Goal: Task Accomplishment & Management: Manage account settings

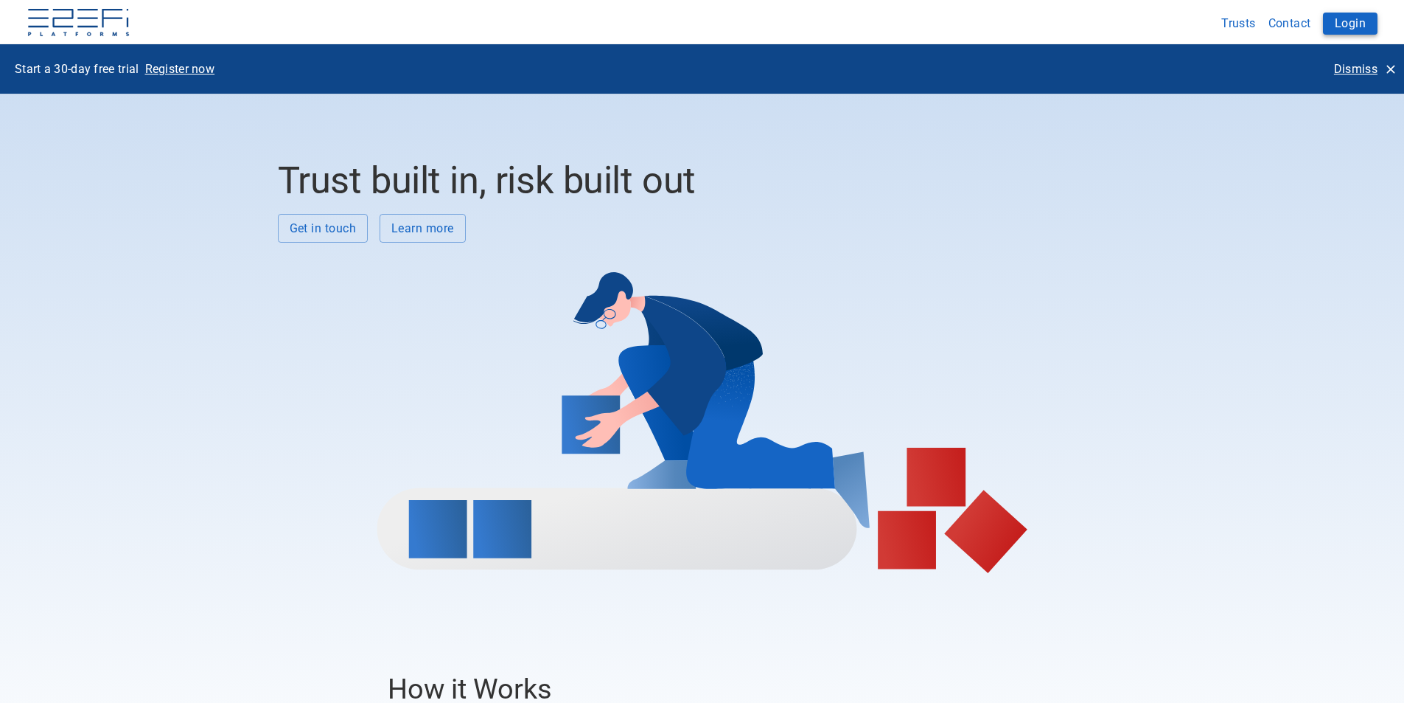
click at [1367, 30] on button "Login" at bounding box center [1350, 24] width 55 height 22
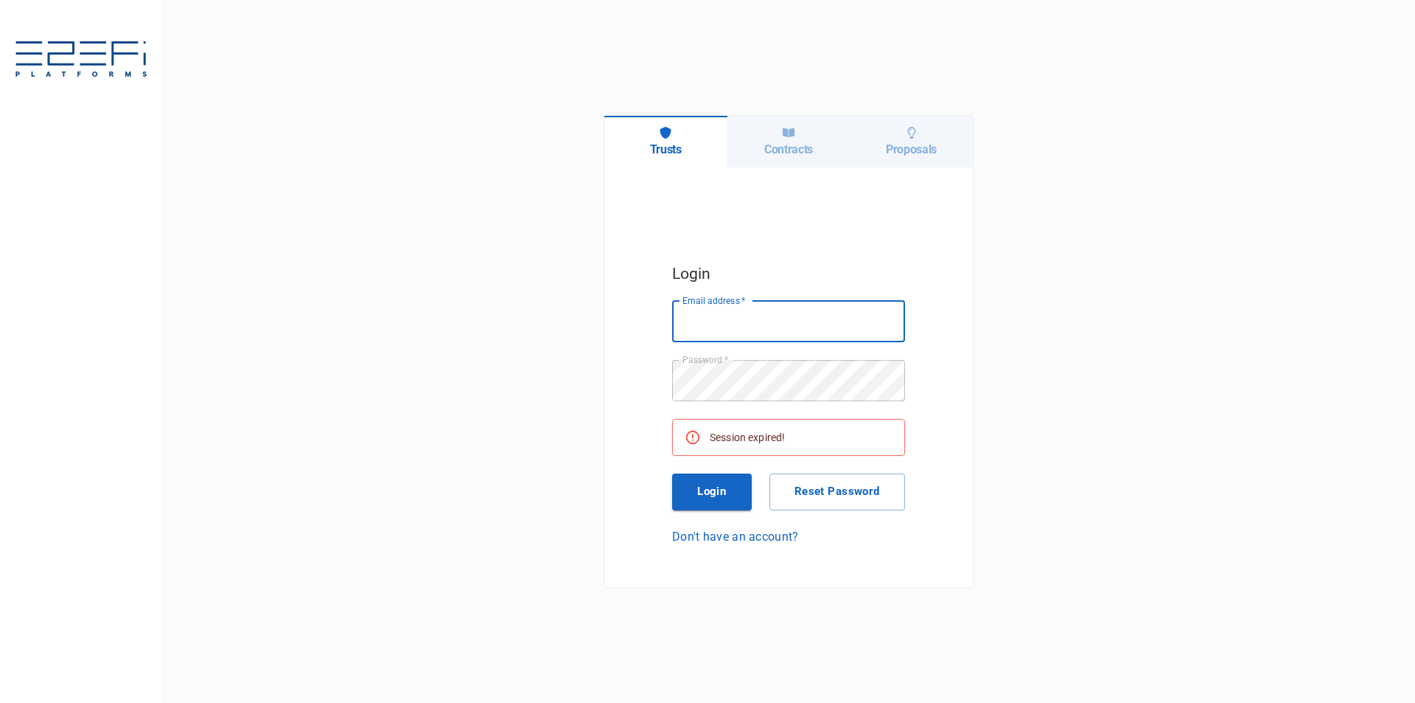
click at [808, 327] on input "Email address   *" at bounding box center [788, 321] width 233 height 41
type input "[EMAIL_ADDRESS][DOMAIN_NAME]"
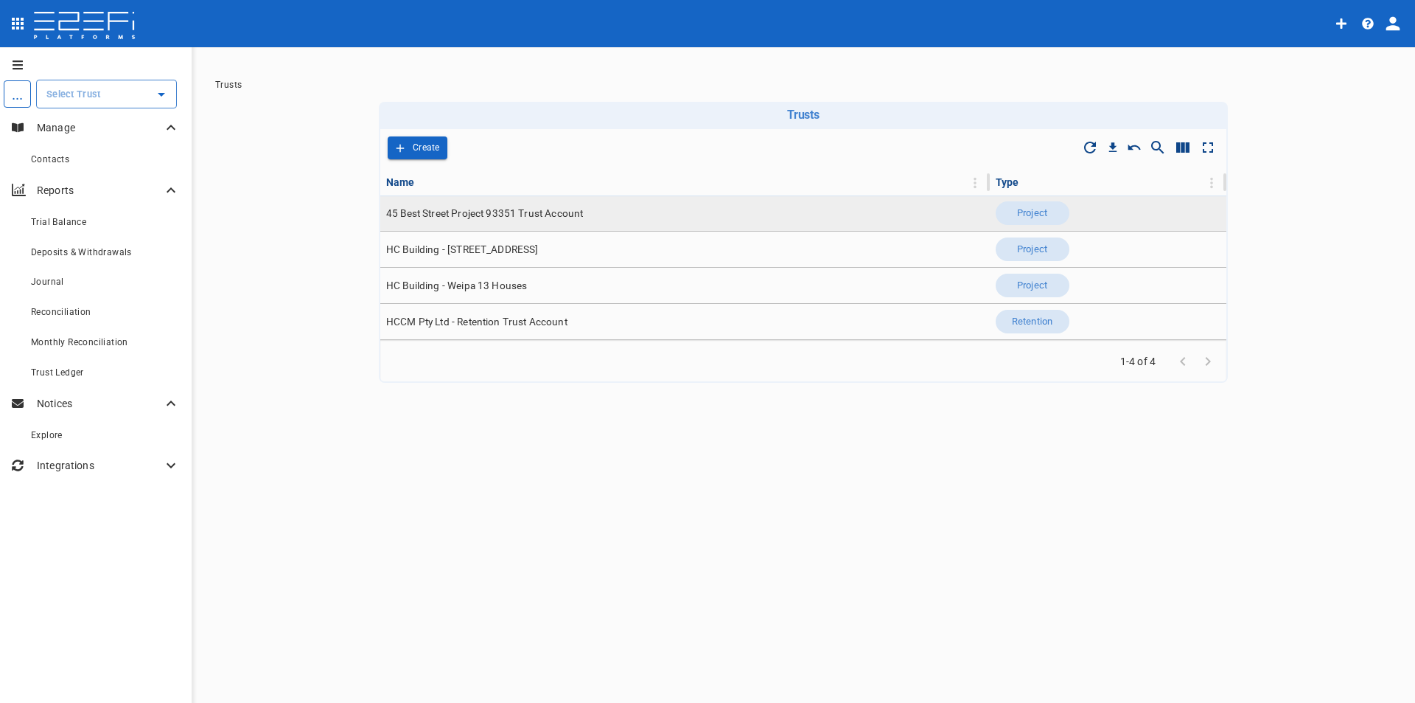
click at [540, 212] on span "45 Best Street Project 93351 Trust Account" at bounding box center [484, 213] width 197 height 14
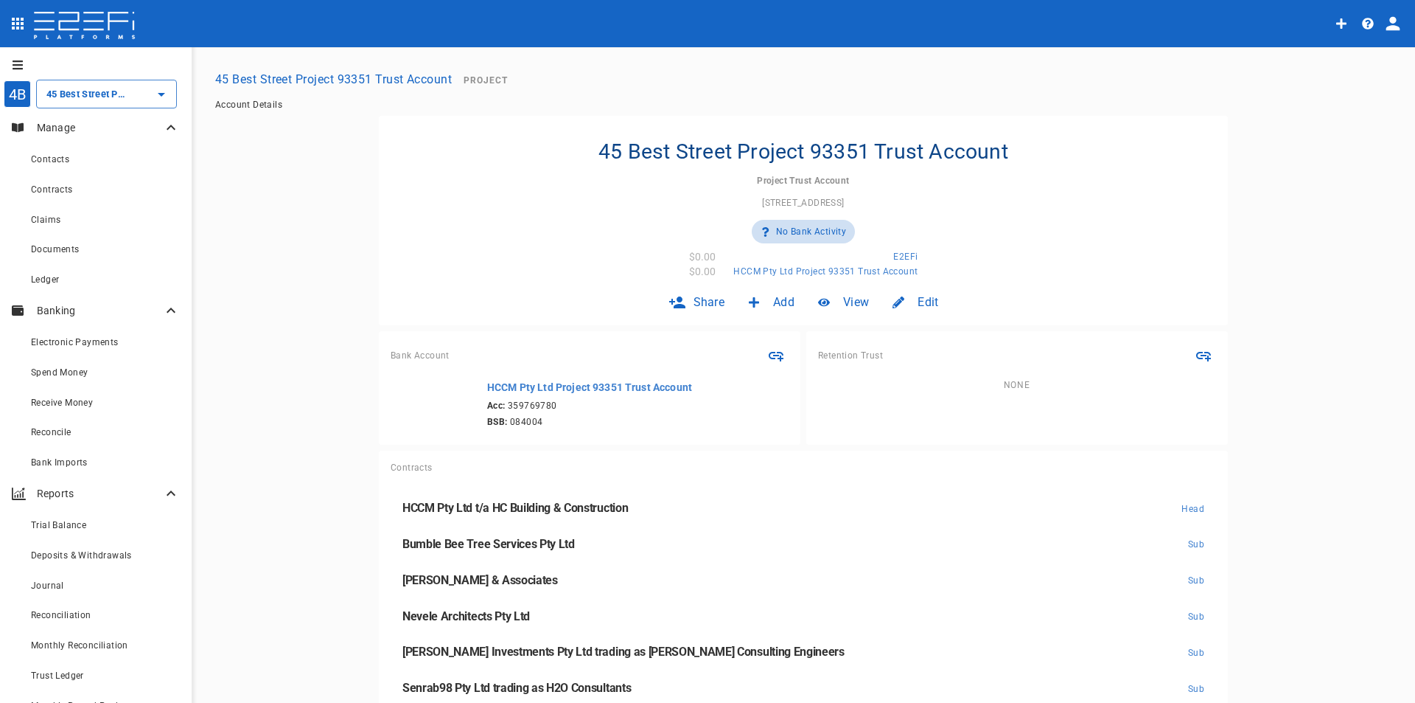
click at [1391, 25] on icon "profile" at bounding box center [1393, 23] width 21 height 21
click at [1365, 31] on div at bounding box center [707, 351] width 1415 height 703
click at [1366, 28] on icon "button" at bounding box center [1368, 24] width 12 height 12
click at [1340, 120] on span "Guides" at bounding box center [1357, 121] width 69 height 17
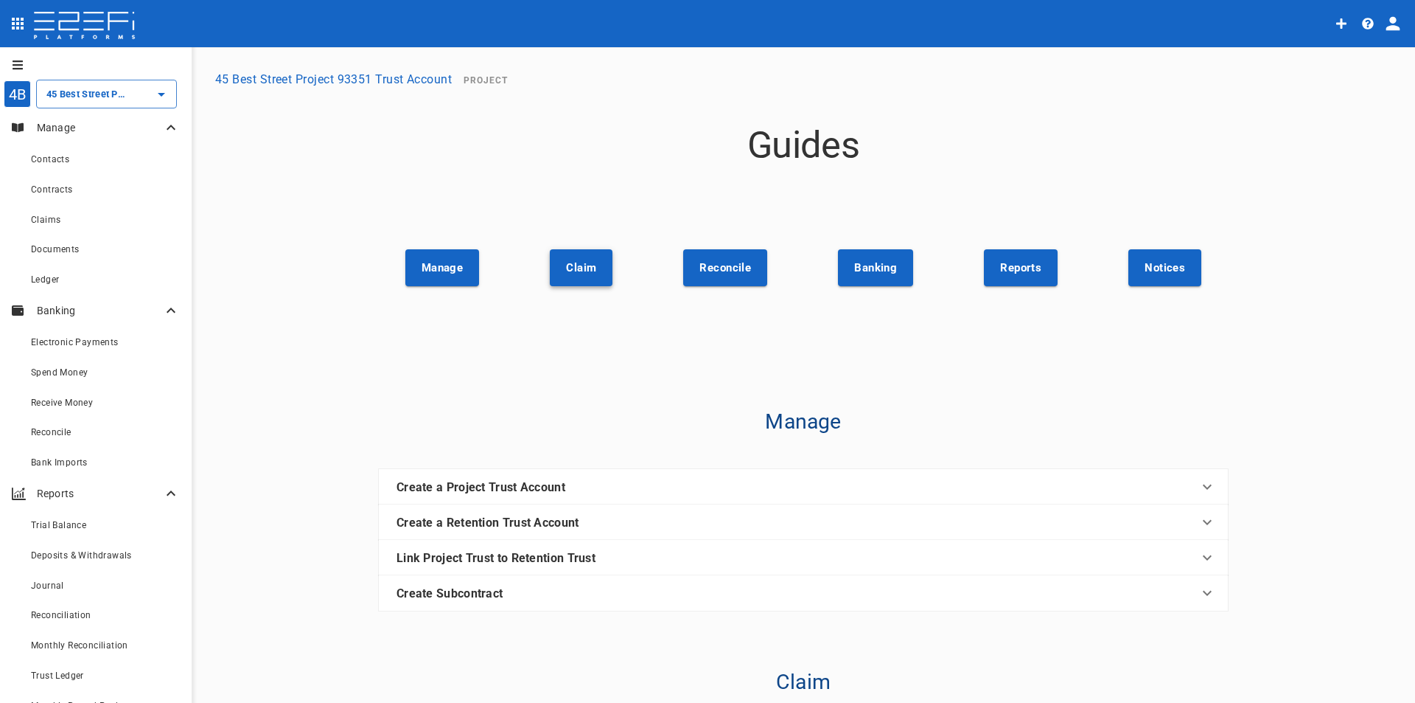
click at [569, 263] on button "Claim" at bounding box center [581, 267] width 63 height 37
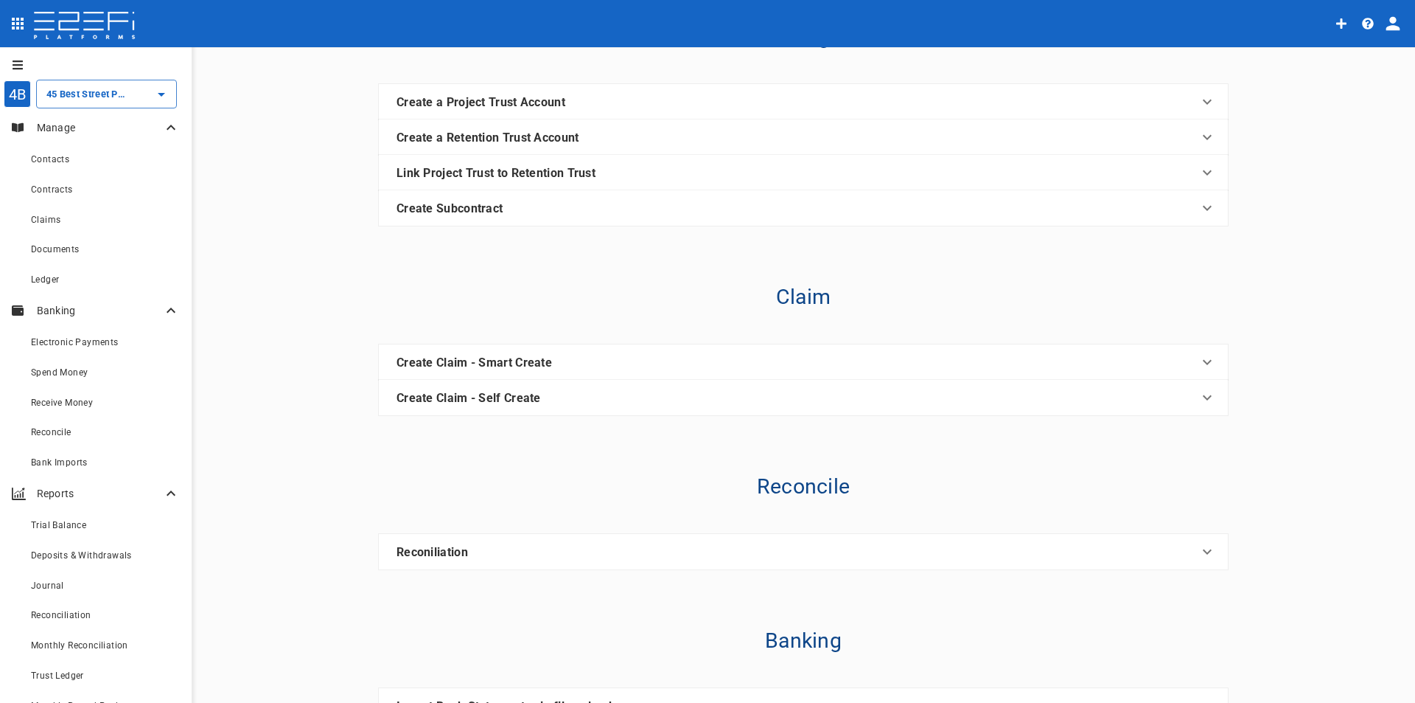
scroll to position [391, 0]
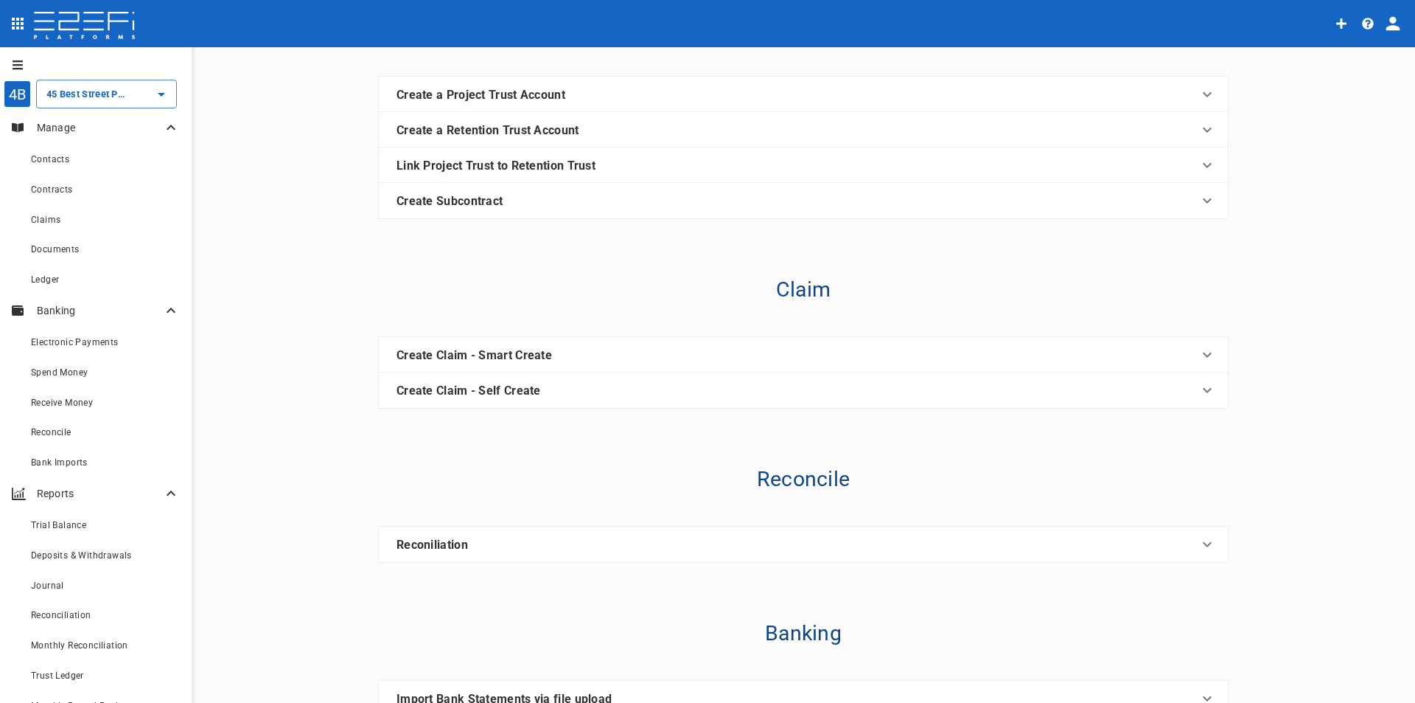
click at [514, 352] on p "Create Claim - Smart Create" at bounding box center [475, 355] width 156 height 17
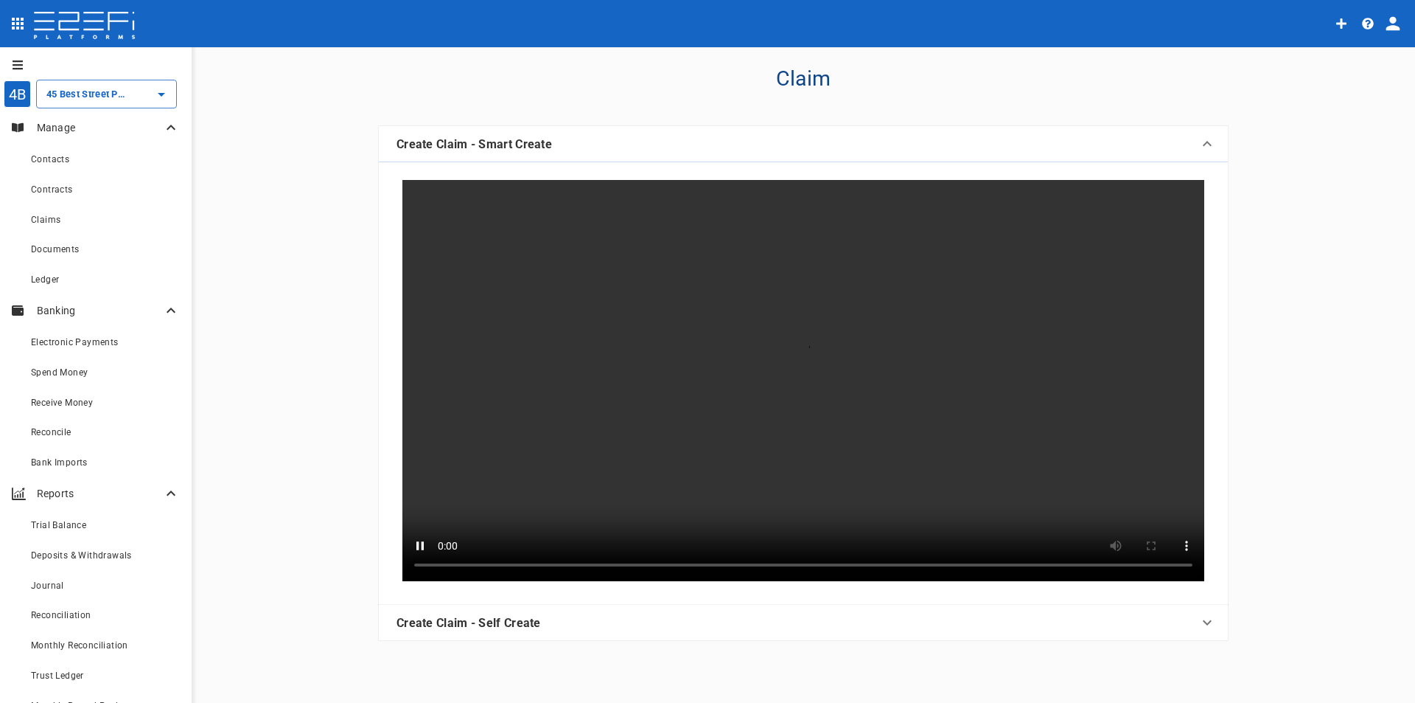
scroll to position [590, 0]
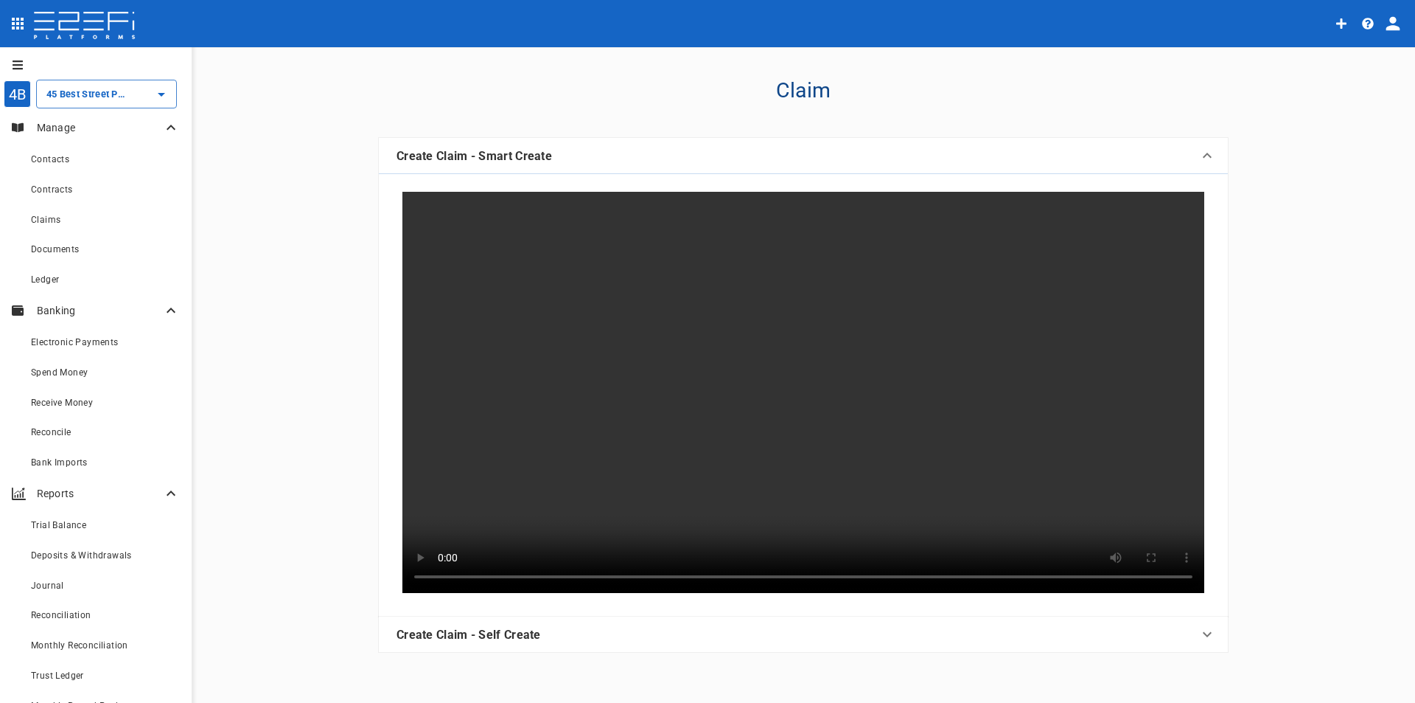
click at [1203, 159] on icon at bounding box center [1208, 156] width 18 height 18
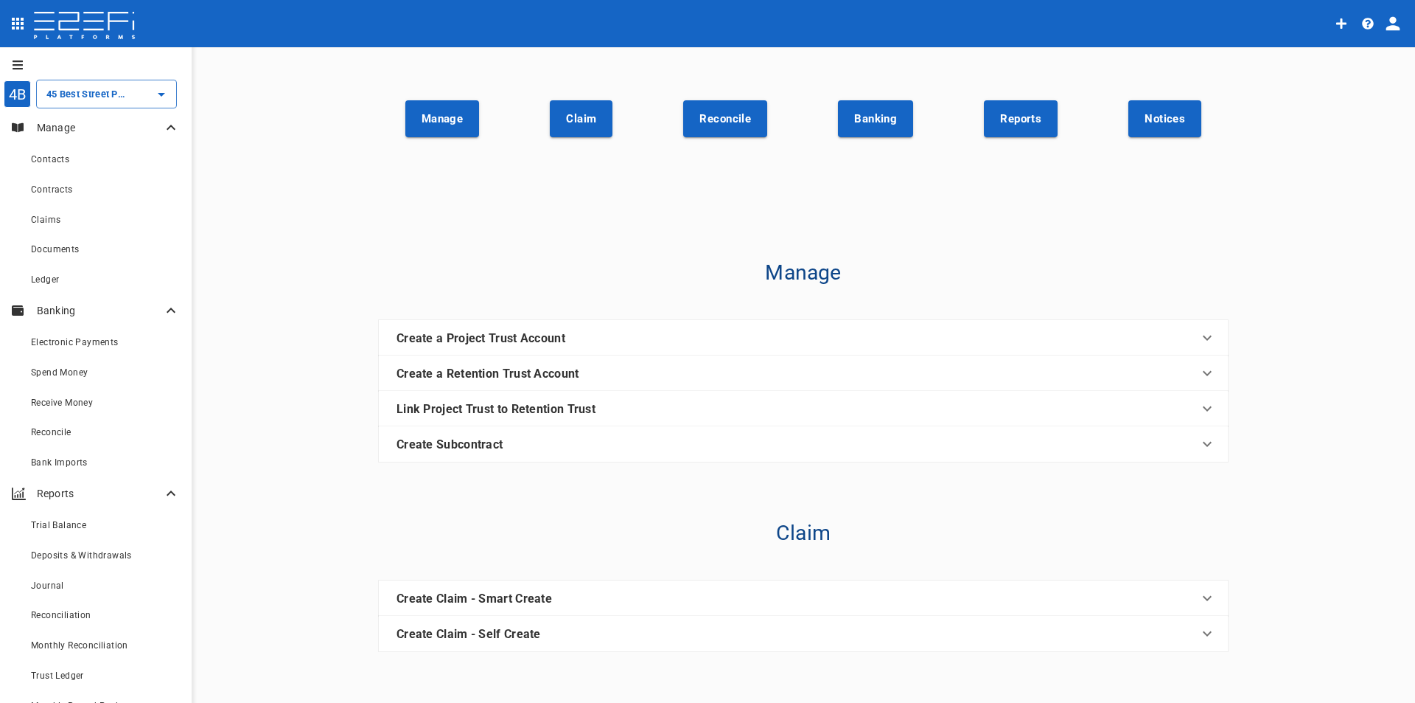
scroll to position [0, 0]
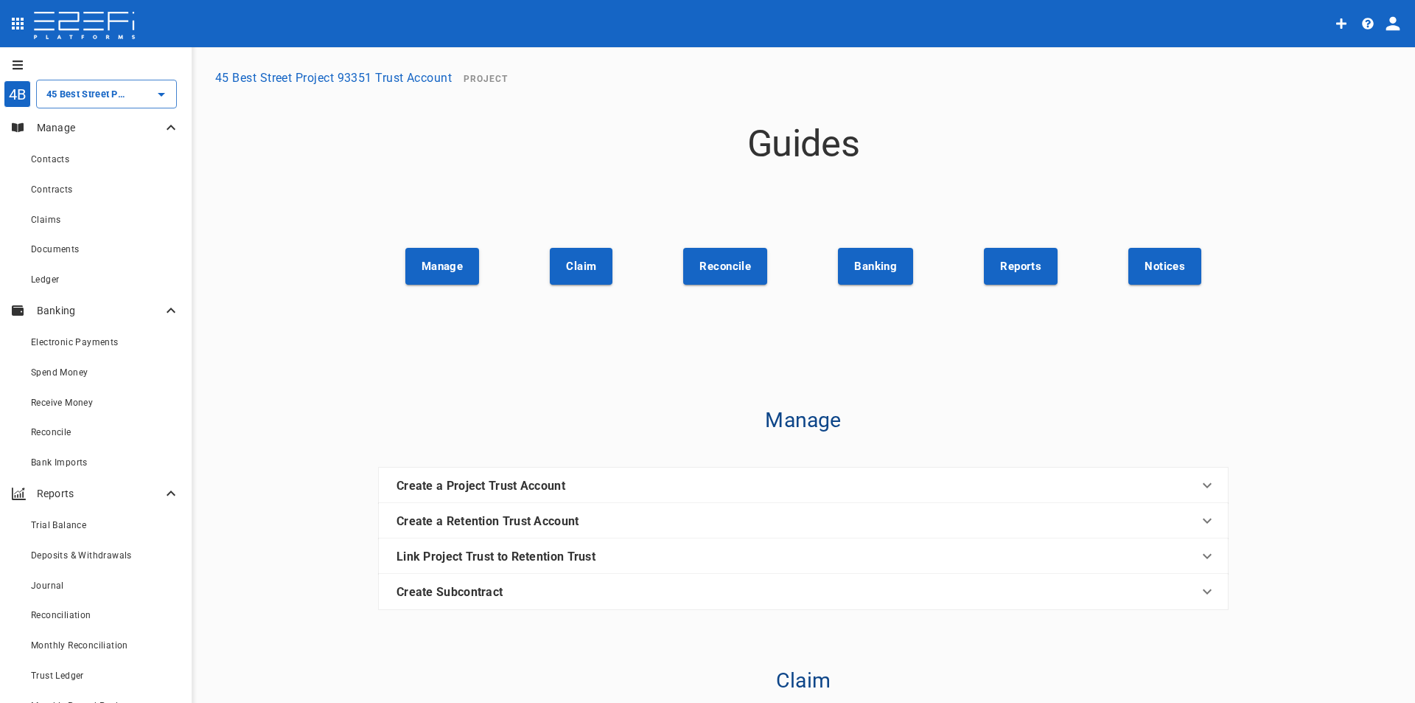
click at [276, 74] on button "45 Best Street Project 93351 Trust Account" at bounding box center [333, 77] width 248 height 29
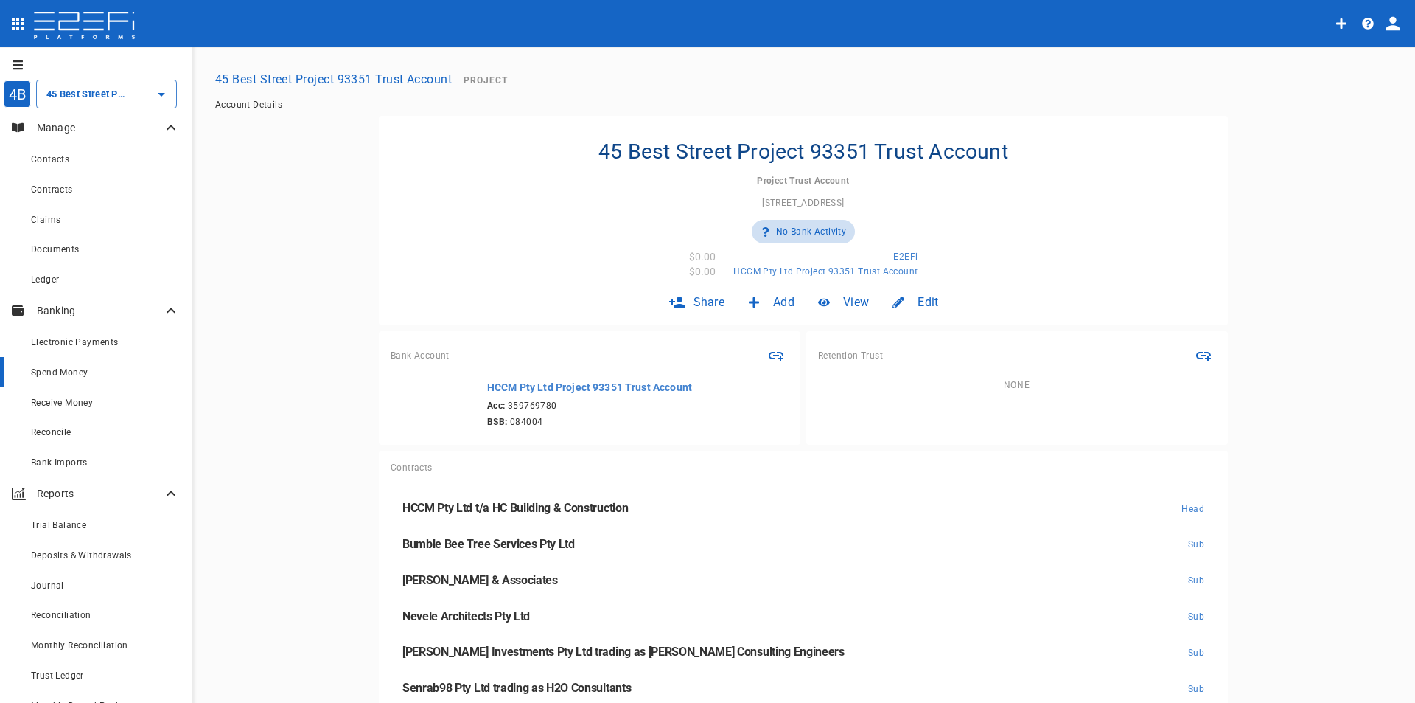
click at [37, 372] on span "Spend Money" at bounding box center [59, 372] width 57 height 10
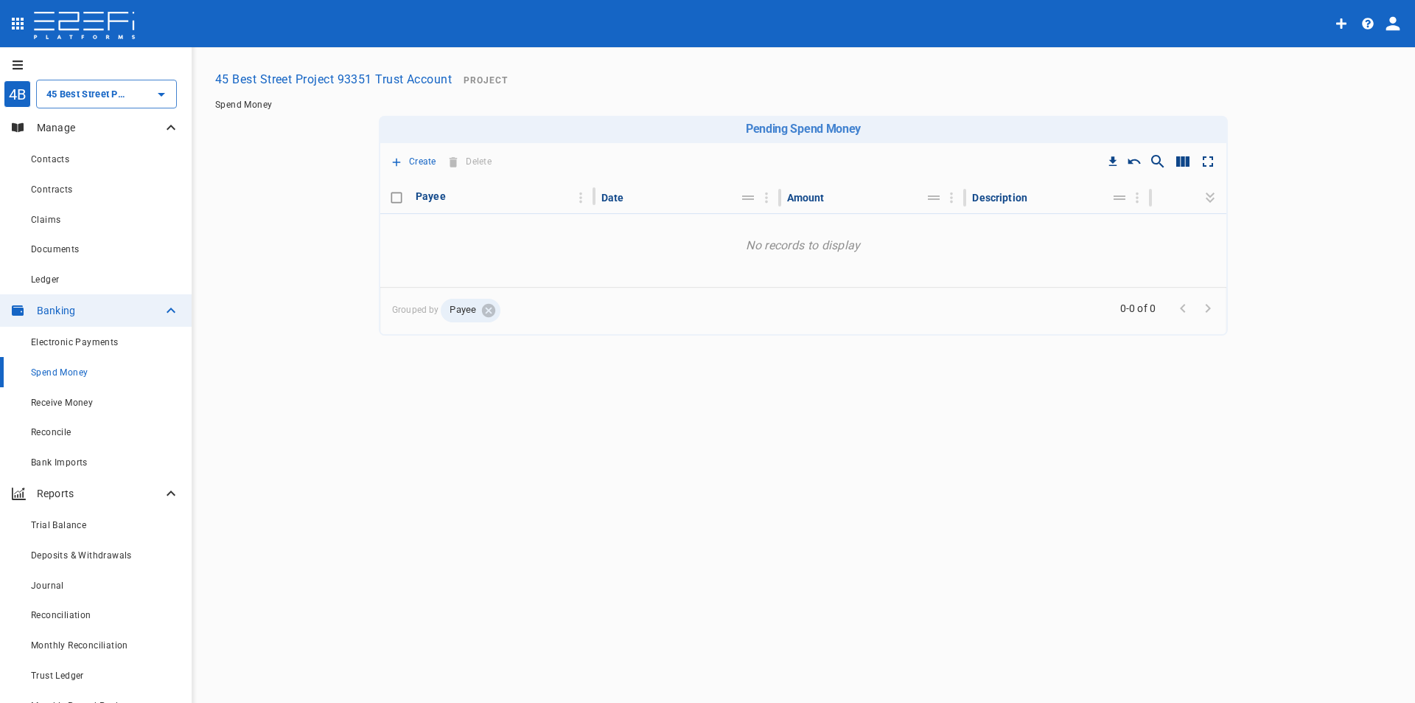
click at [834, 243] on p "No records to display" at bounding box center [803, 250] width 846 height 74
click at [100, 406] on div "Receive Money" at bounding box center [105, 402] width 149 height 18
click at [164, 399] on icon "Create receive money" at bounding box center [168, 401] width 9 height 9
click at [181, 483] on span "Top-up Project Trust" at bounding box center [227, 485] width 141 height 17
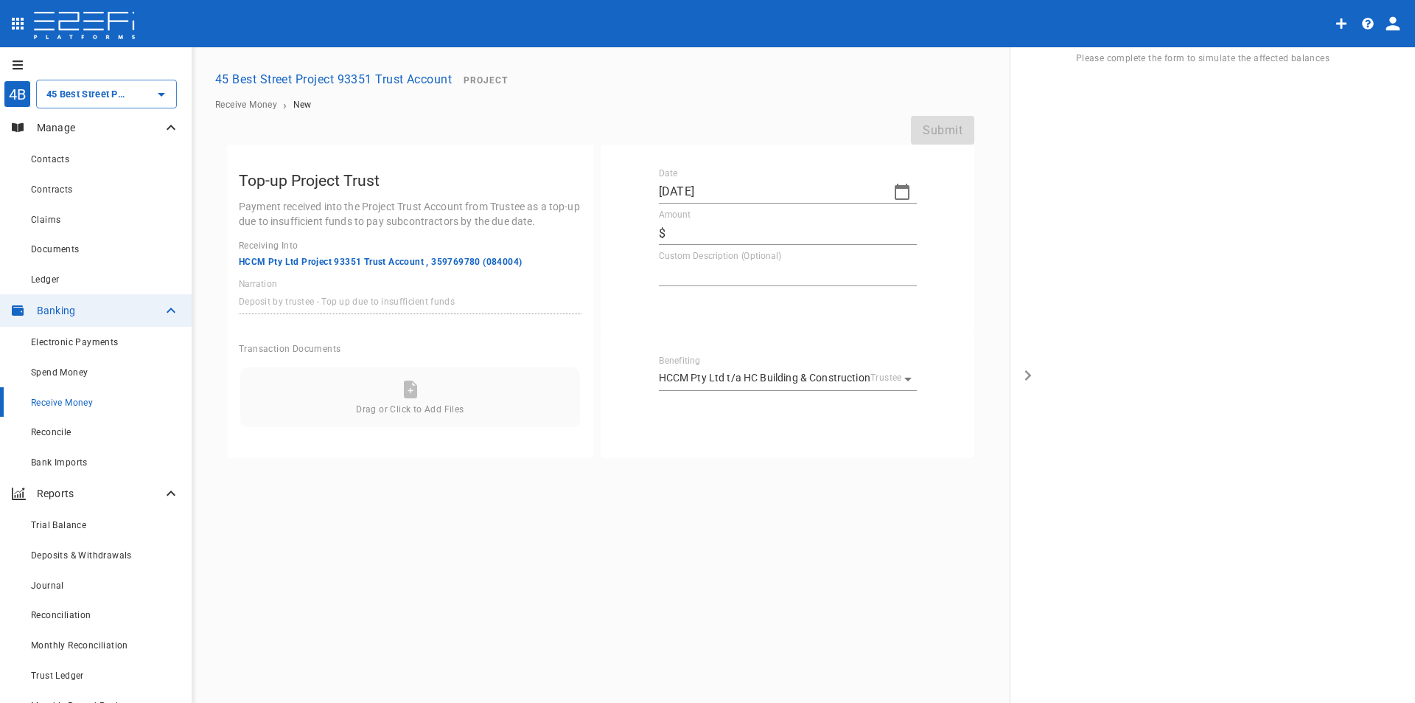
click at [737, 229] on input "Amount" at bounding box center [795, 233] width 246 height 24
click at [906, 192] on icon "button" at bounding box center [903, 192] width 18 height 18
click at [770, 270] on button "31" at bounding box center [762, 272] width 29 height 29
type input "31/07/2025"
click at [714, 215] on div "Amount ​ $ Amount must be a number" at bounding box center [788, 233] width 258 height 48
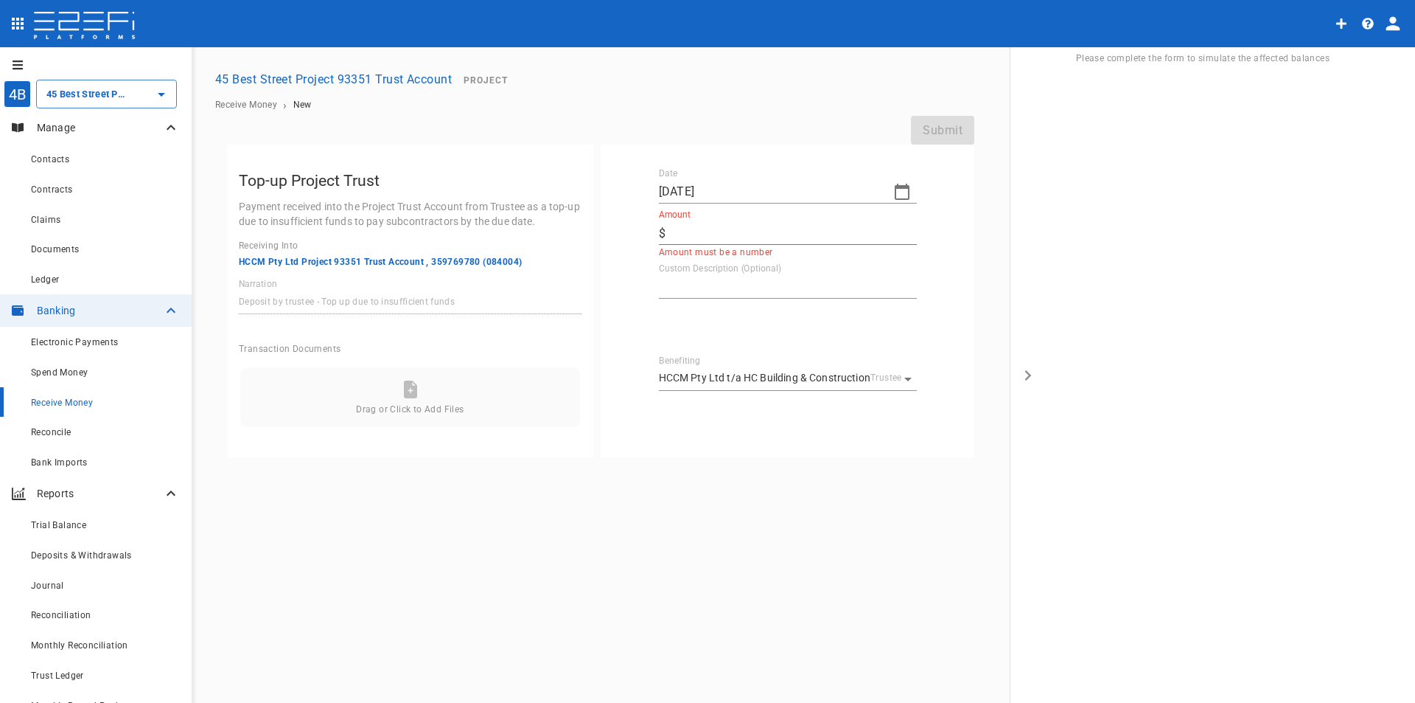
click at [714, 227] on input "Amount" at bounding box center [795, 233] width 246 height 24
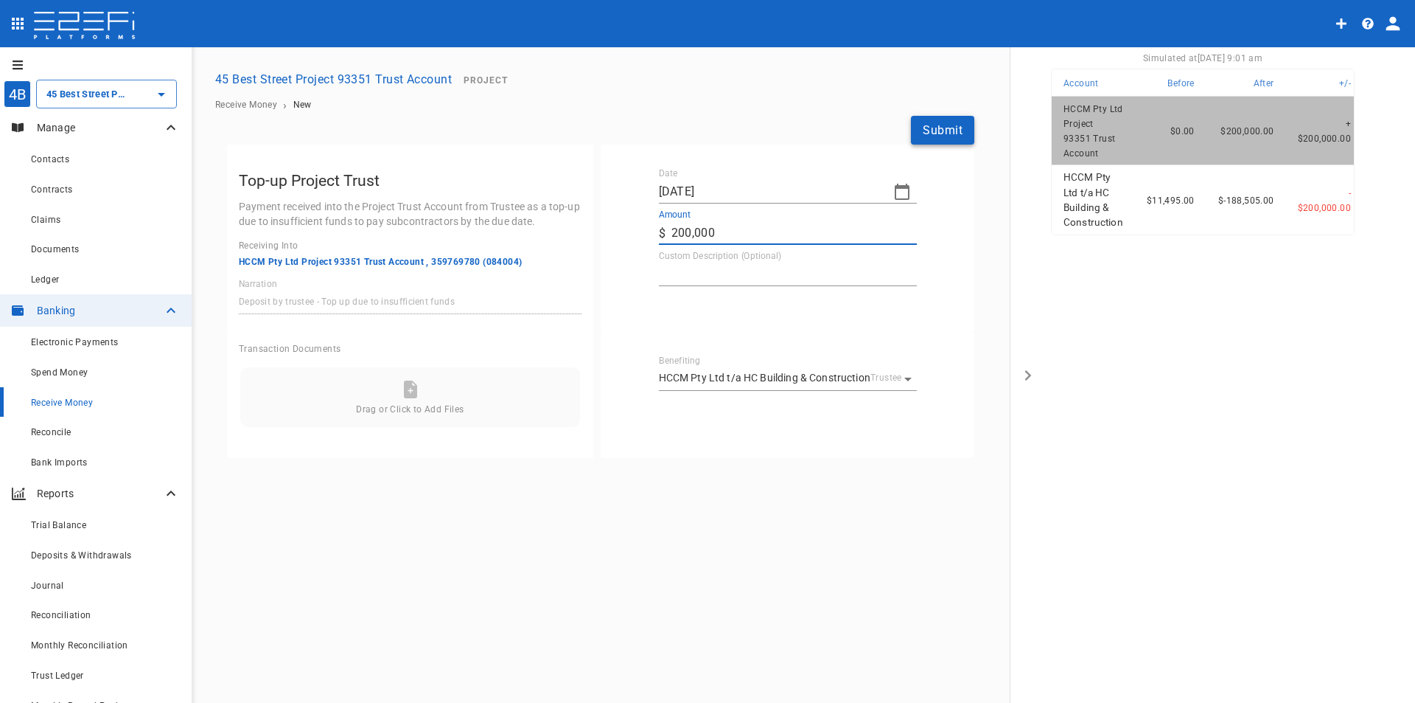
type input "200,000"
click at [934, 128] on button "Submit" at bounding box center [942, 130] width 63 height 29
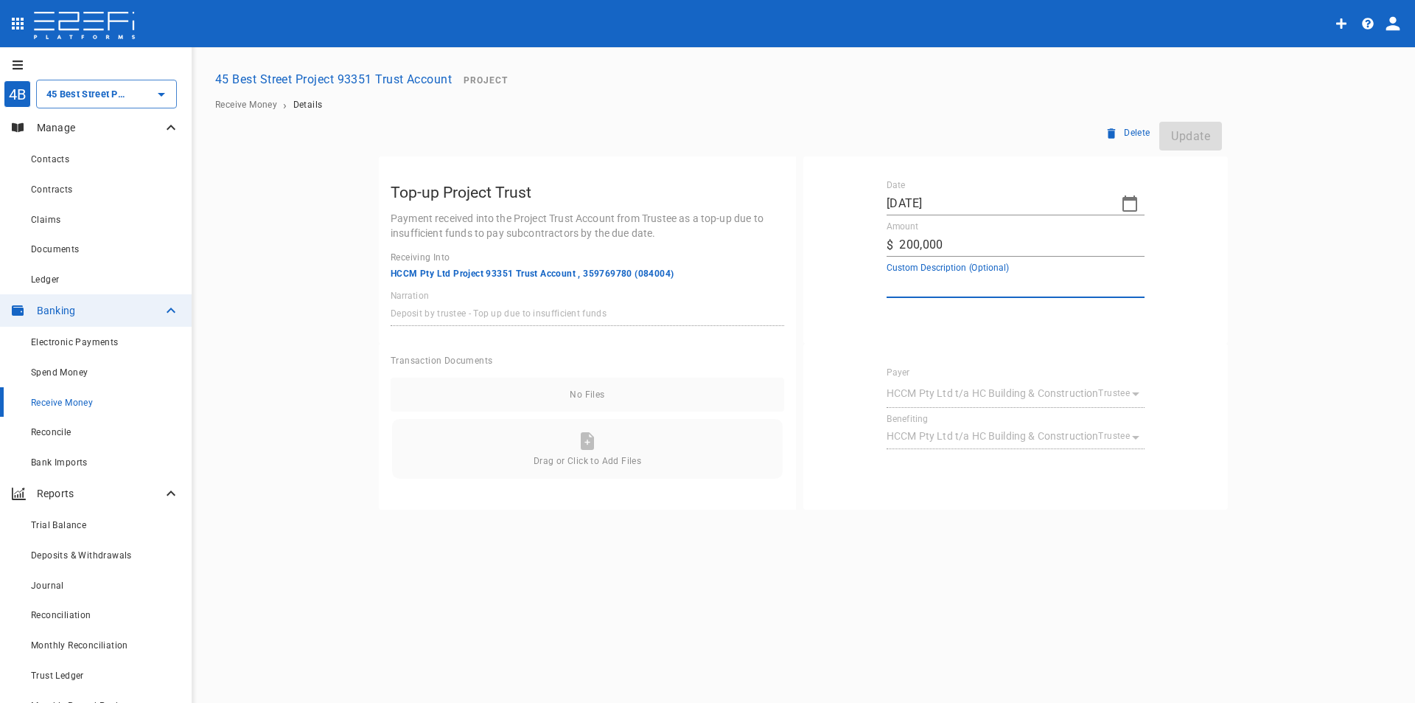
click at [952, 279] on textarea "Custom Description (Optional)" at bounding box center [1016, 285] width 258 height 17
type textarea "Commencement transfer for PTA"
click at [1191, 135] on button "Update" at bounding box center [1191, 136] width 63 height 29
click at [274, 82] on button "45 Best Street Project 93351 Trust Account" at bounding box center [333, 79] width 248 height 29
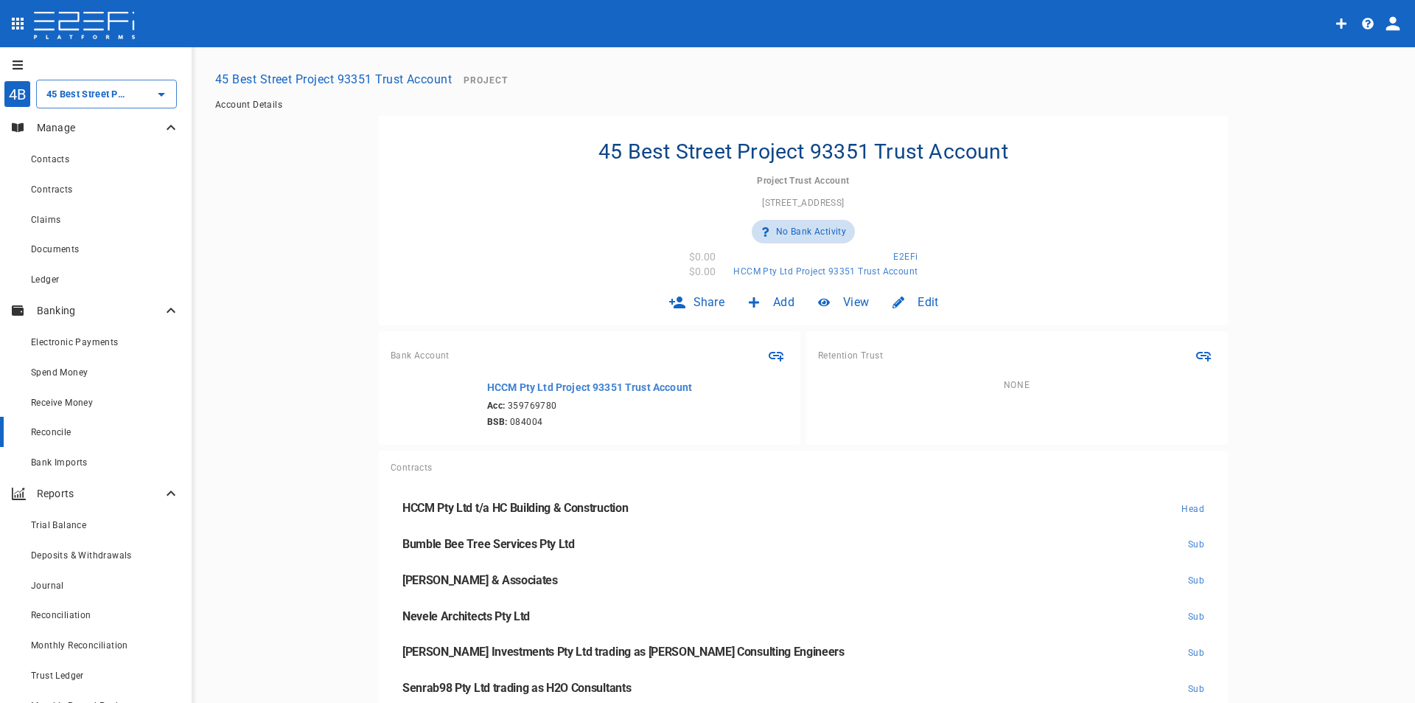
click at [46, 437] on span "Reconcile" at bounding box center [51, 432] width 41 height 10
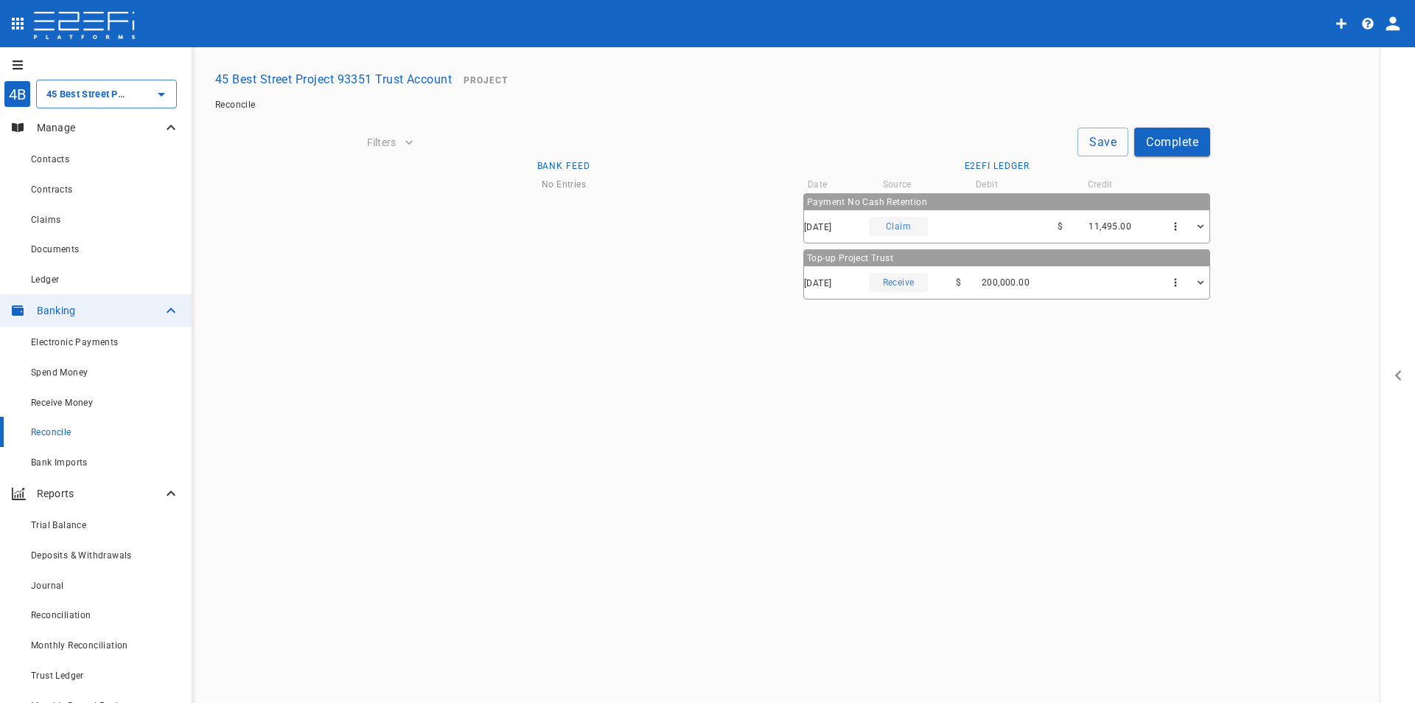
type input "01/07/2025"
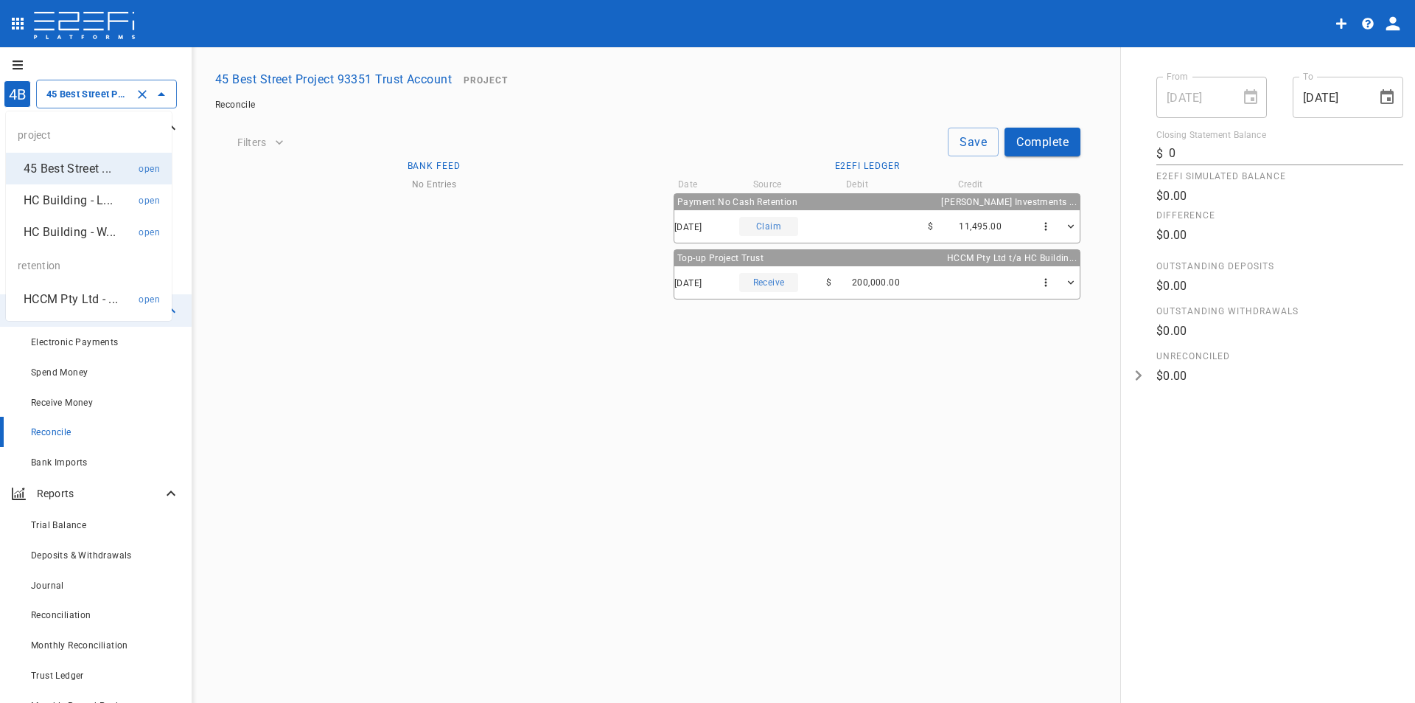
click at [63, 98] on input "45 Best Street Project 93351 Trust Account" at bounding box center [86, 93] width 86 height 15
click at [57, 169] on p "45 Best Street ..." at bounding box center [68, 168] width 88 height 17
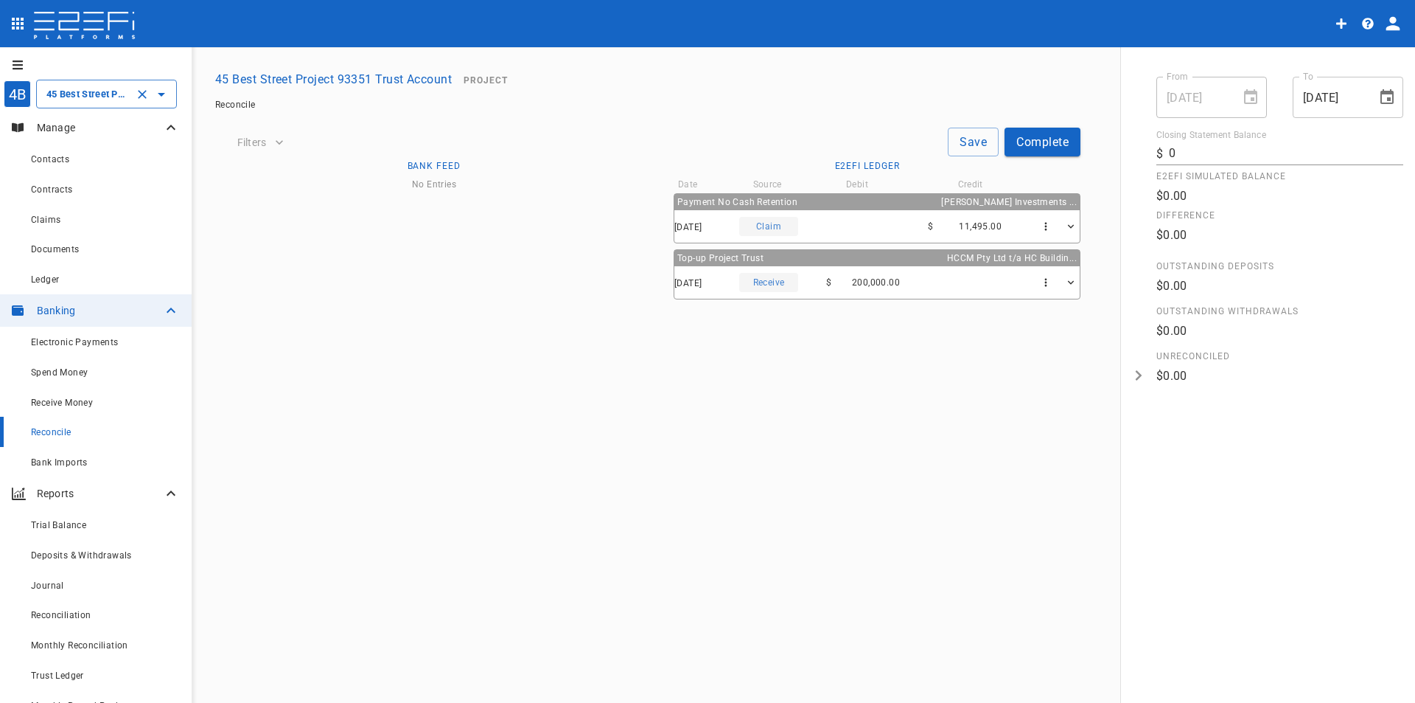
click at [341, 76] on button "45 Best Street Project 93351 Trust Account" at bounding box center [333, 79] width 248 height 29
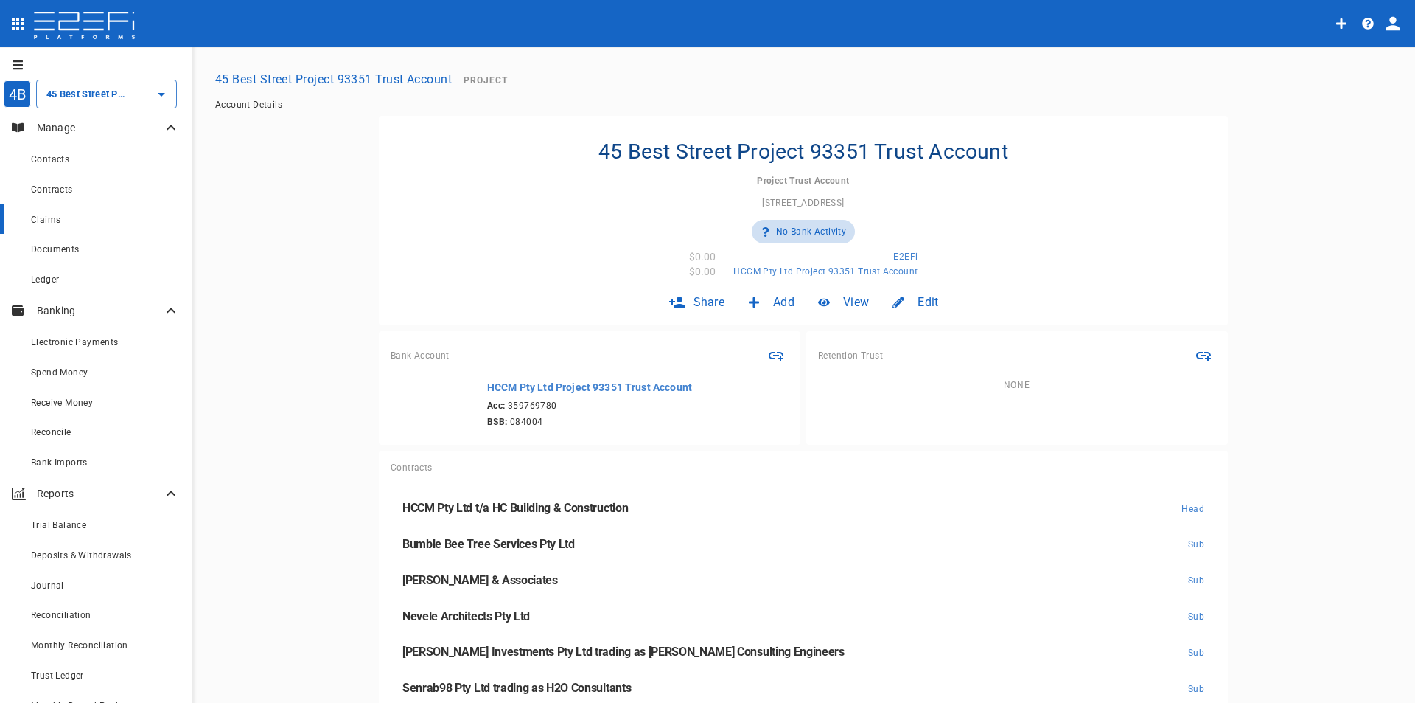
click at [50, 227] on div "Claims" at bounding box center [105, 219] width 149 height 18
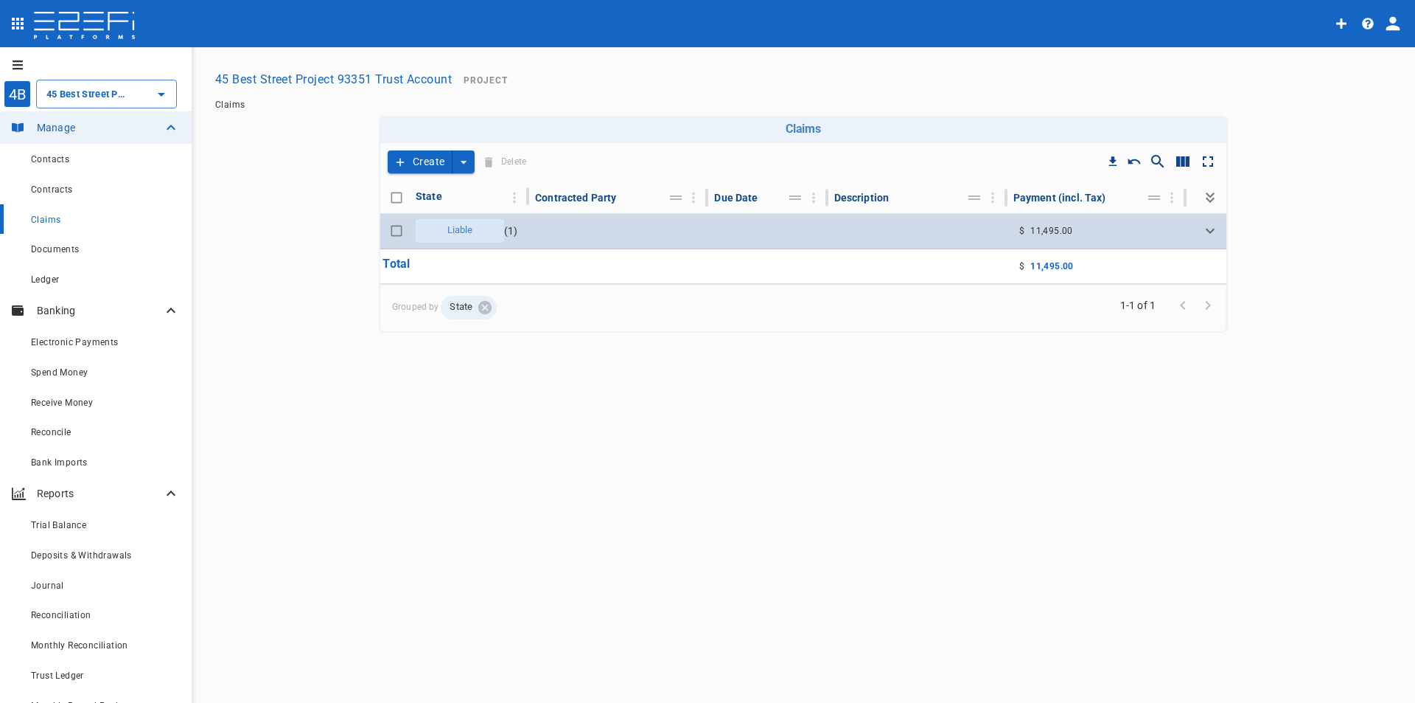
click at [442, 234] on span "Liable" at bounding box center [460, 230] width 43 height 14
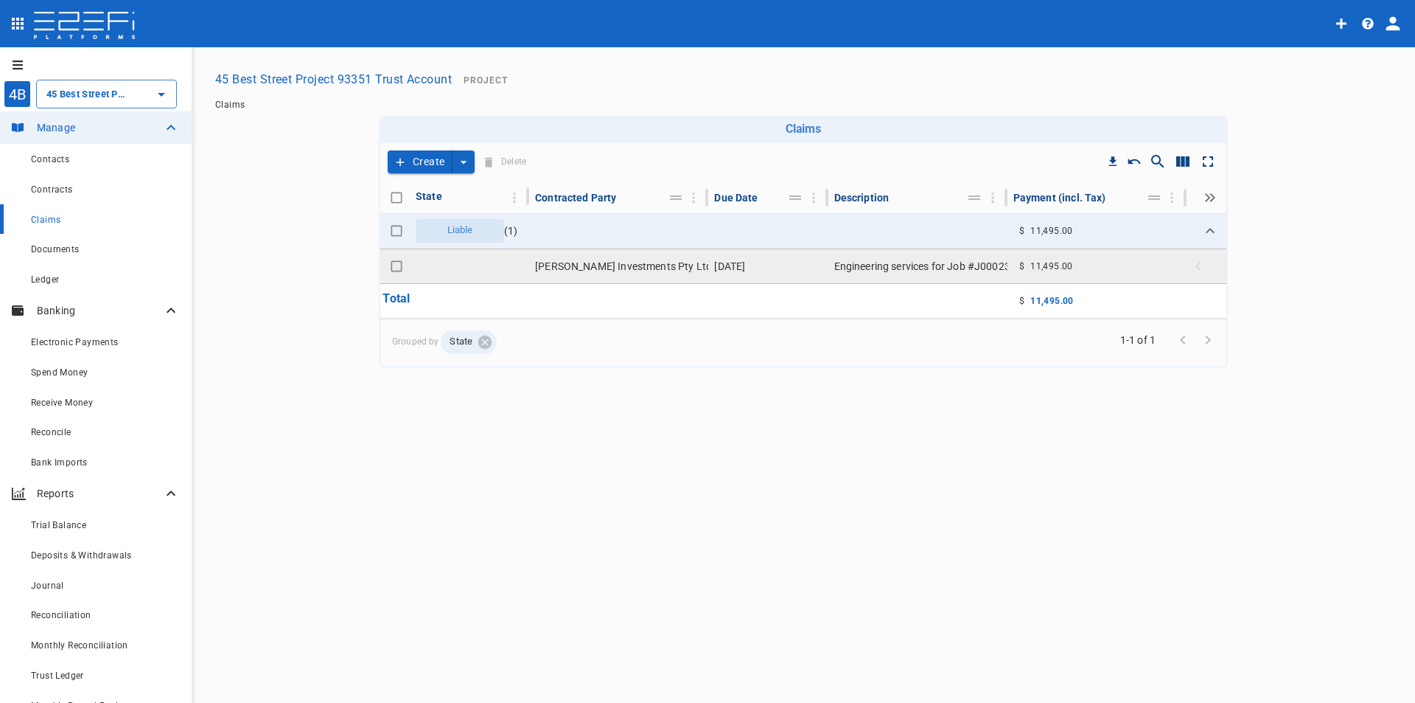
click at [589, 267] on td "Mark Hopkinson Investments Pty Ltd trading as Hopkinson Consulting Engineers" at bounding box center [618, 266] width 179 height 34
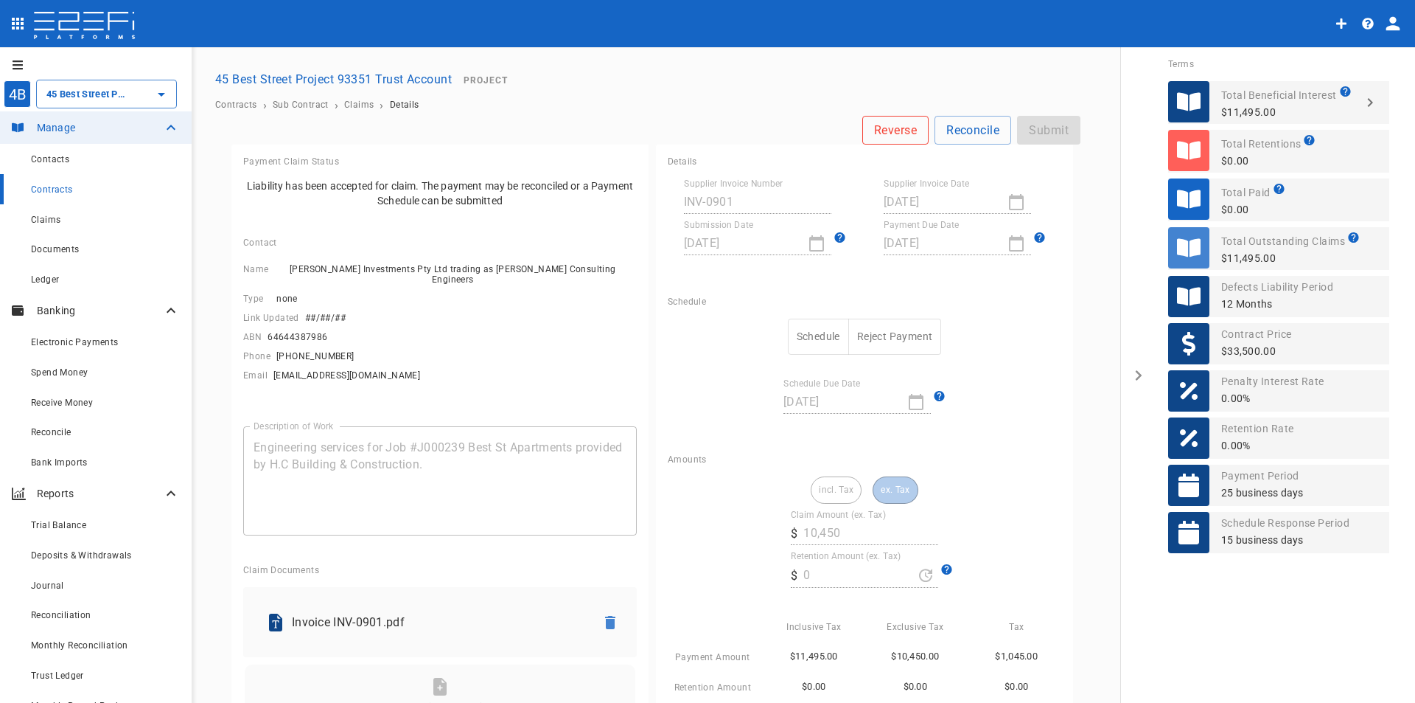
click at [885, 123] on button "Reverse" at bounding box center [896, 130] width 66 height 29
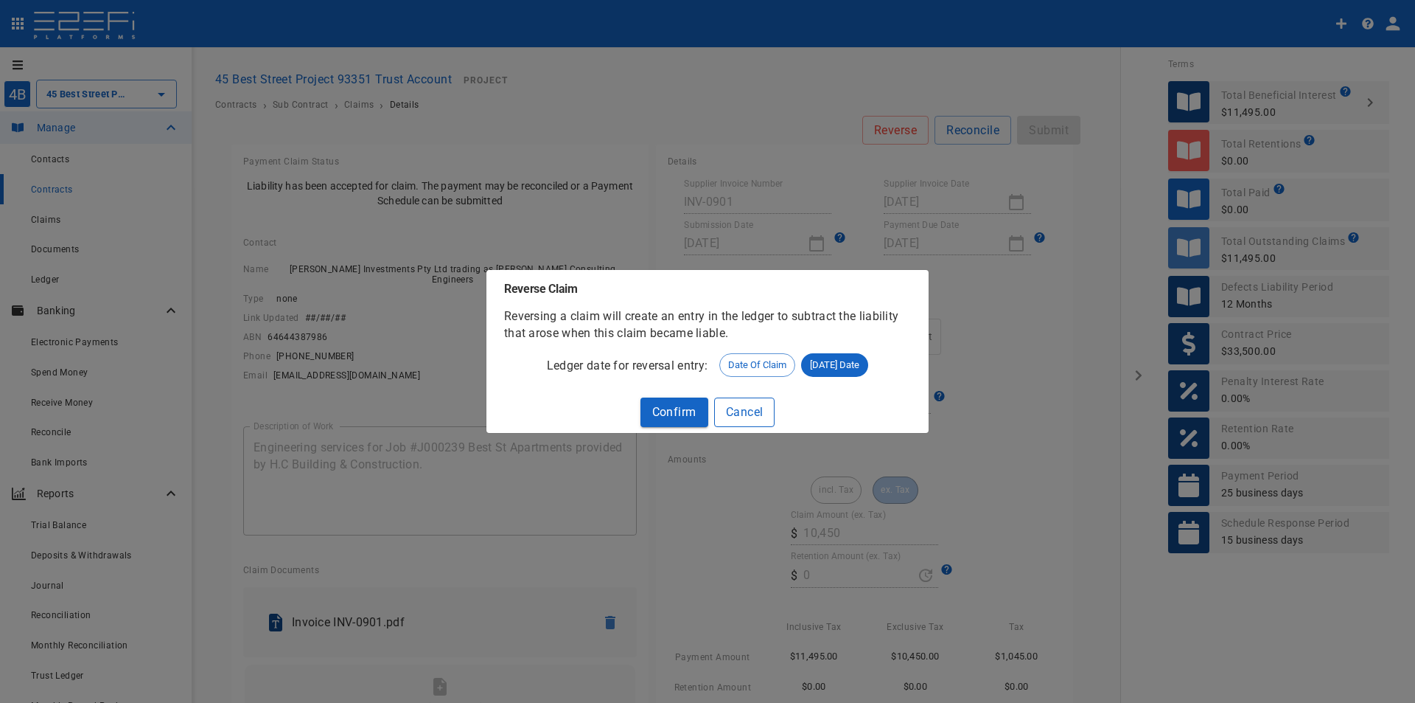
click at [742, 416] on button "Cancel" at bounding box center [744, 411] width 61 height 29
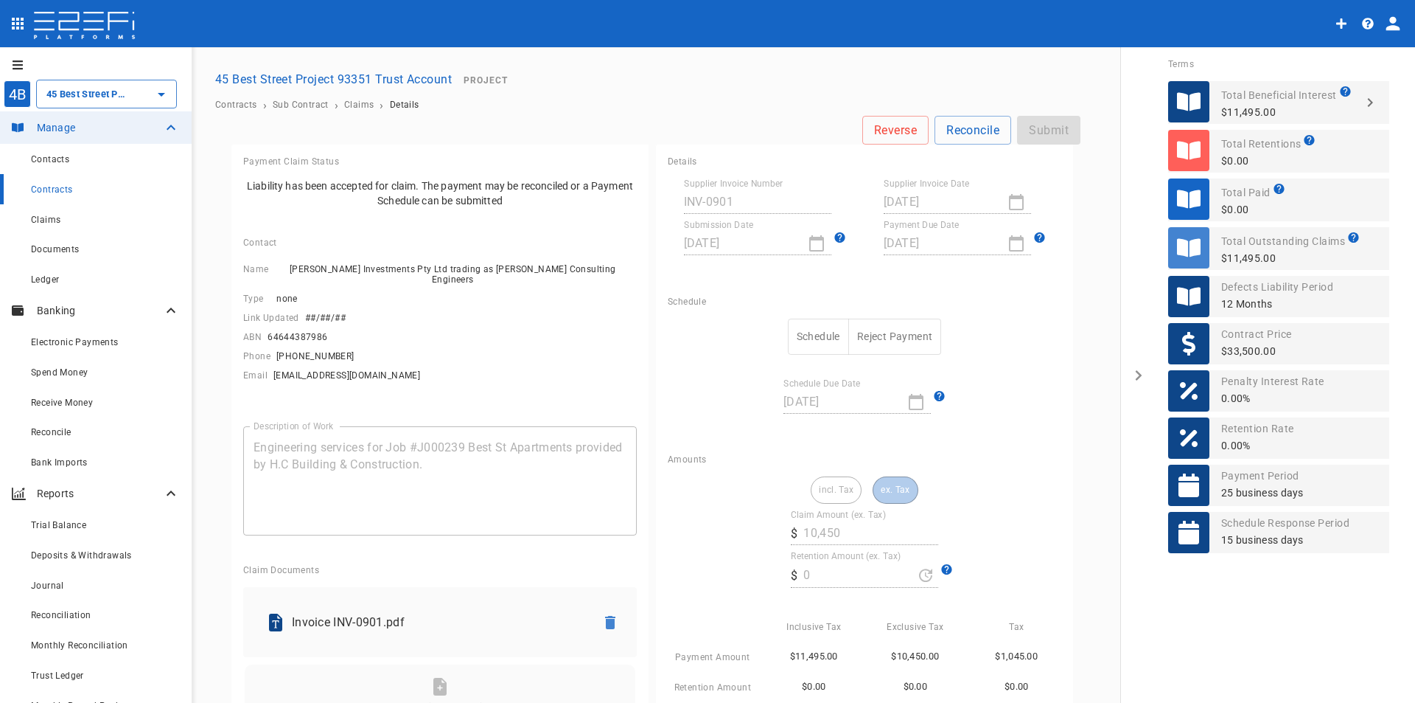
click at [825, 489] on div "incl. Tax ex. Tax" at bounding box center [865, 489] width 108 height 27
click at [941, 445] on div "Amounts incl. Tax ex. Tax Claim Amount (ex. Tax) ​ $ 10,450 Retention Amount (e…" at bounding box center [864, 598] width 417 height 313
click at [878, 133] on button "Reverse" at bounding box center [896, 130] width 66 height 29
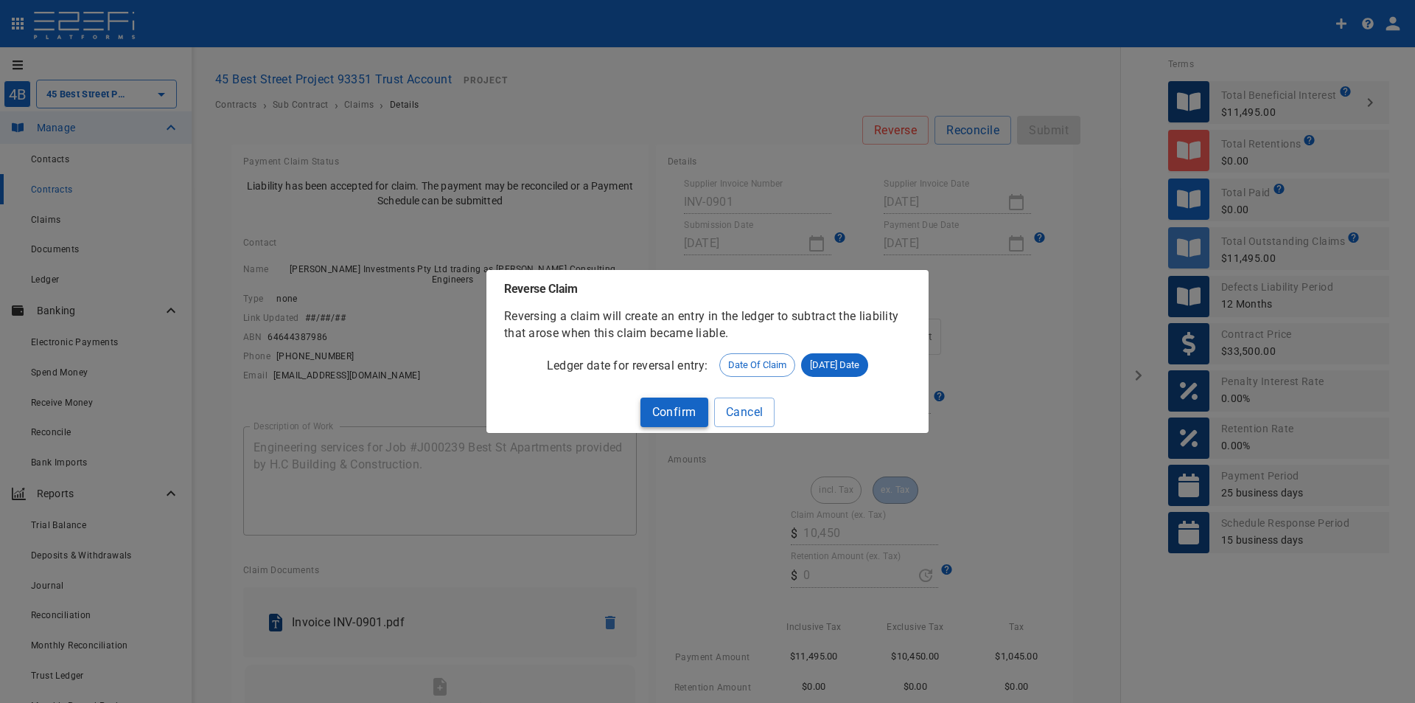
click at [657, 414] on button "Confirm" at bounding box center [675, 411] width 68 height 29
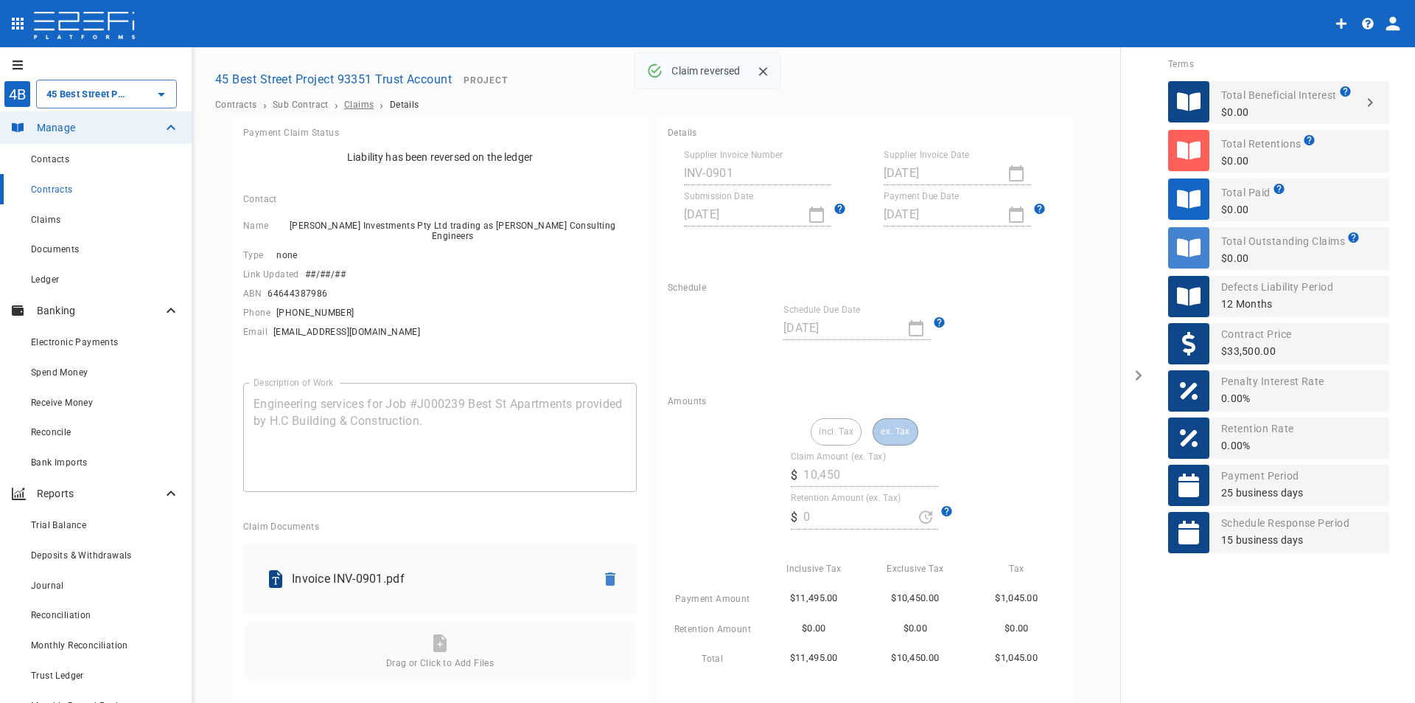
click at [352, 106] on span "Claims" at bounding box center [358, 105] width 29 height 10
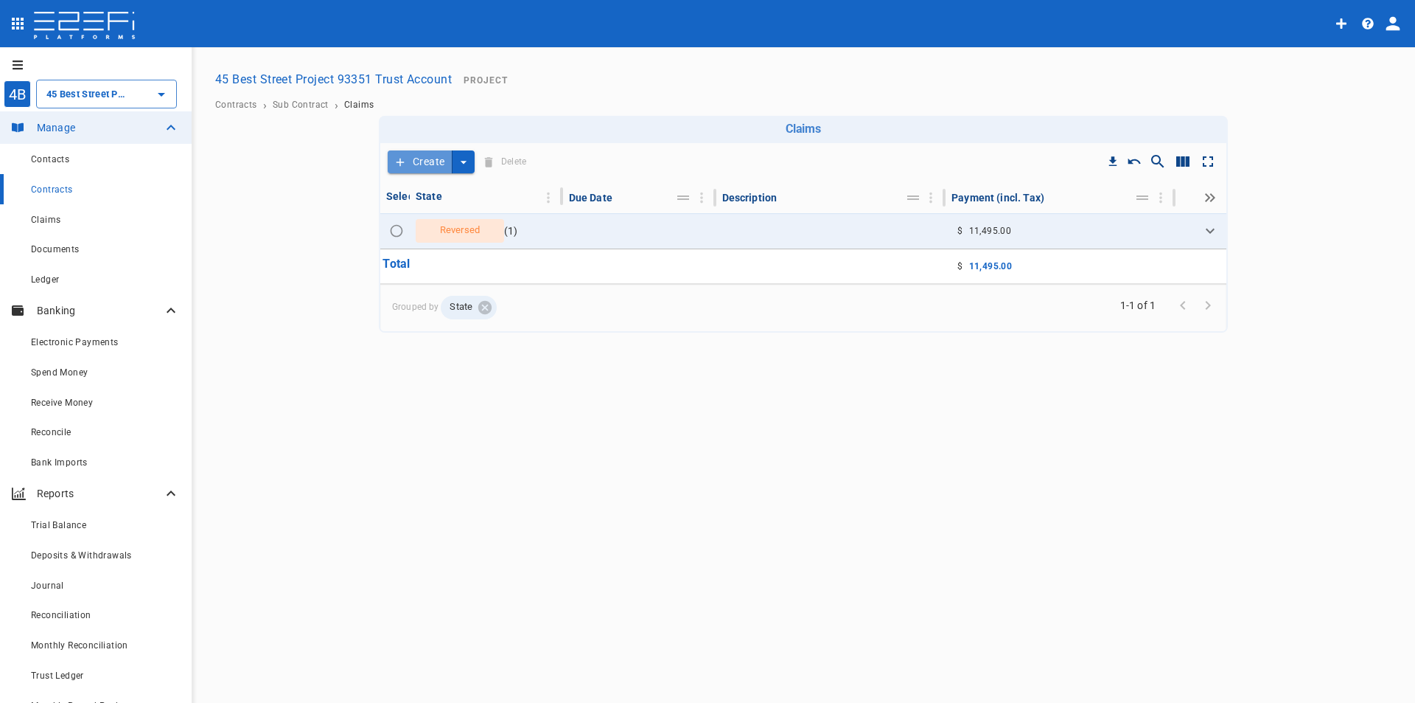
click at [417, 161] on button "Create" at bounding box center [420, 161] width 65 height 23
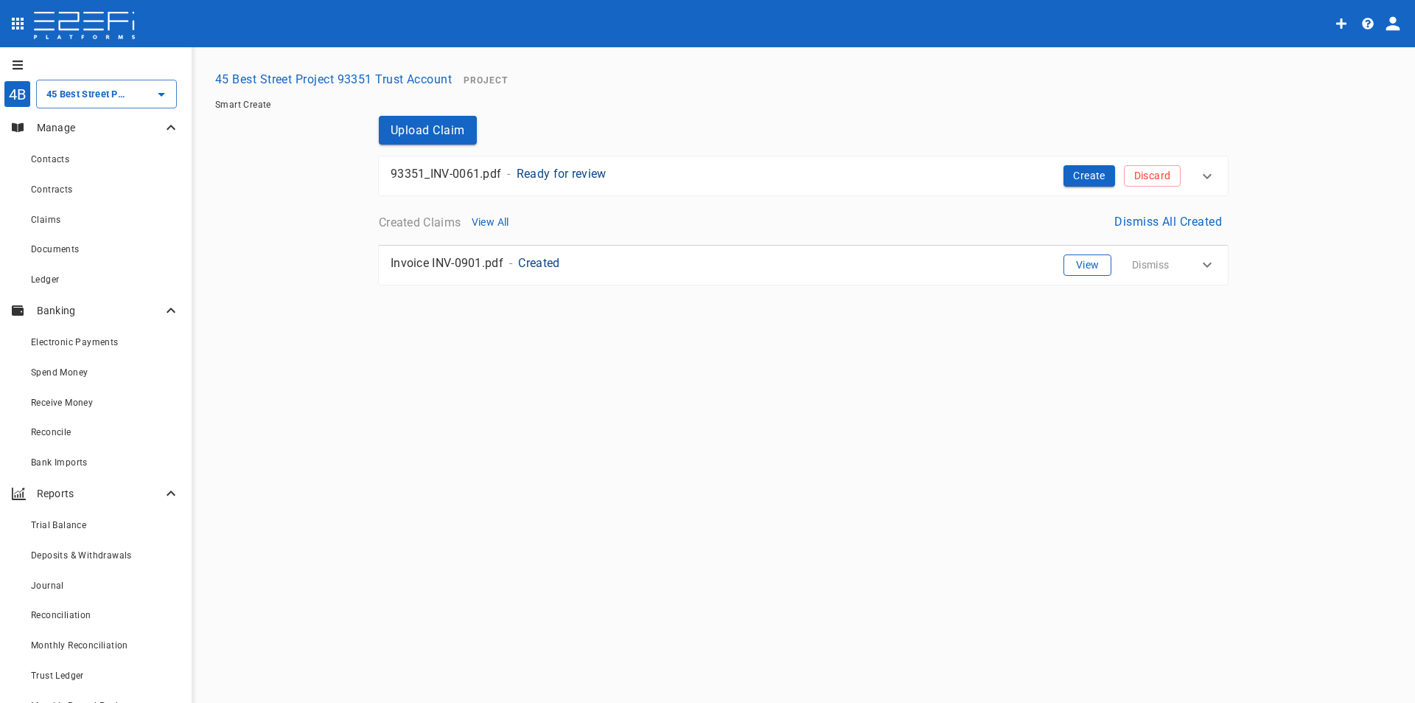
click at [1096, 268] on button "View" at bounding box center [1088, 264] width 48 height 21
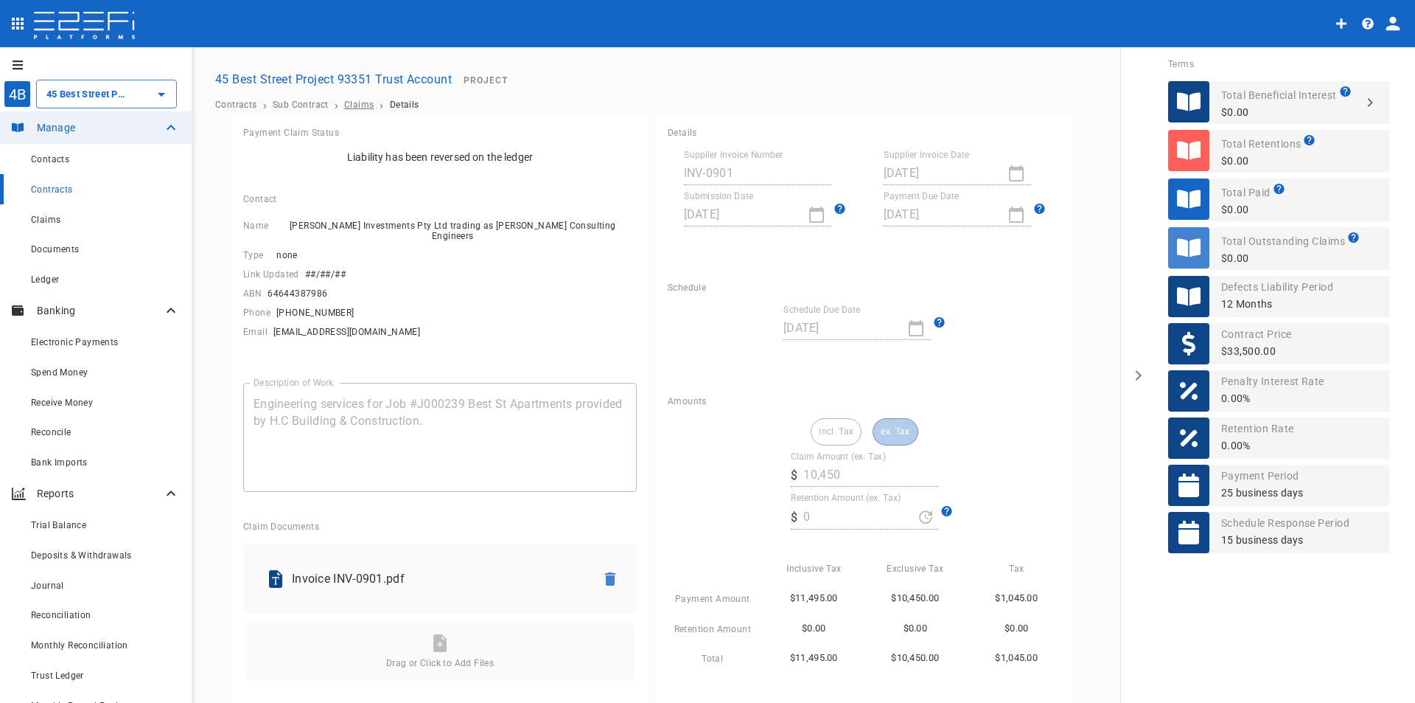
click at [355, 105] on span "Claims" at bounding box center [358, 105] width 29 height 10
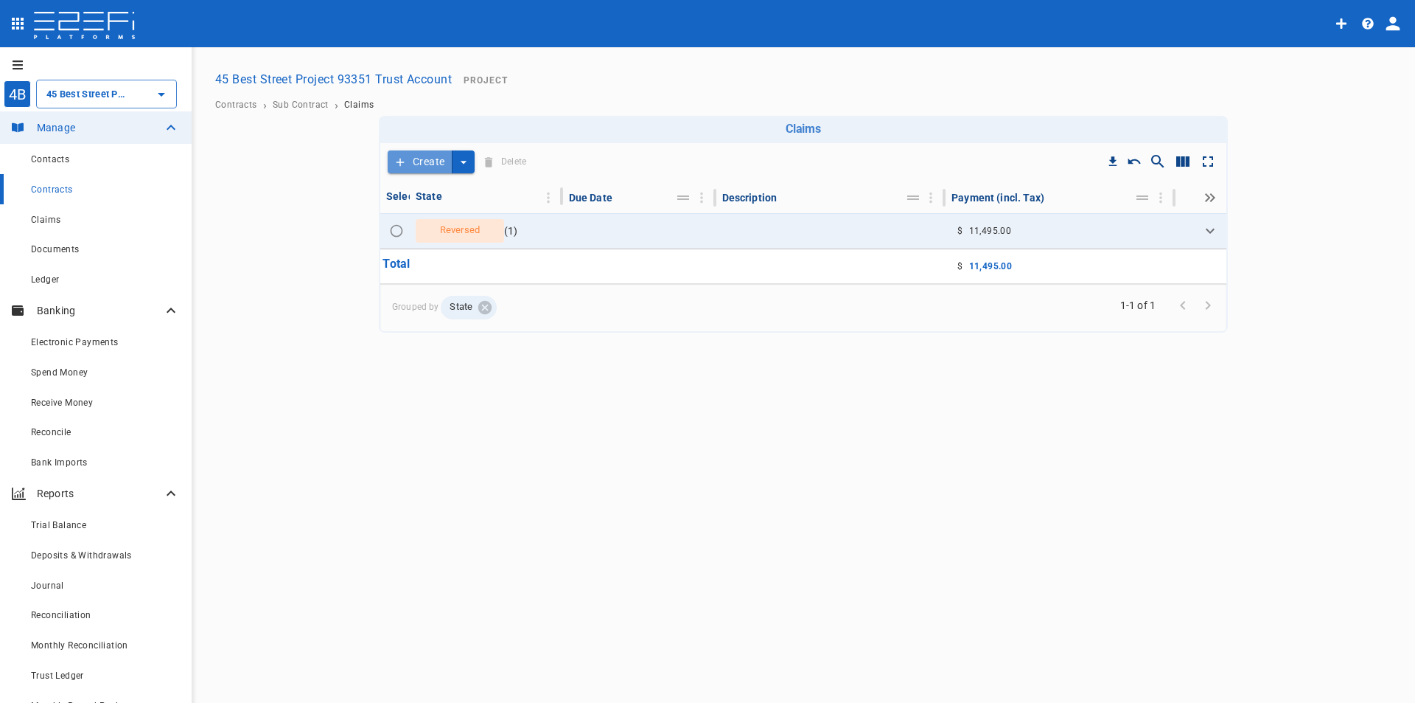
click at [419, 160] on button "Create" at bounding box center [420, 161] width 65 height 23
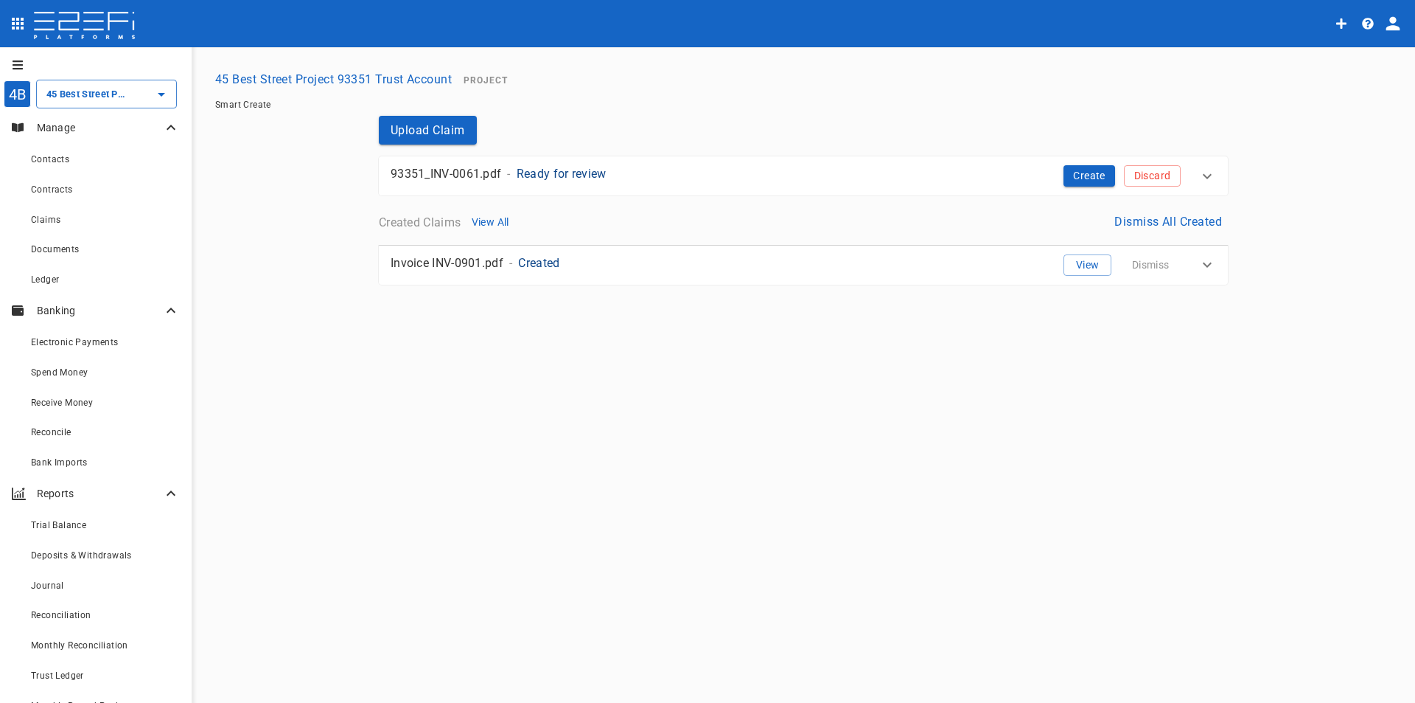
click at [540, 173] on p "Ready for review" at bounding box center [562, 173] width 90 height 17
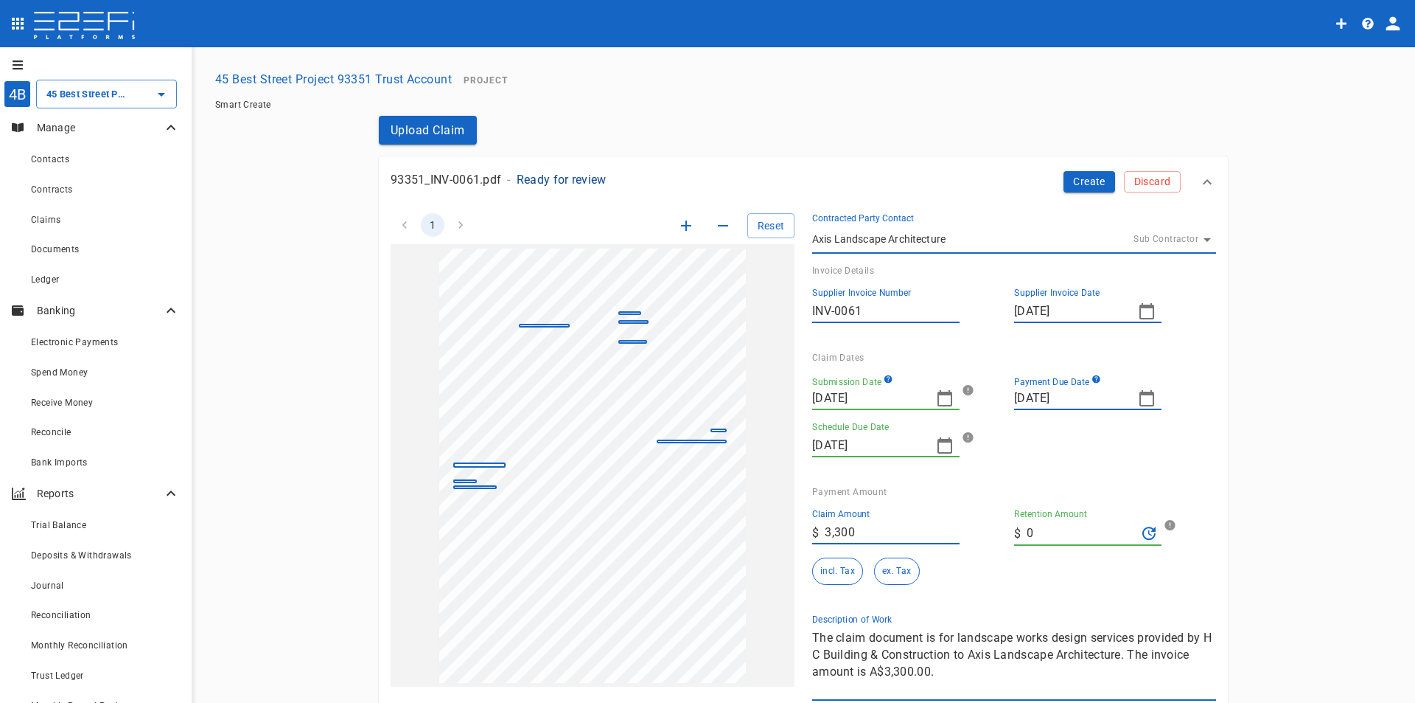
click at [540, 173] on p "Ready for review" at bounding box center [562, 179] width 90 height 17
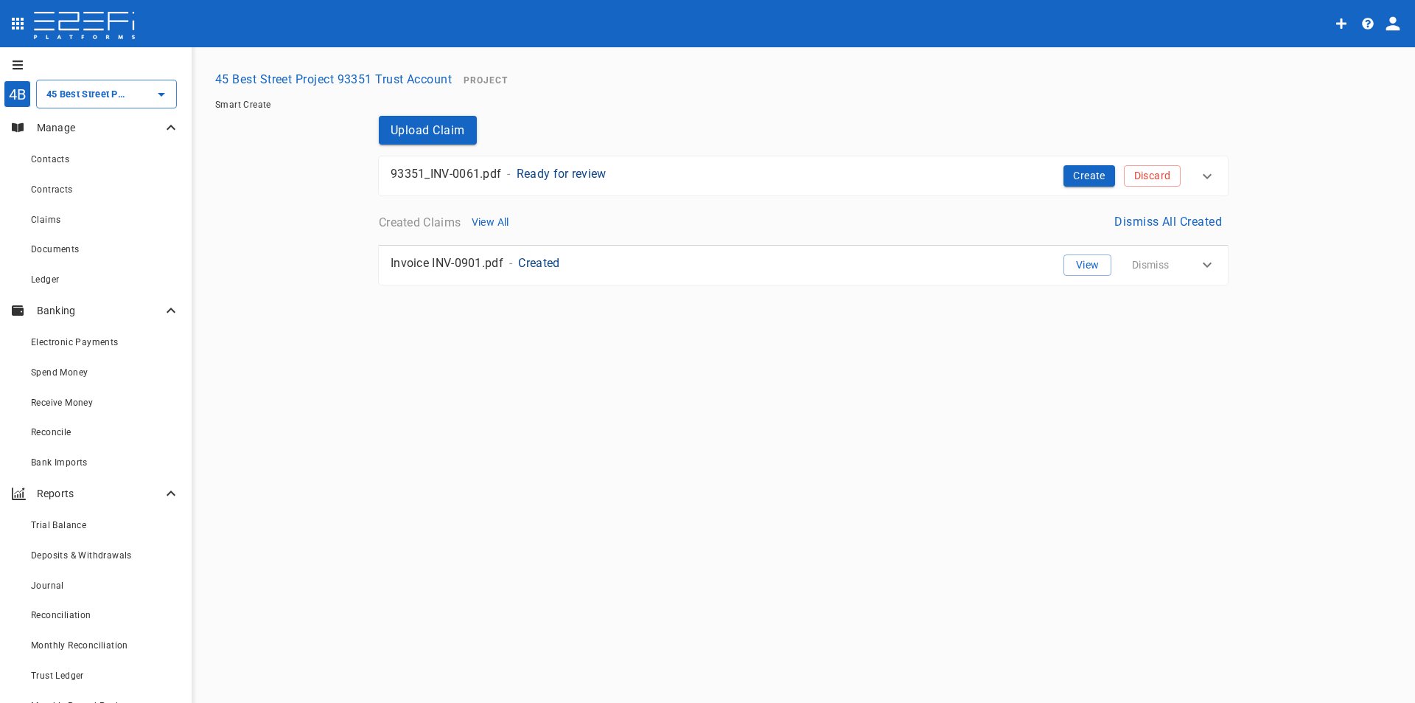
click at [1214, 268] on icon at bounding box center [1208, 265] width 18 height 18
type input "G162N6F000028G4C"
type input "INV-0901"
type input "30/07/2025"
type input "31/07/2025"
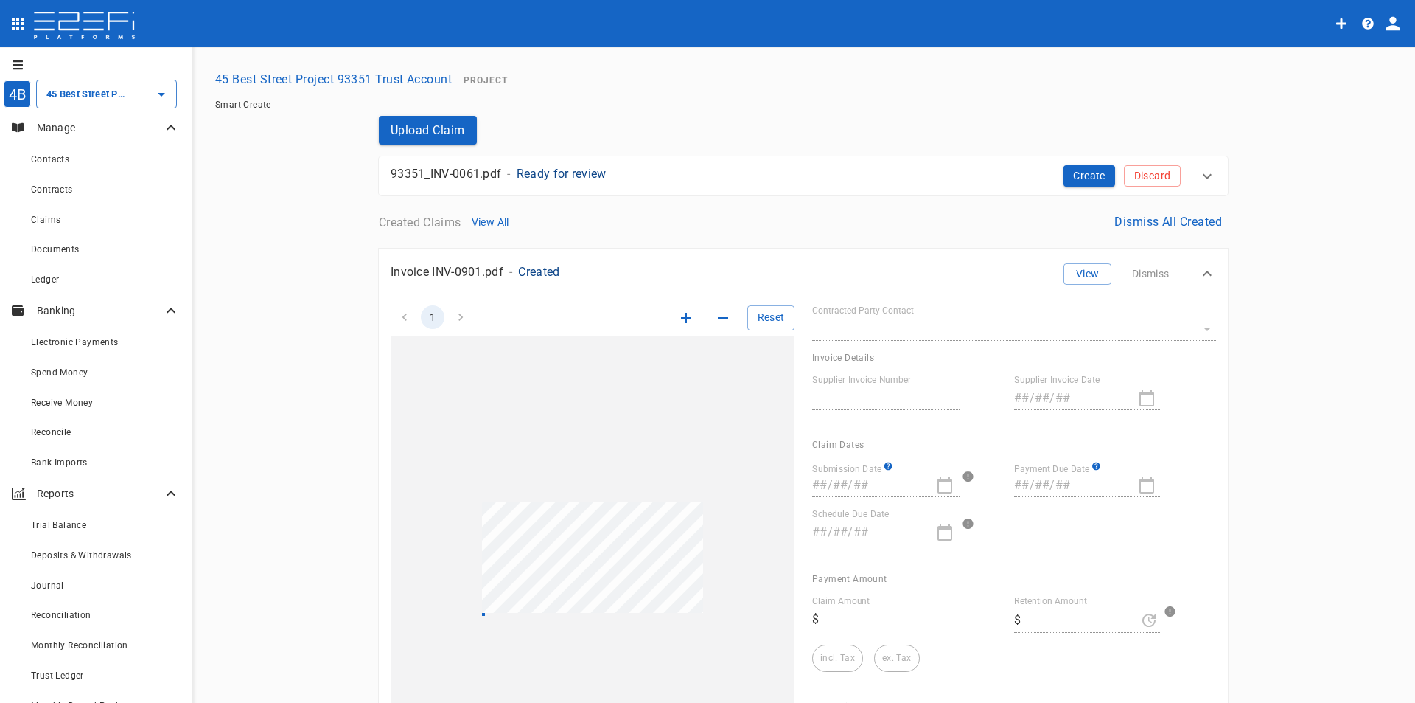
type input "29/08/2025"
type input "13/08/2025"
type textarea "Engineering services for Job #J000239 Best St Apartments provided by H.C Buildi…"
type input "11,495"
type input "0"
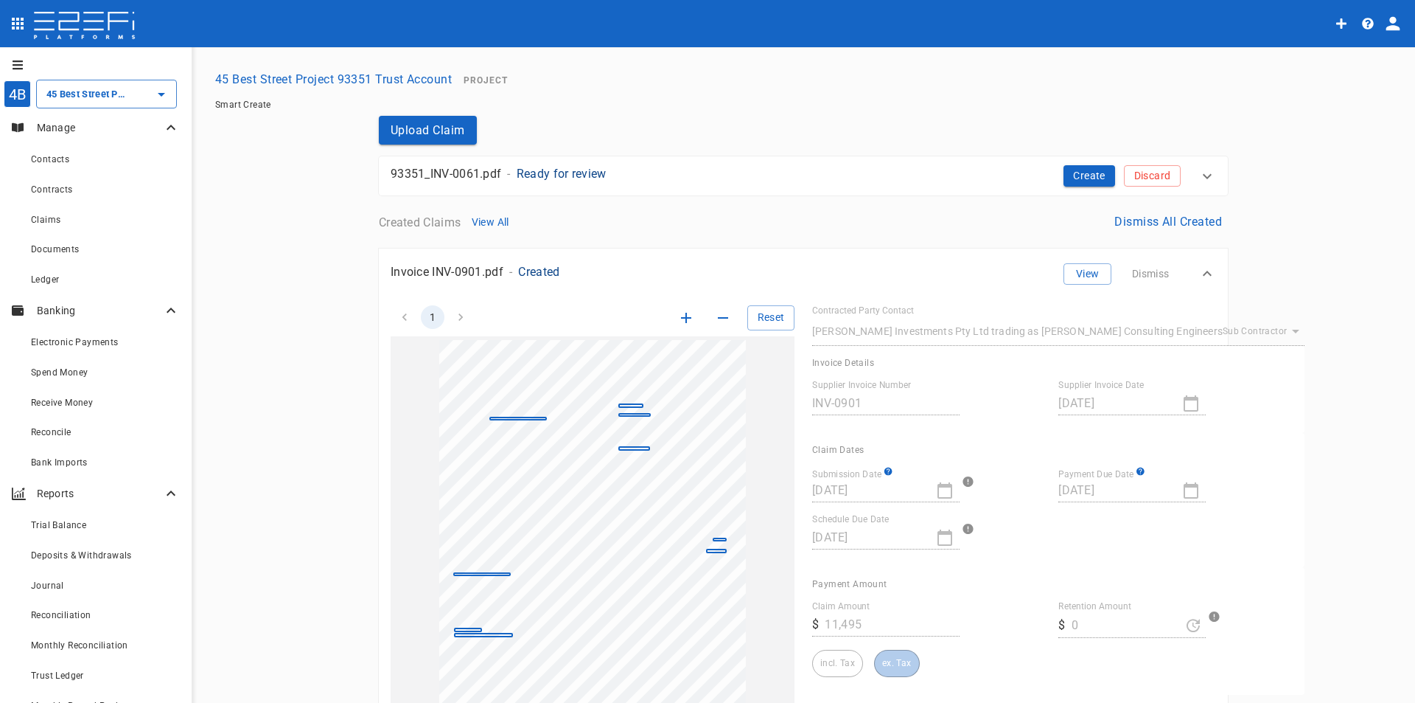
click at [1205, 275] on icon at bounding box center [1208, 274] width 18 height 18
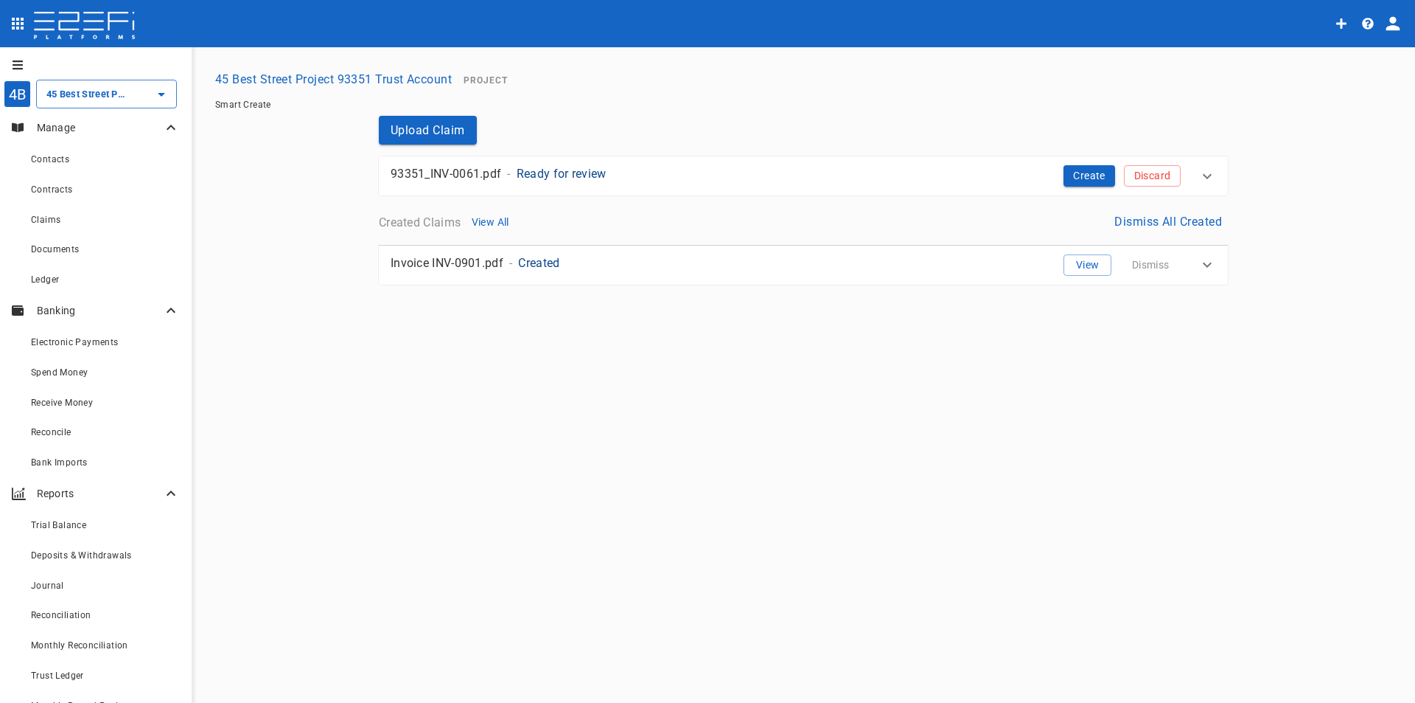
click at [1205, 275] on div "Invoice INV-0901.pdf - Created View Dismiss" at bounding box center [803, 265] width 849 height 39
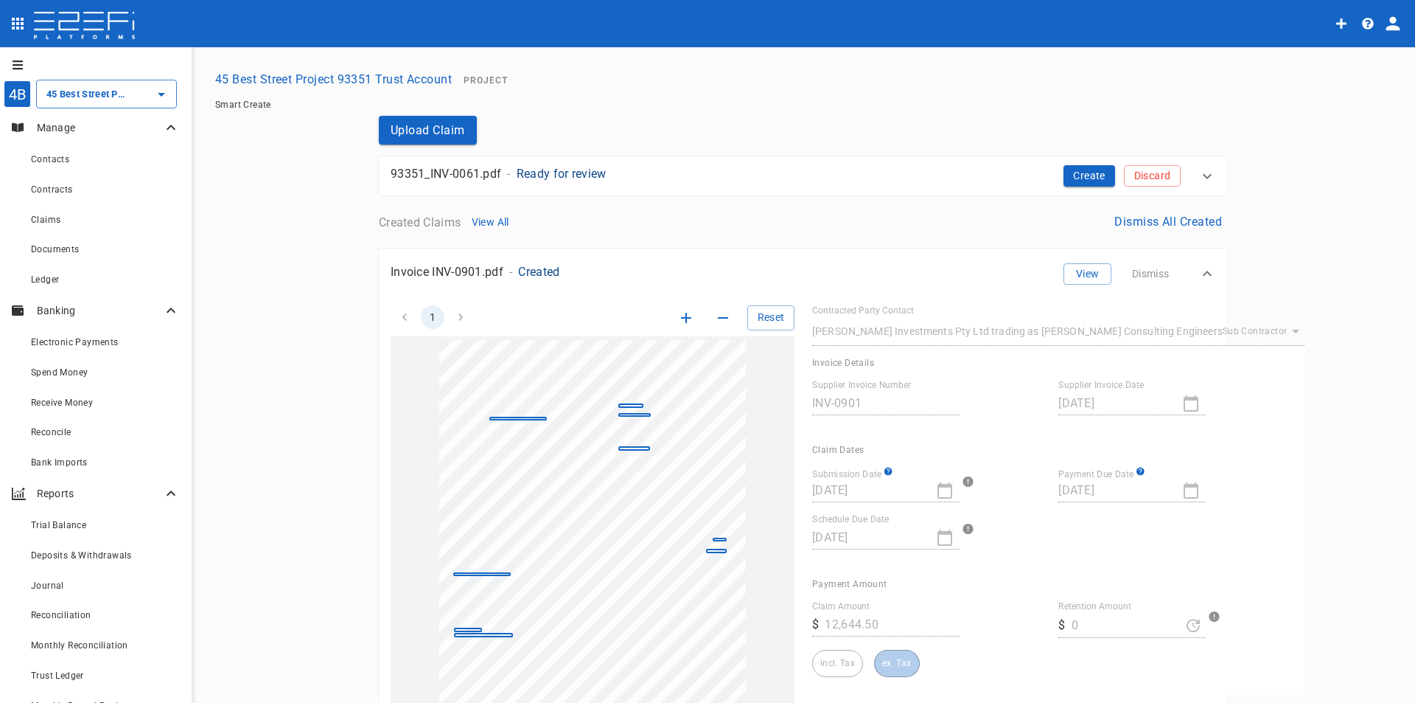
click at [1208, 282] on icon at bounding box center [1208, 274] width 18 height 18
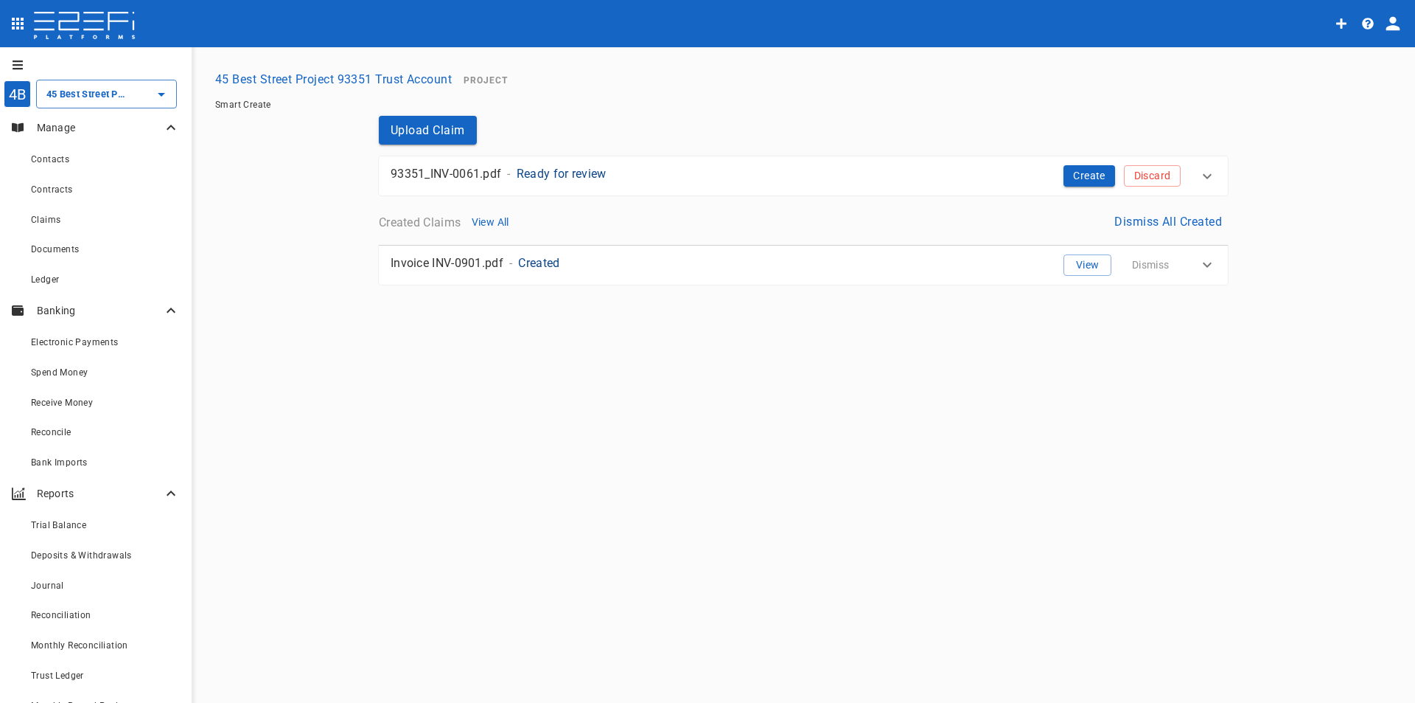
click at [1179, 223] on button "Dismiss All Created" at bounding box center [1168, 221] width 119 height 29
click at [433, 131] on button "Upload Claim" at bounding box center [428, 130] width 98 height 29
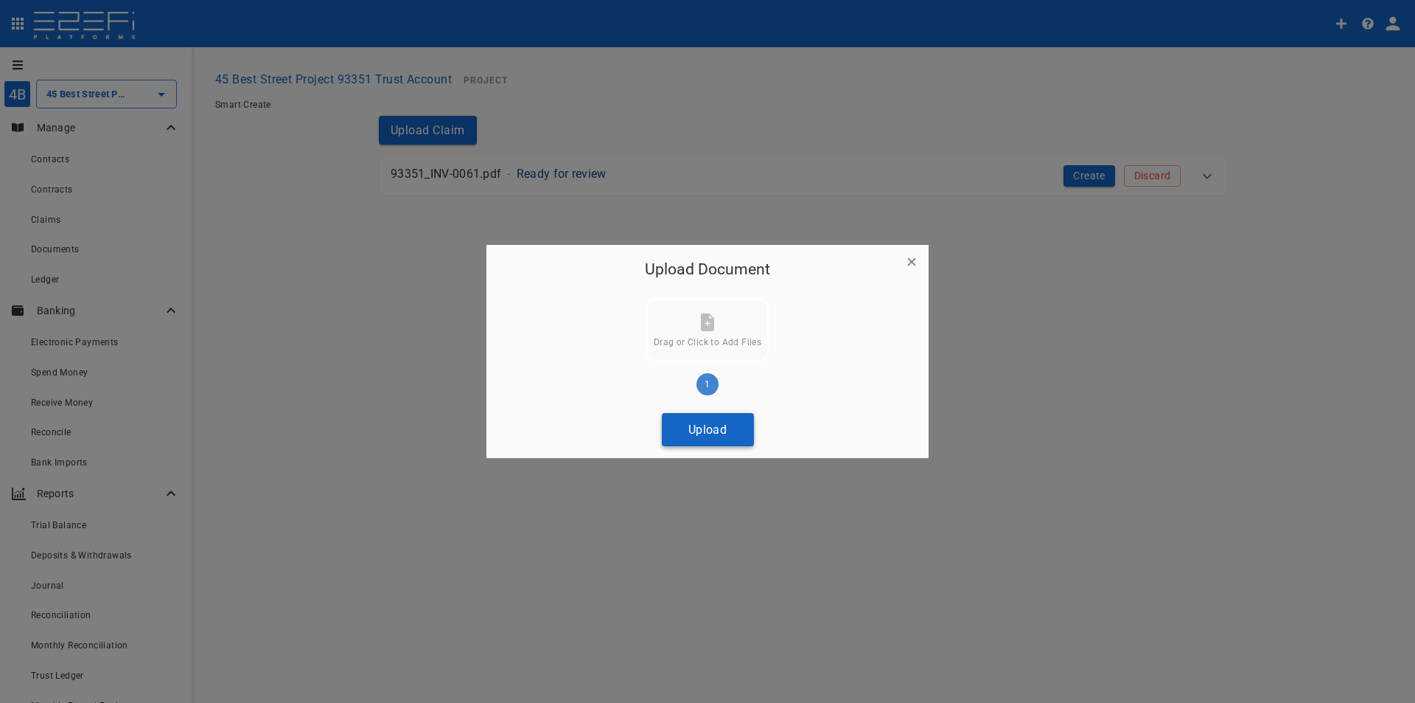
click at [694, 436] on button "Upload" at bounding box center [708, 429] width 92 height 33
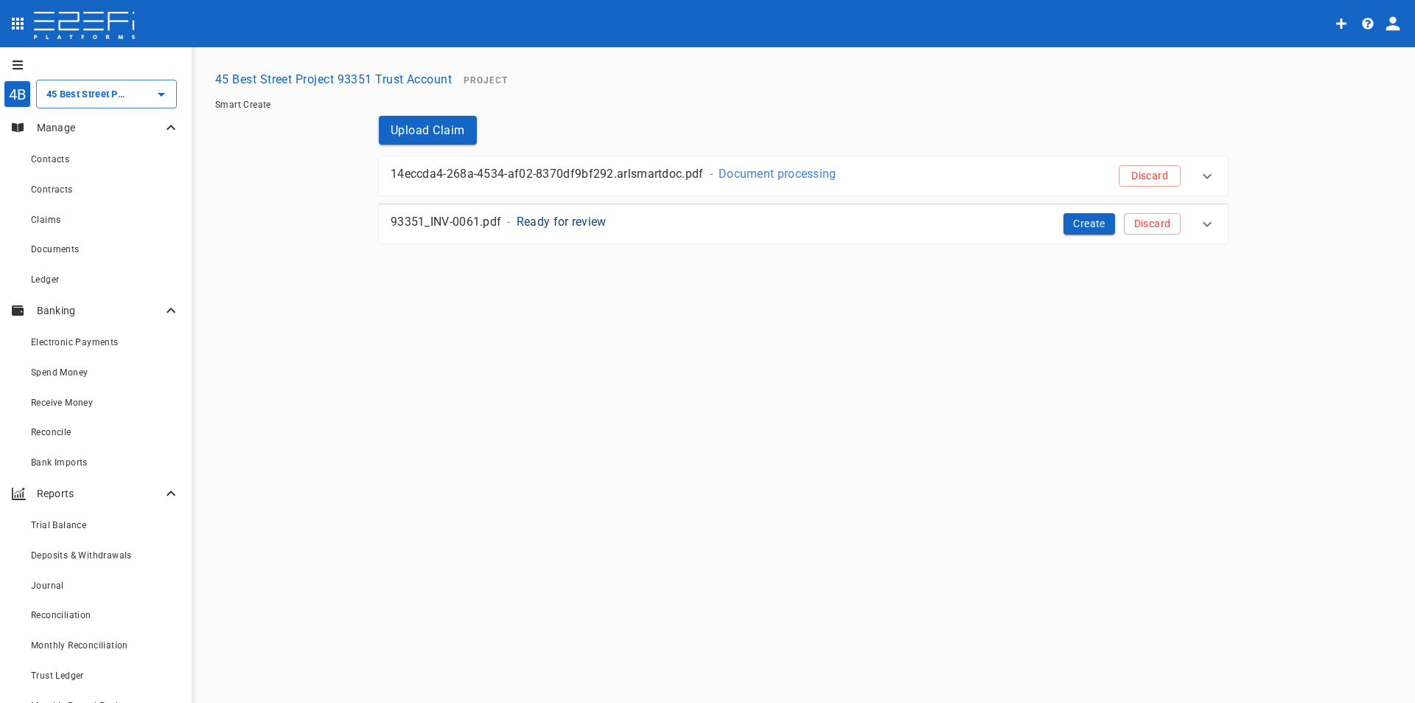
click at [792, 177] on p "Document processing" at bounding box center [778, 173] width 118 height 17
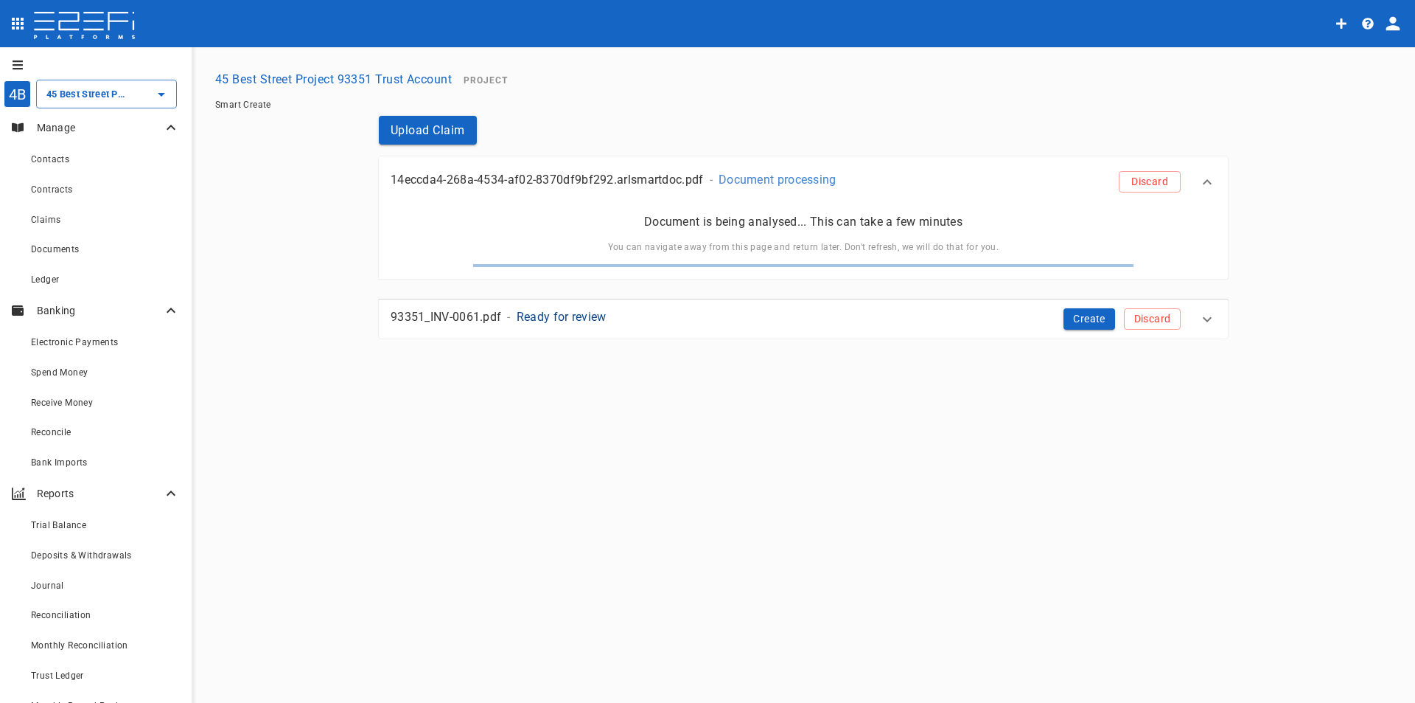
click at [792, 177] on p "Document processing" at bounding box center [778, 179] width 118 height 17
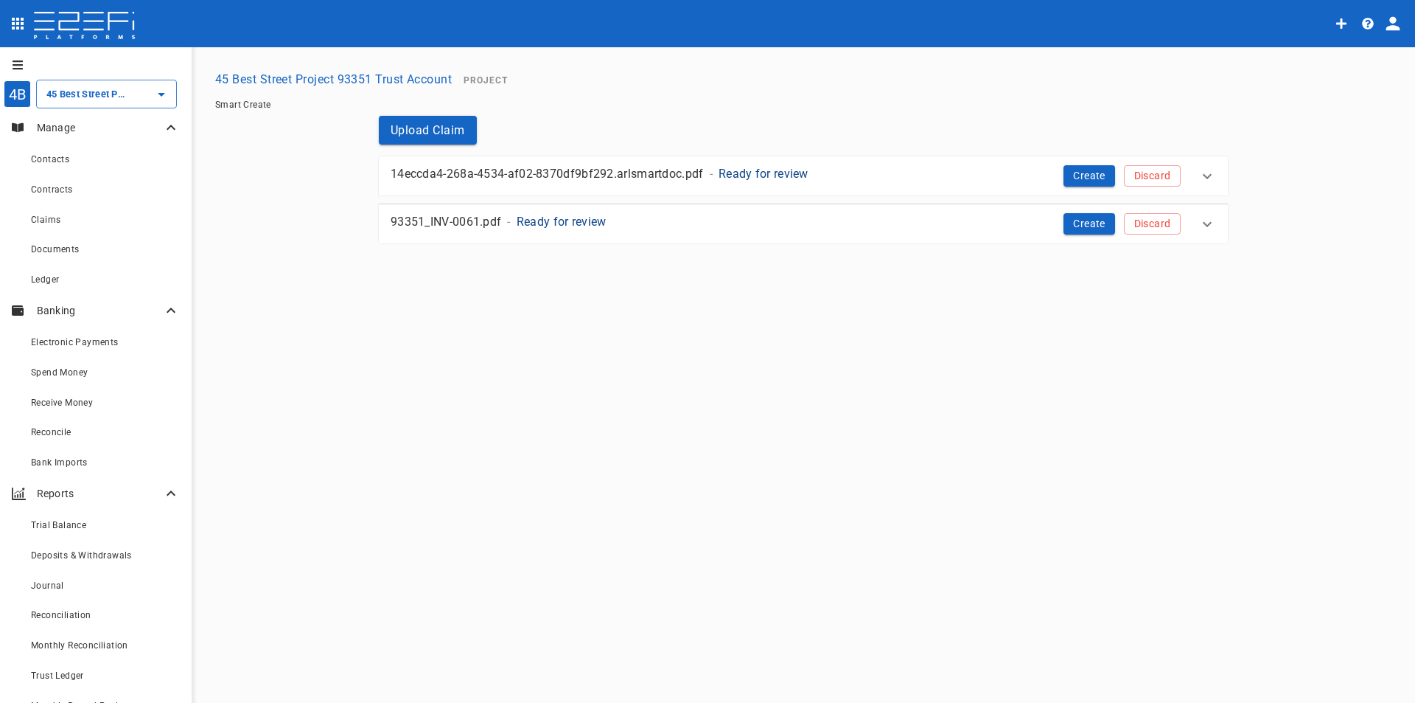
click at [772, 175] on p "Ready for review" at bounding box center [764, 173] width 90 height 17
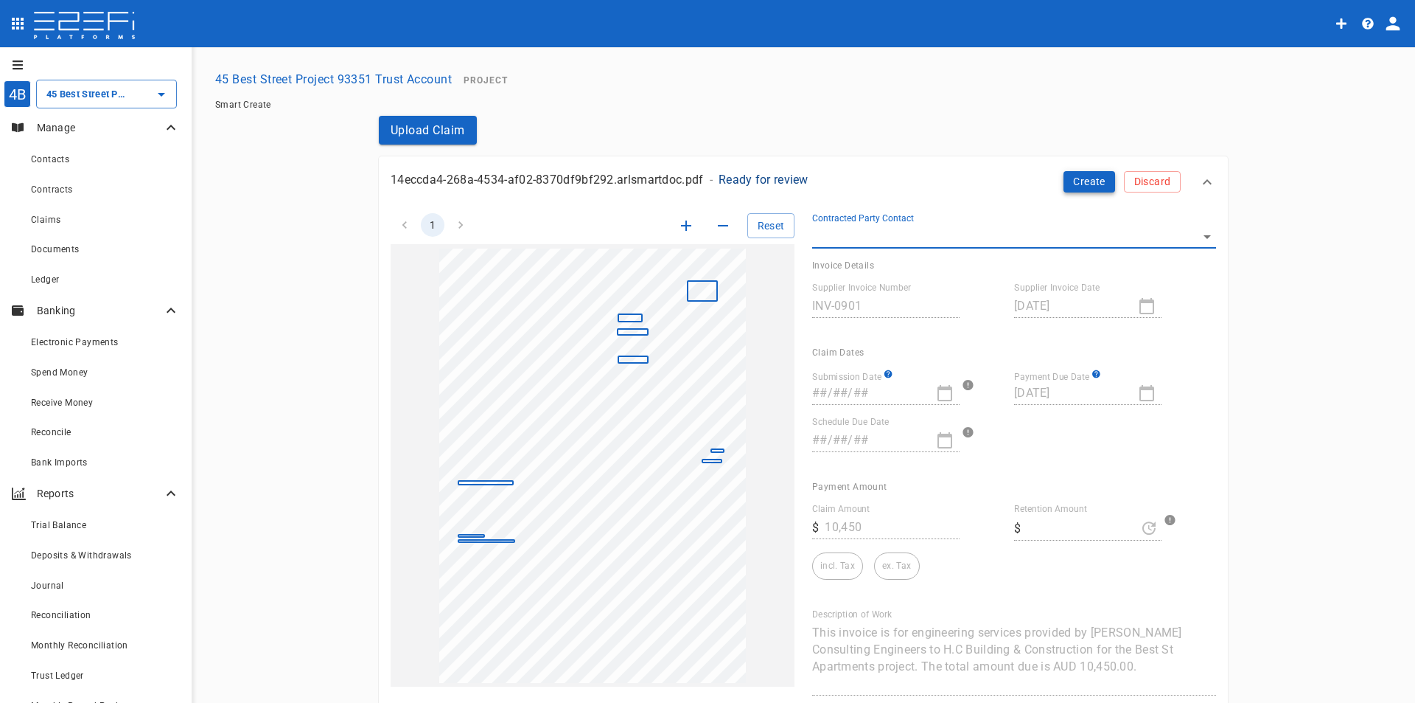
click at [1089, 187] on button "Create" at bounding box center [1090, 181] width 52 height 21
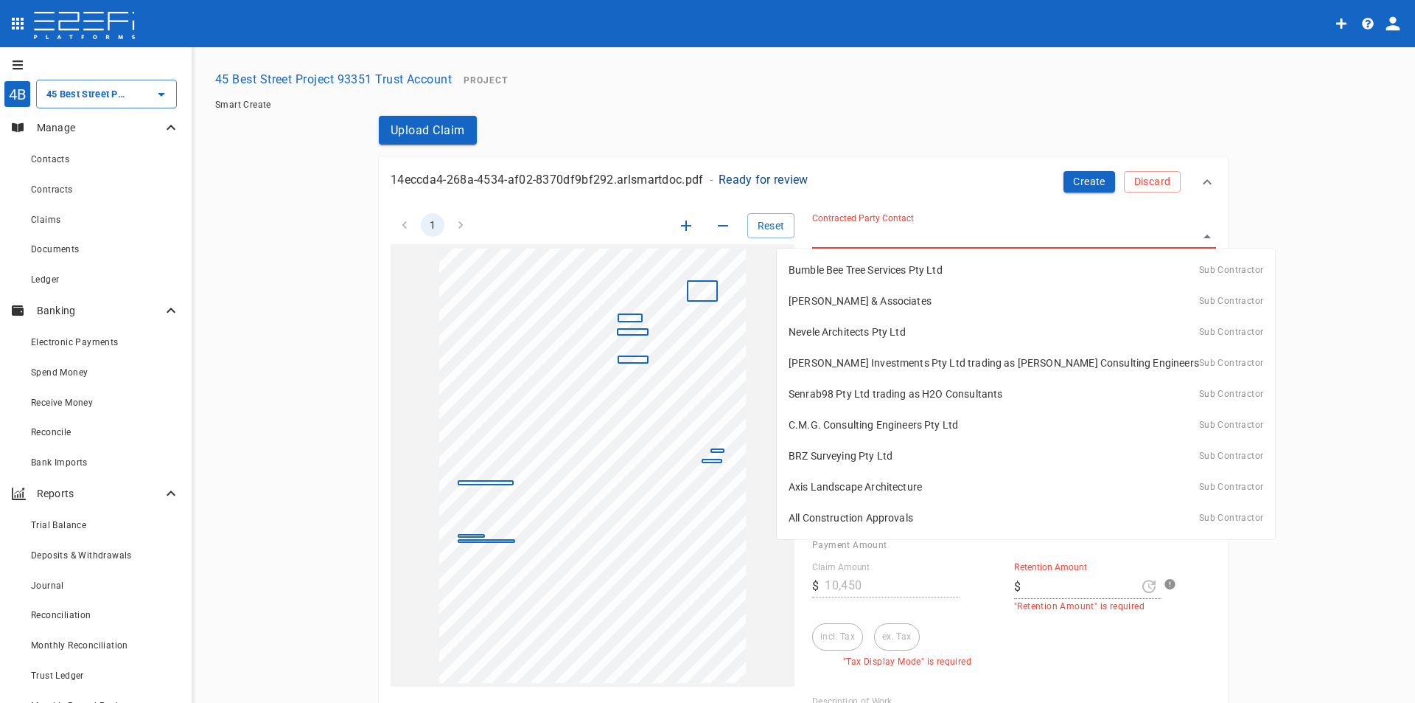
click at [1199, 237] on body "4B 45 Best Street Project 93351 Trust Account ​ Manage Contacts Contracts Claim…" at bounding box center [707, 351] width 1415 height 703
click at [933, 366] on p "Mark Hopkinson Investments Pty Ltd trading as Hopkinson Consulting Engineers" at bounding box center [994, 362] width 411 height 15
type input "G162N6F000028G4C"
type input "19/08/2025"
type input "09/09/2025"
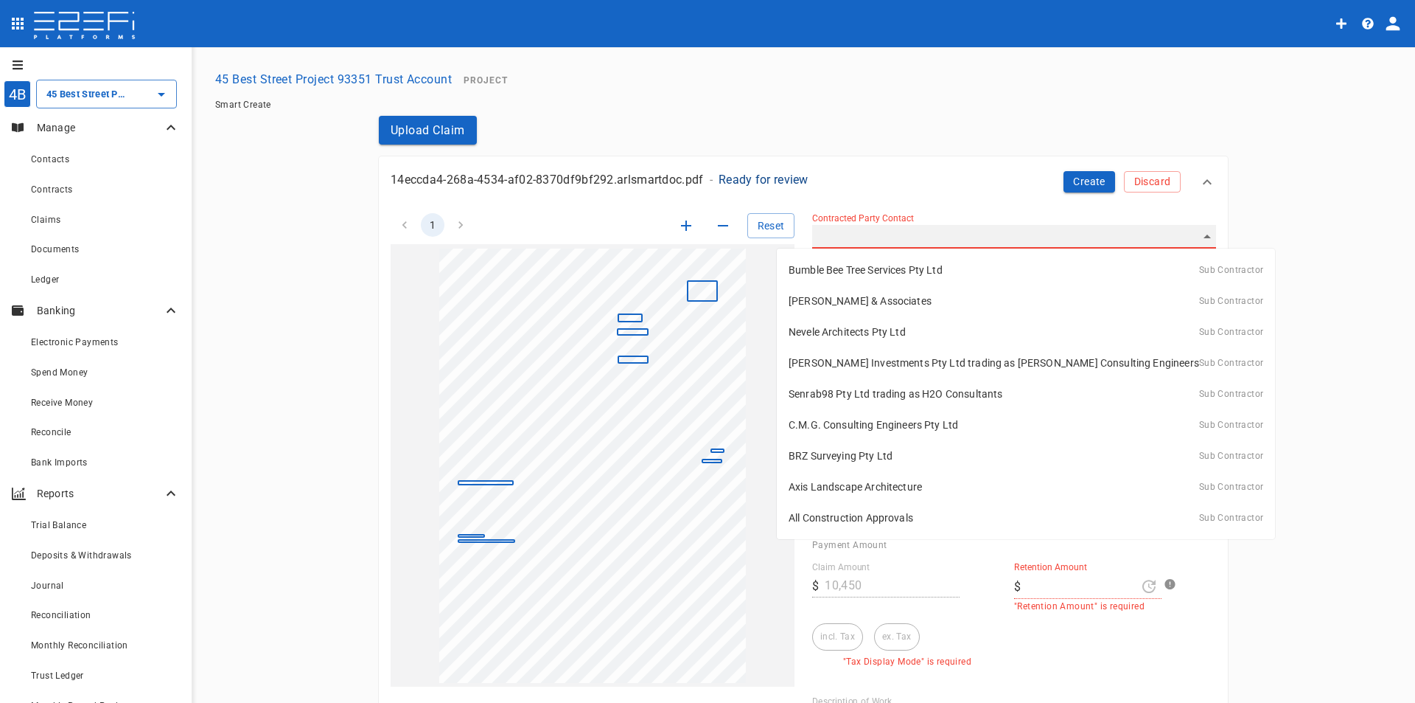
type input "0"
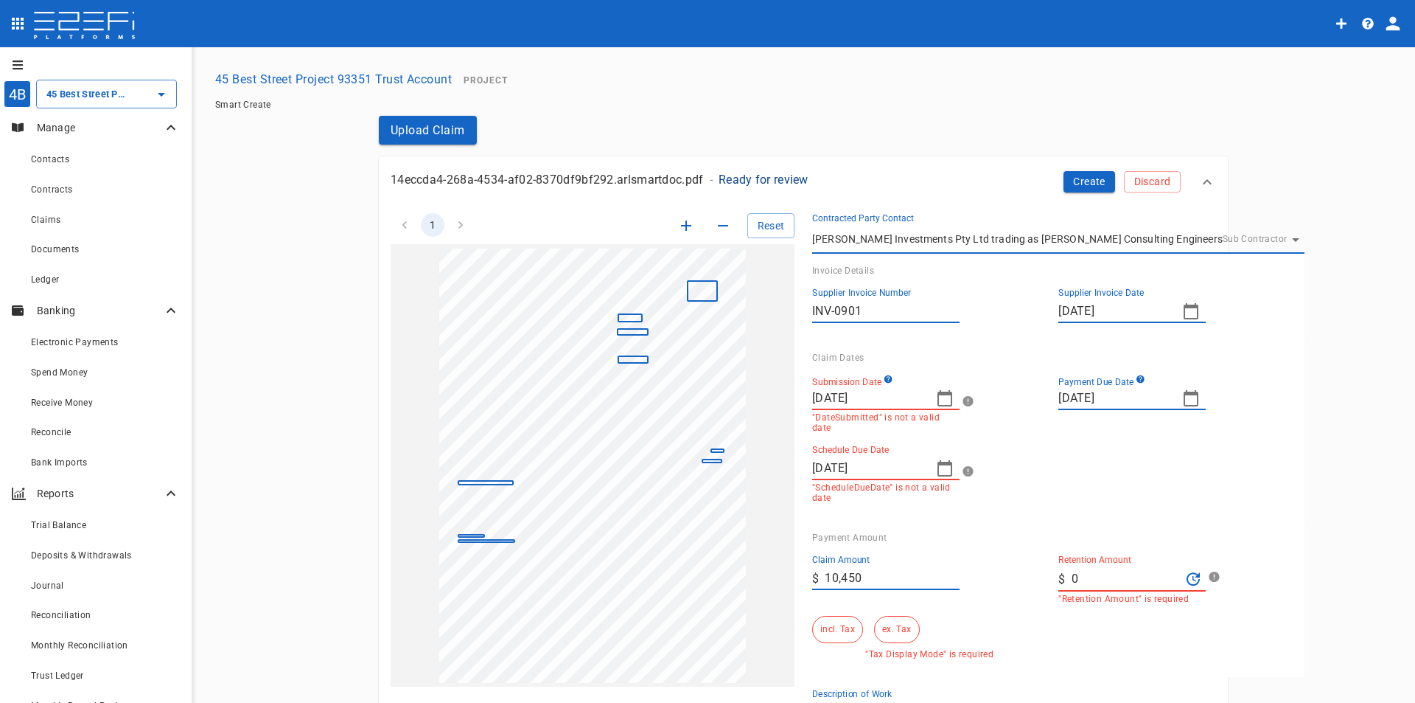
click at [946, 400] on icon "button" at bounding box center [945, 398] width 15 height 16
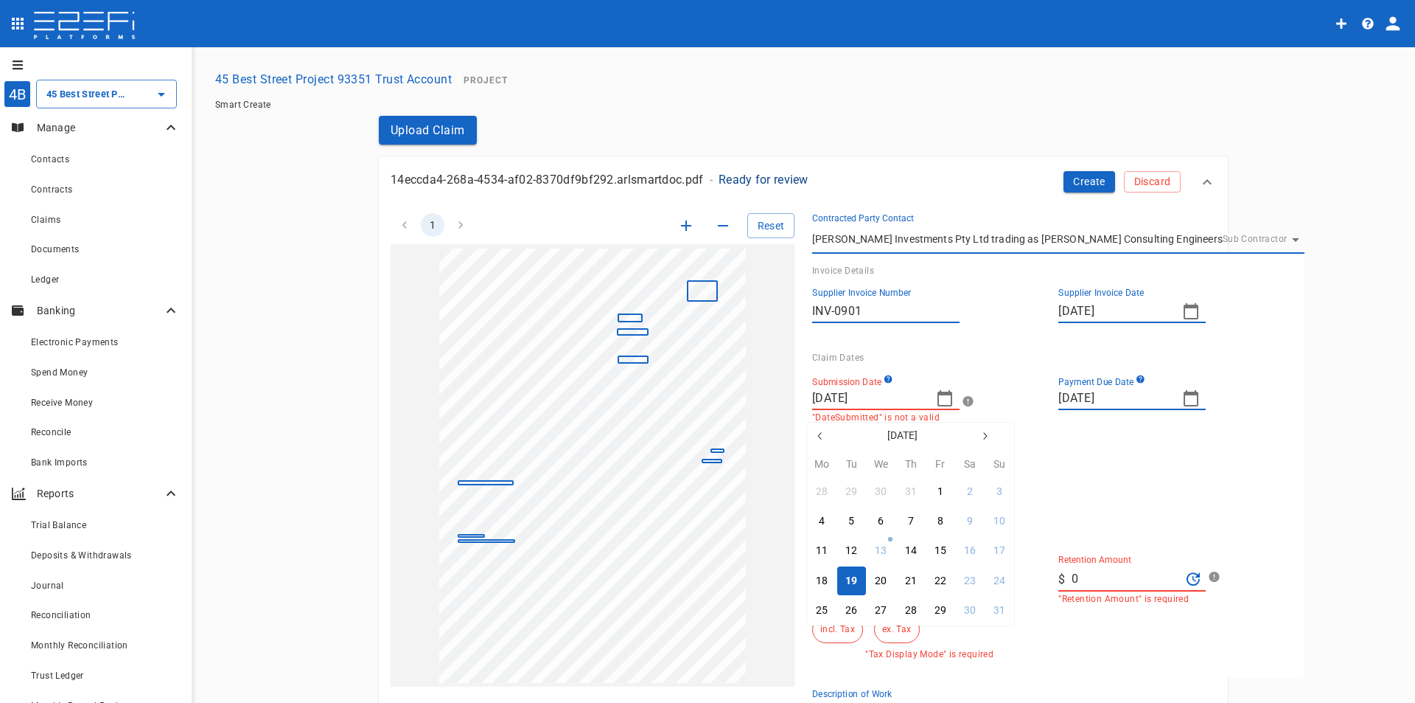
click at [946, 400] on div at bounding box center [707, 351] width 1415 height 703
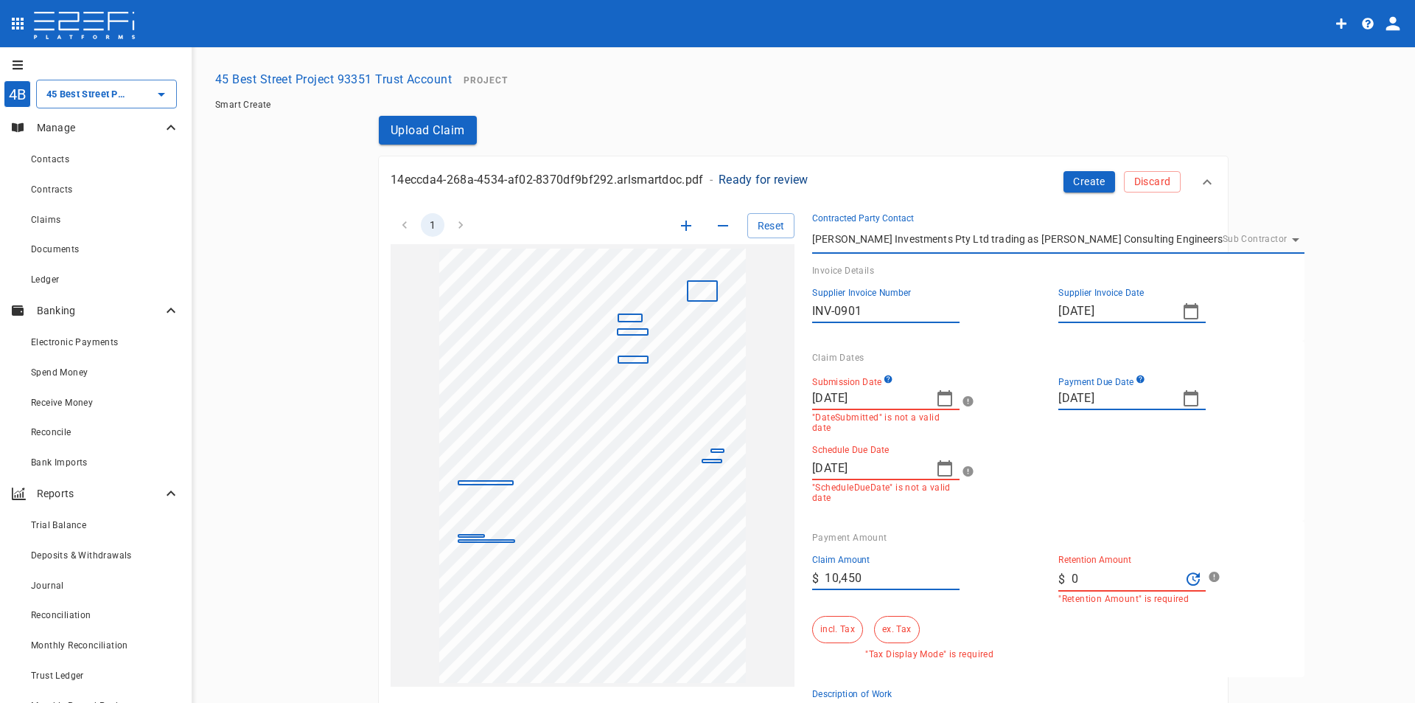
click at [992, 448] on div "Schedule Due Date 09/09/2025 "ScheduleDueDate" is not a valid date" at bounding box center [929, 474] width 234 height 58
click at [945, 400] on icon "button" at bounding box center [945, 398] width 18 height 18
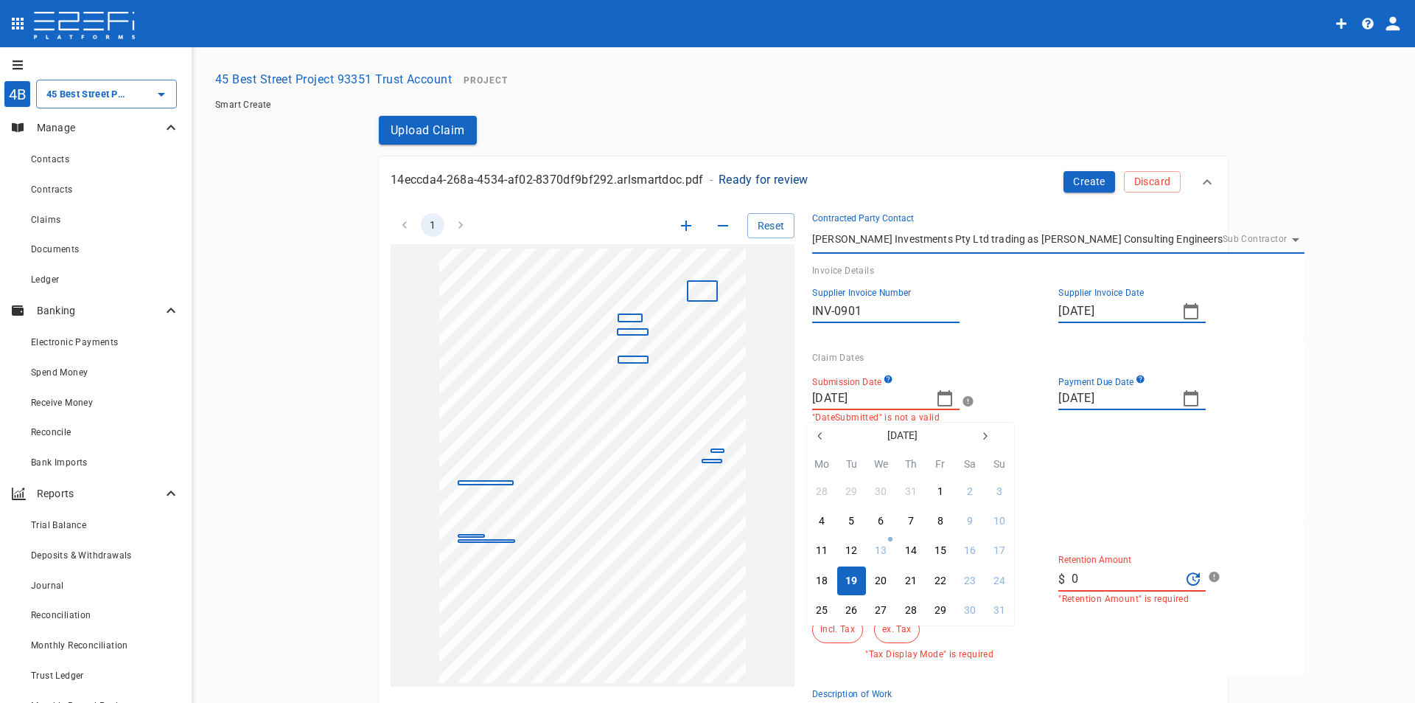
click at [845, 588] on button "19" at bounding box center [852, 580] width 29 height 29
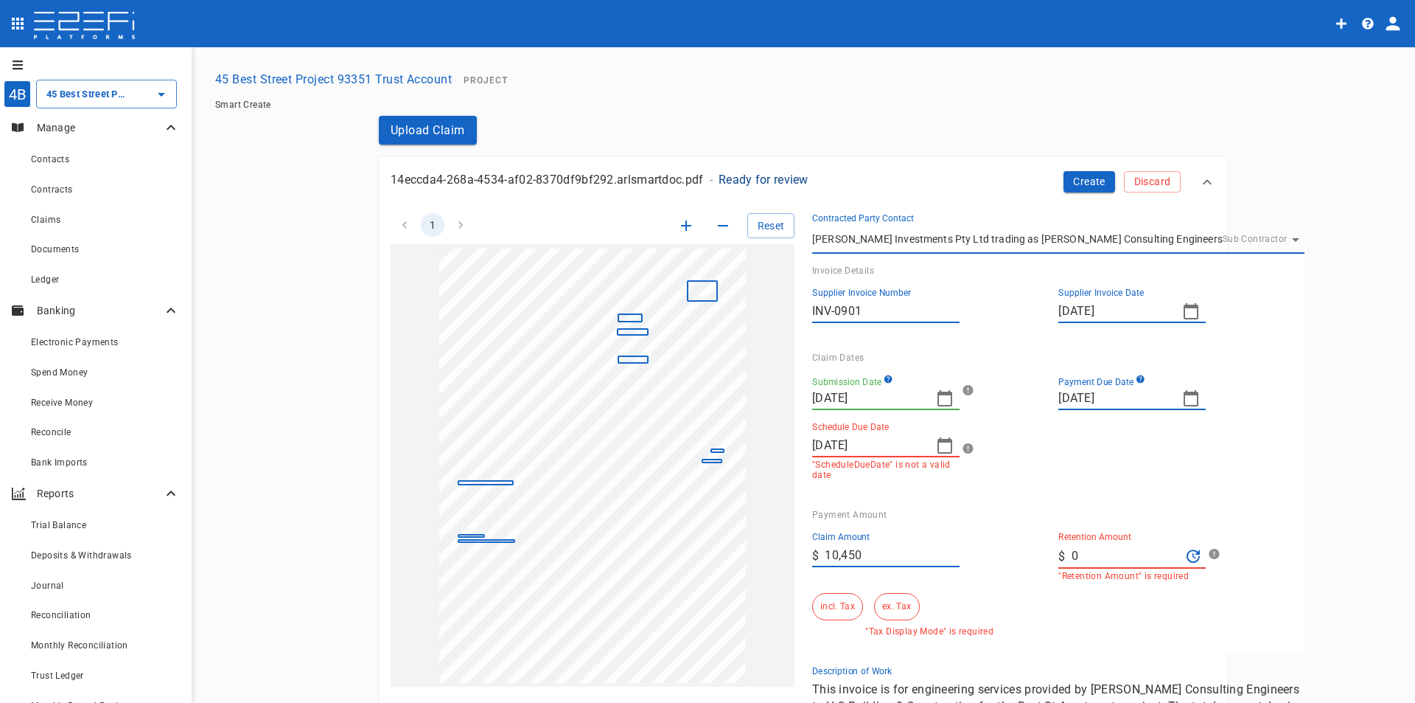
click at [941, 401] on icon "button" at bounding box center [945, 398] width 18 height 18
click at [882, 484] on div "30" at bounding box center [881, 479] width 12 height 16
type input "30/07/2025"
type input "21/08/2025"
click at [939, 453] on icon "button" at bounding box center [945, 445] width 18 height 18
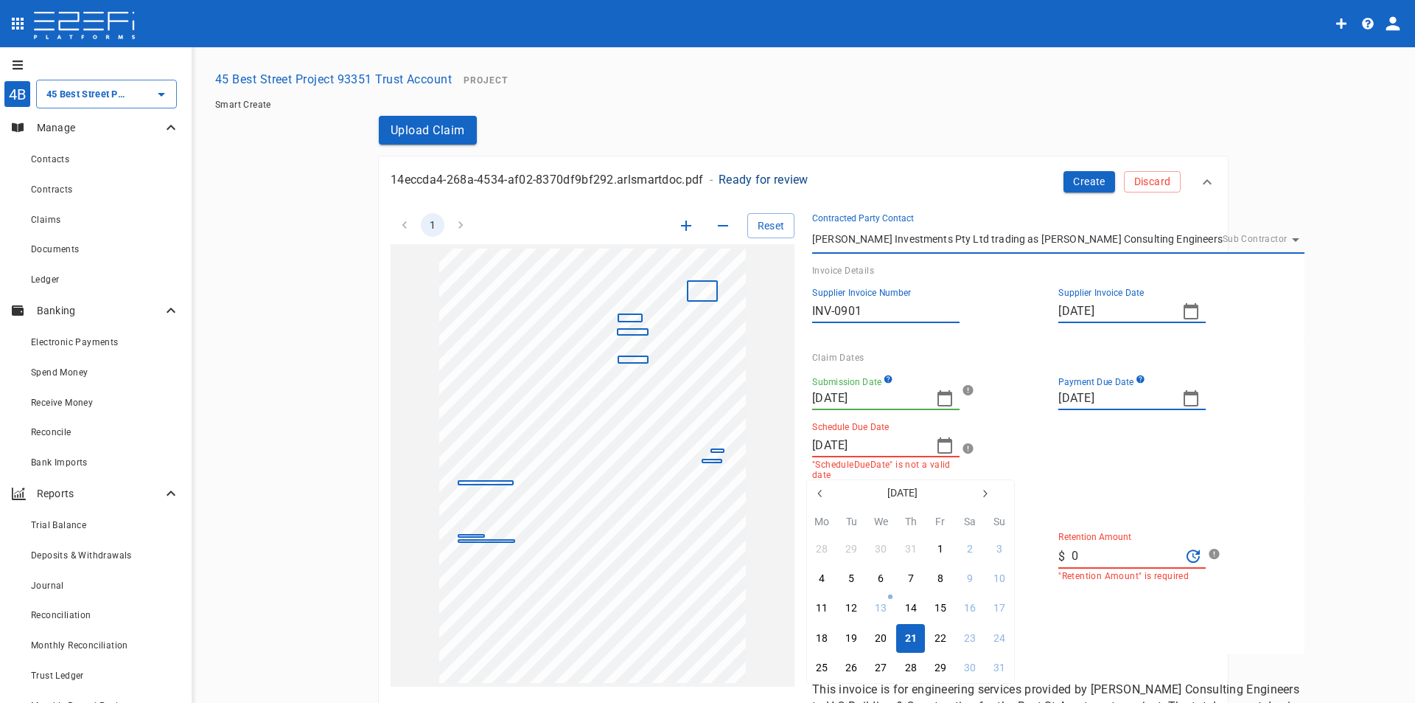
click at [1128, 432] on div at bounding box center [707, 351] width 1415 height 703
click at [938, 445] on icon "button" at bounding box center [945, 445] width 15 height 16
click at [908, 638] on div "21" at bounding box center [911, 638] width 12 height 16
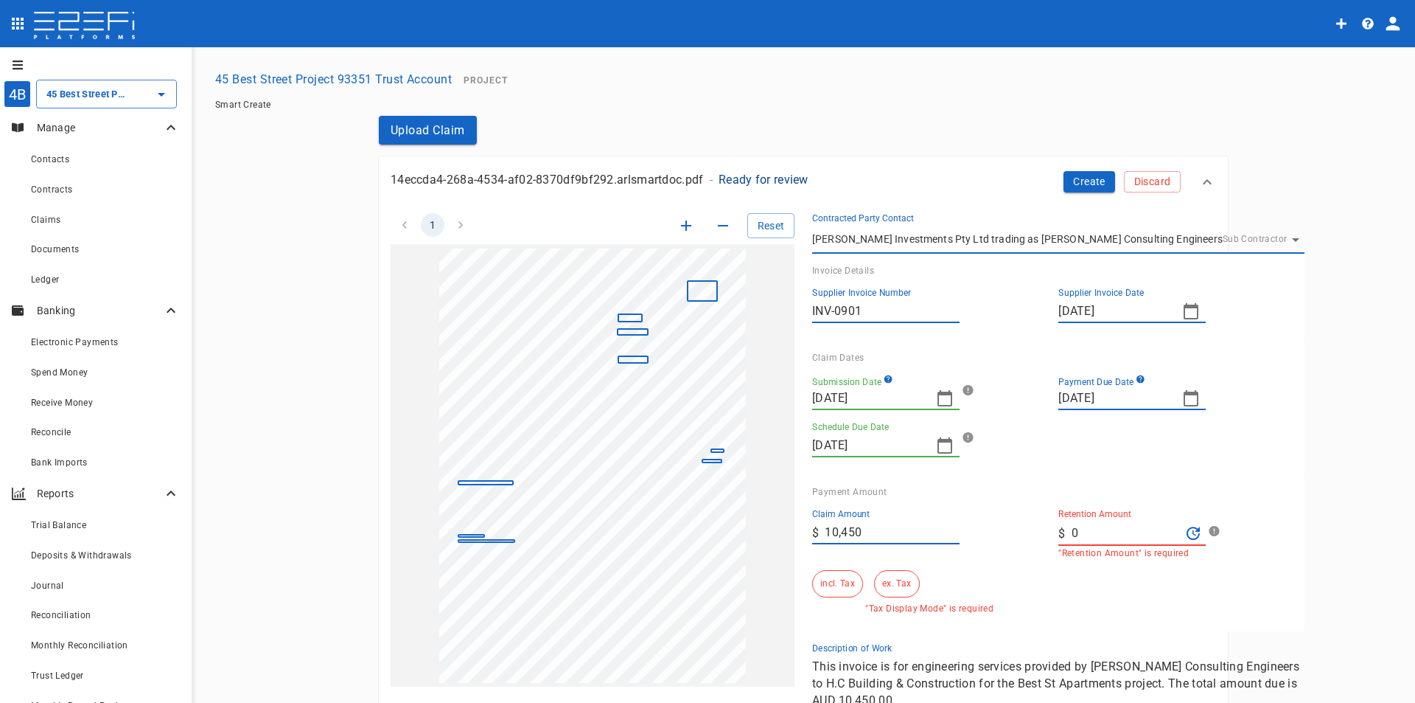
click at [1127, 478] on div "Payment Amount Claim Amount ​ $ 10,450 Retention Amount ​ $ 0 "Retention Amount…" at bounding box center [1053, 553] width 504 height 156
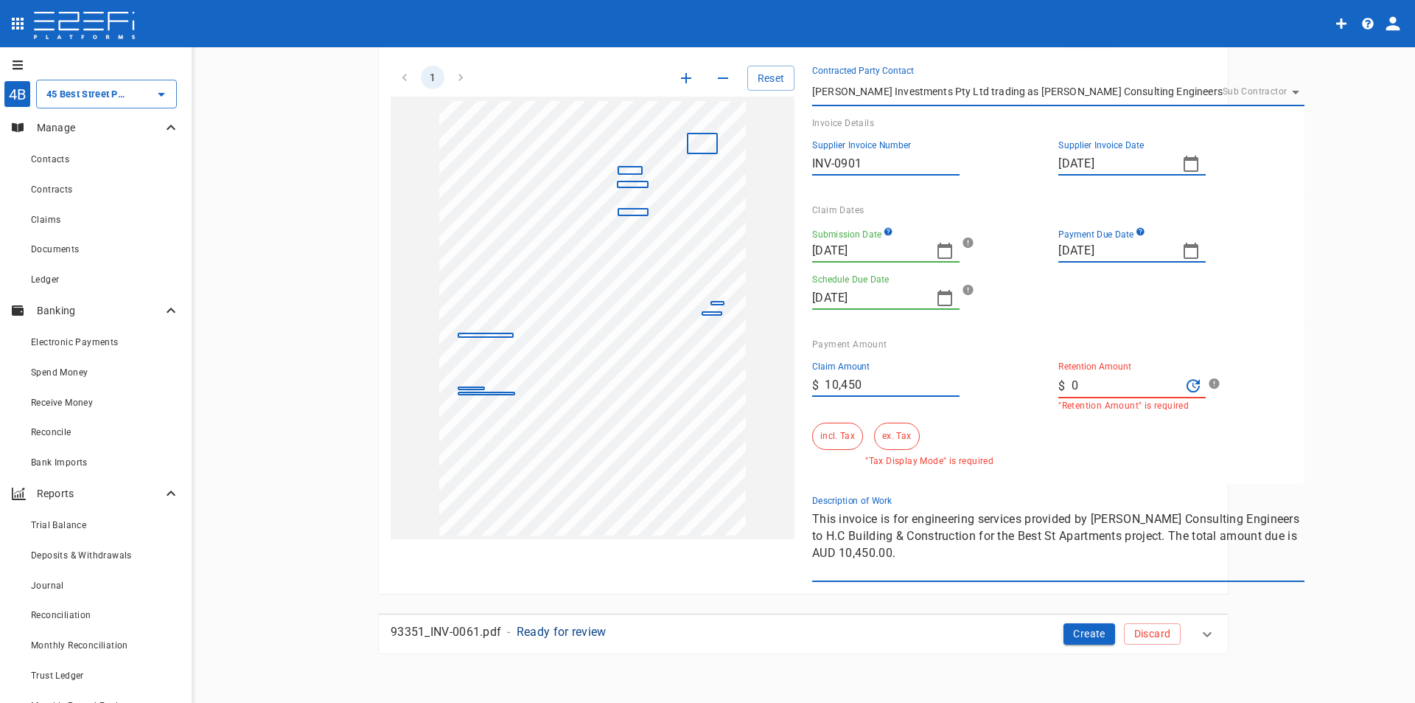
scroll to position [148, 0]
click at [826, 434] on button "incl. Tax" at bounding box center [837, 435] width 51 height 27
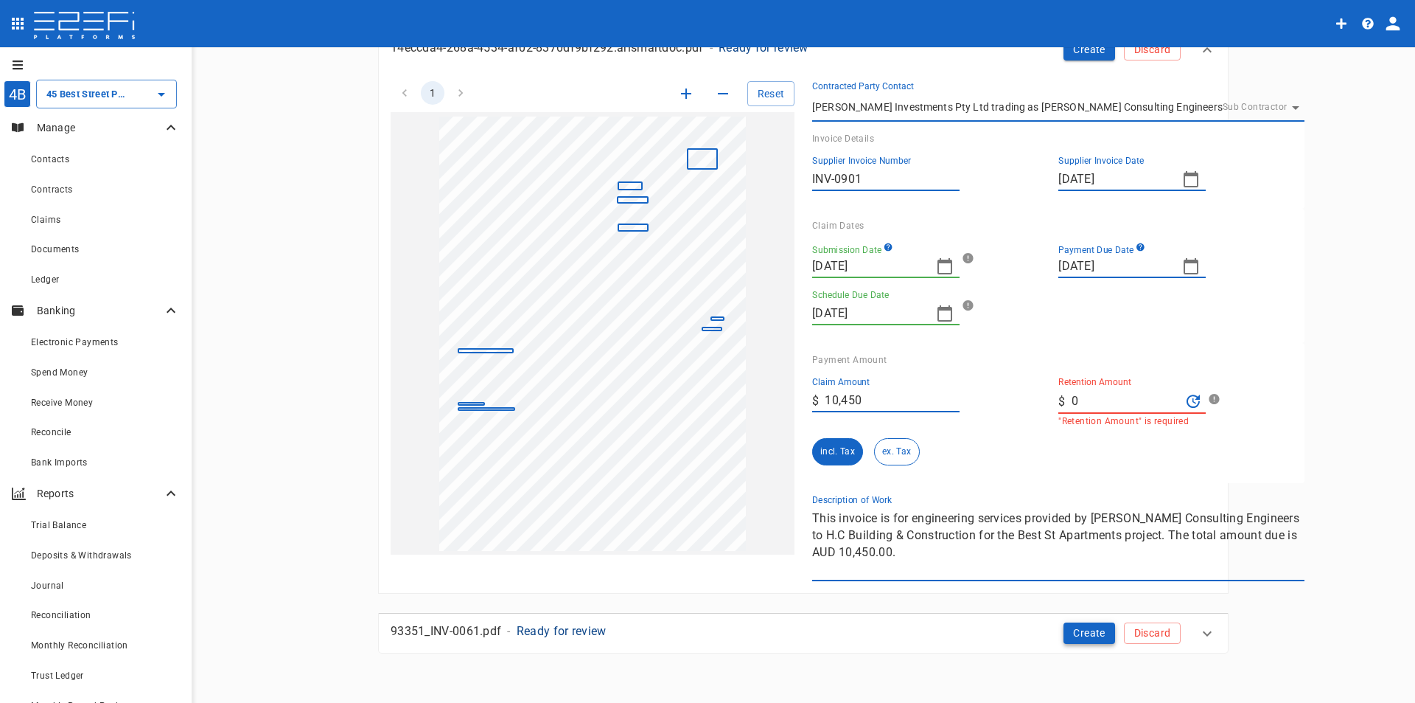
click at [1083, 636] on button "Create" at bounding box center [1090, 632] width 52 height 21
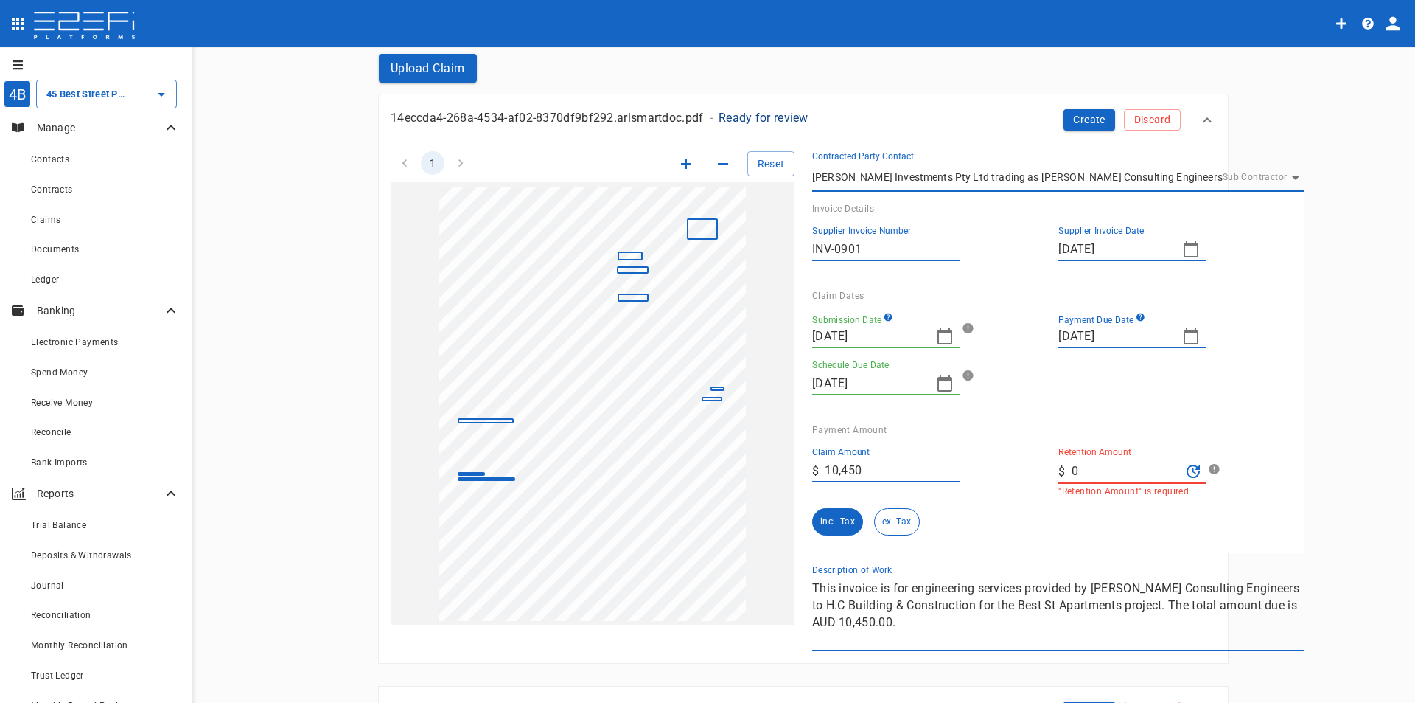
scroll to position [58, 0]
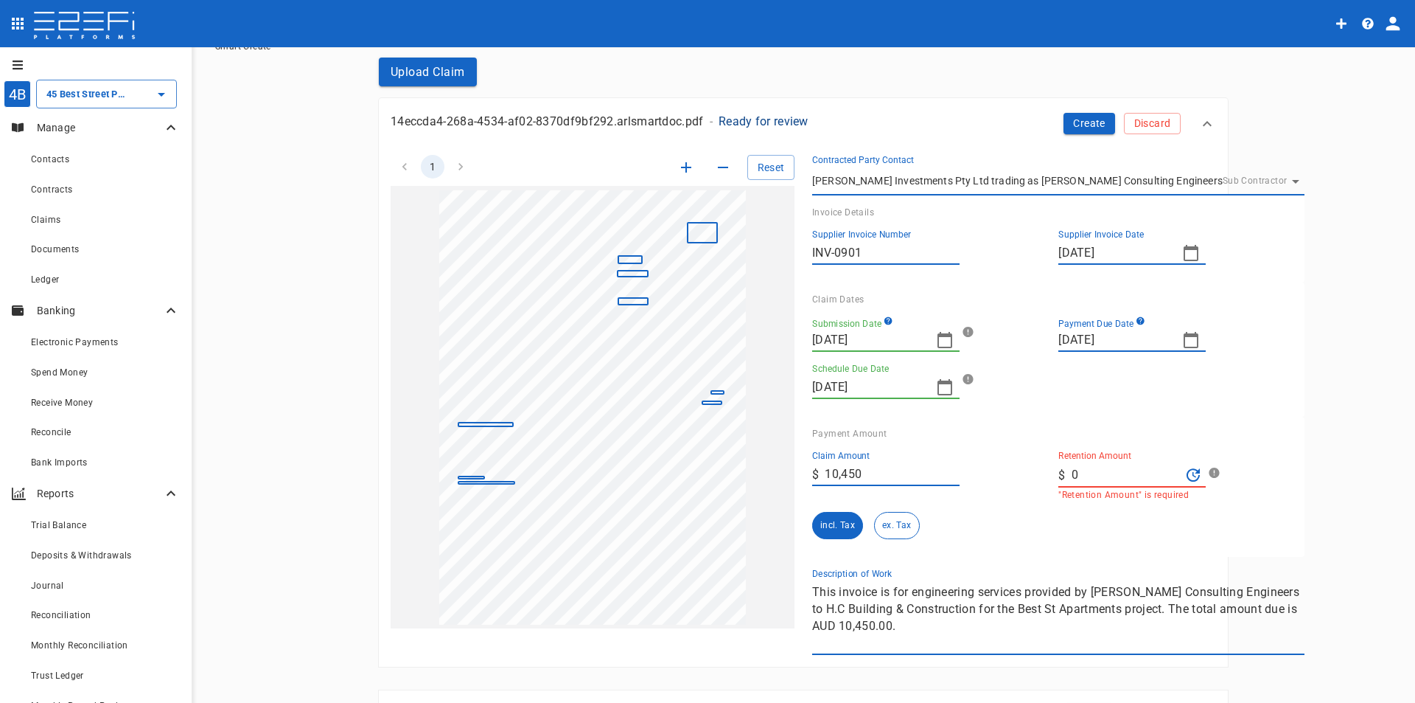
click at [1091, 480] on input "0" at bounding box center [1127, 475] width 110 height 24
drag, startPoint x: 1091, startPoint y: 480, endPoint x: 875, endPoint y: 498, distance: 216.8
click at [875, 498] on div "Claim Amount ​ $ 10,450 Retention Amount ​ $ 0 "Retention Amount" is required i…" at bounding box center [1047, 489] width 492 height 100
click at [1150, 472] on input "0" at bounding box center [1127, 475] width 110 height 24
click at [1127, 523] on div "Claim Amount ​ $ 10,450 Retention Amount ​ $ 0 "Retention Amount" is required i…" at bounding box center [1047, 489] width 492 height 100
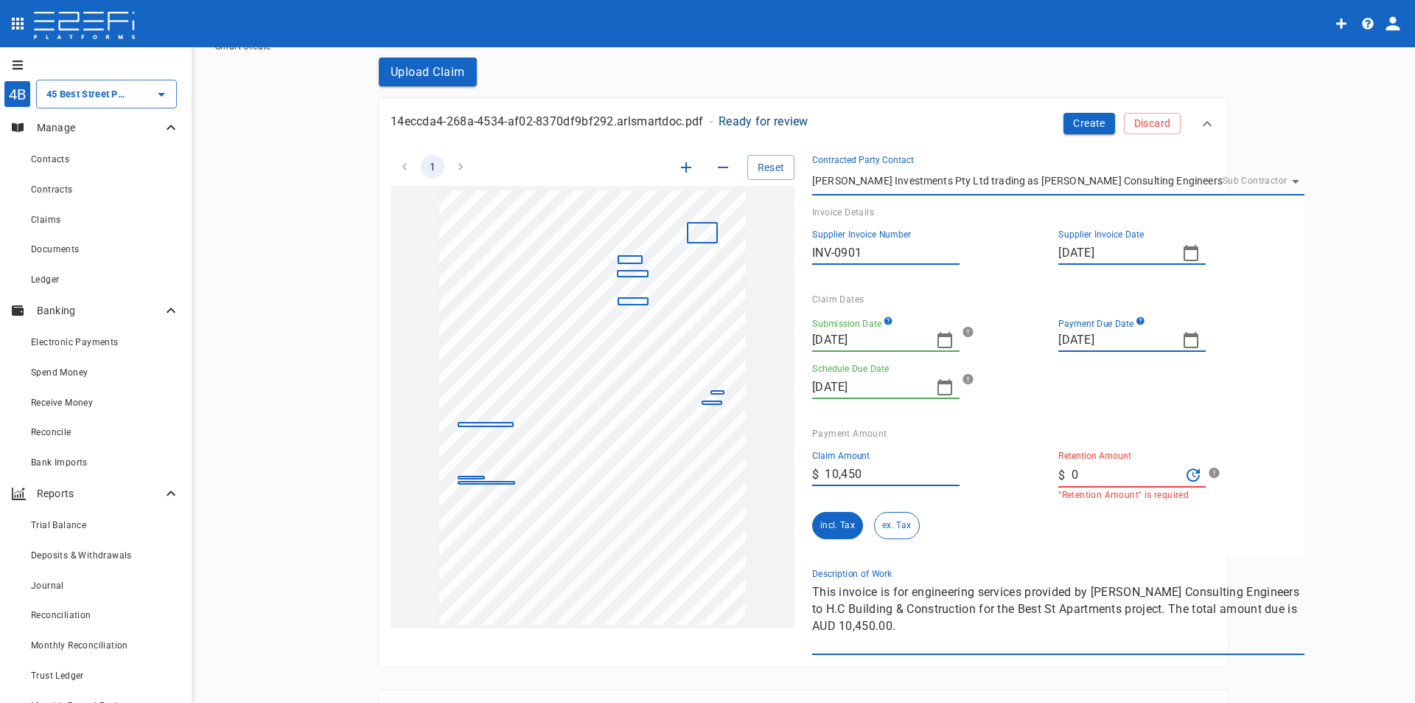
click at [1090, 486] on input "0" at bounding box center [1127, 475] width 110 height 24
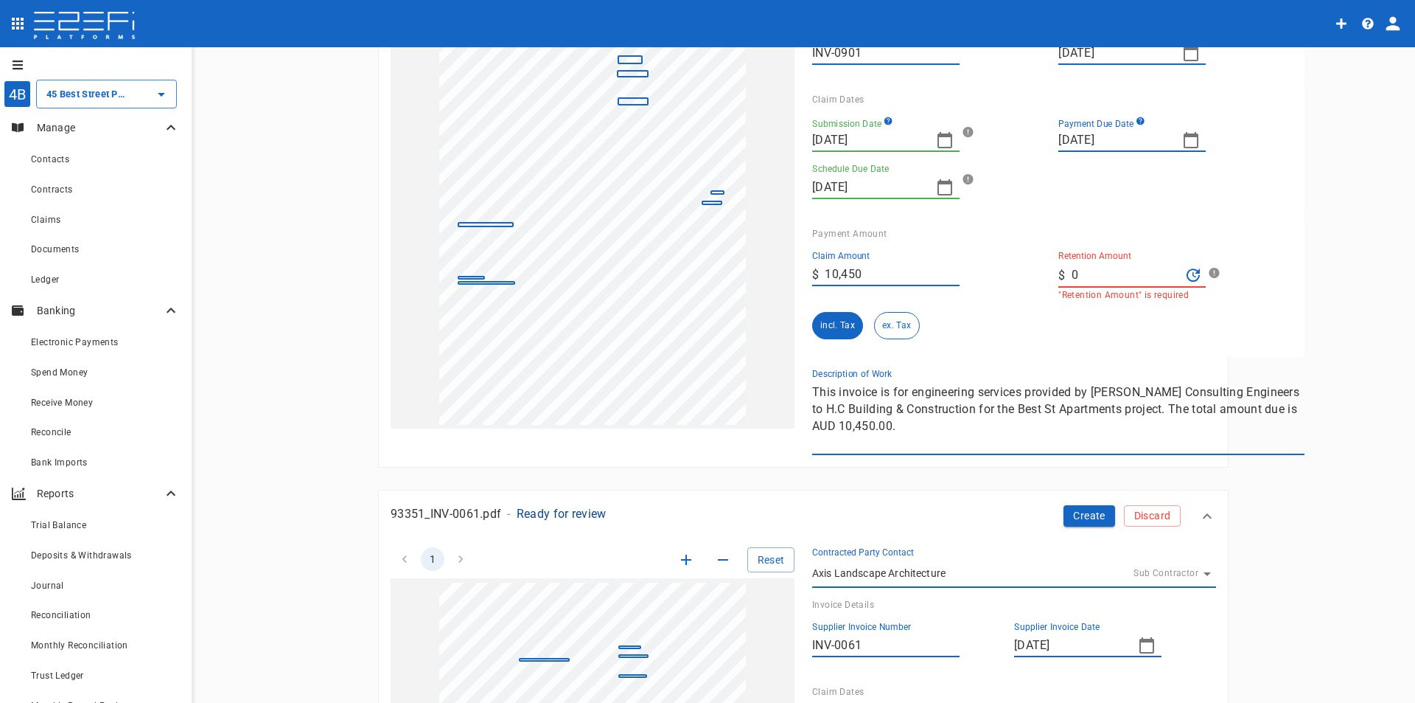
scroll to position [279, 0]
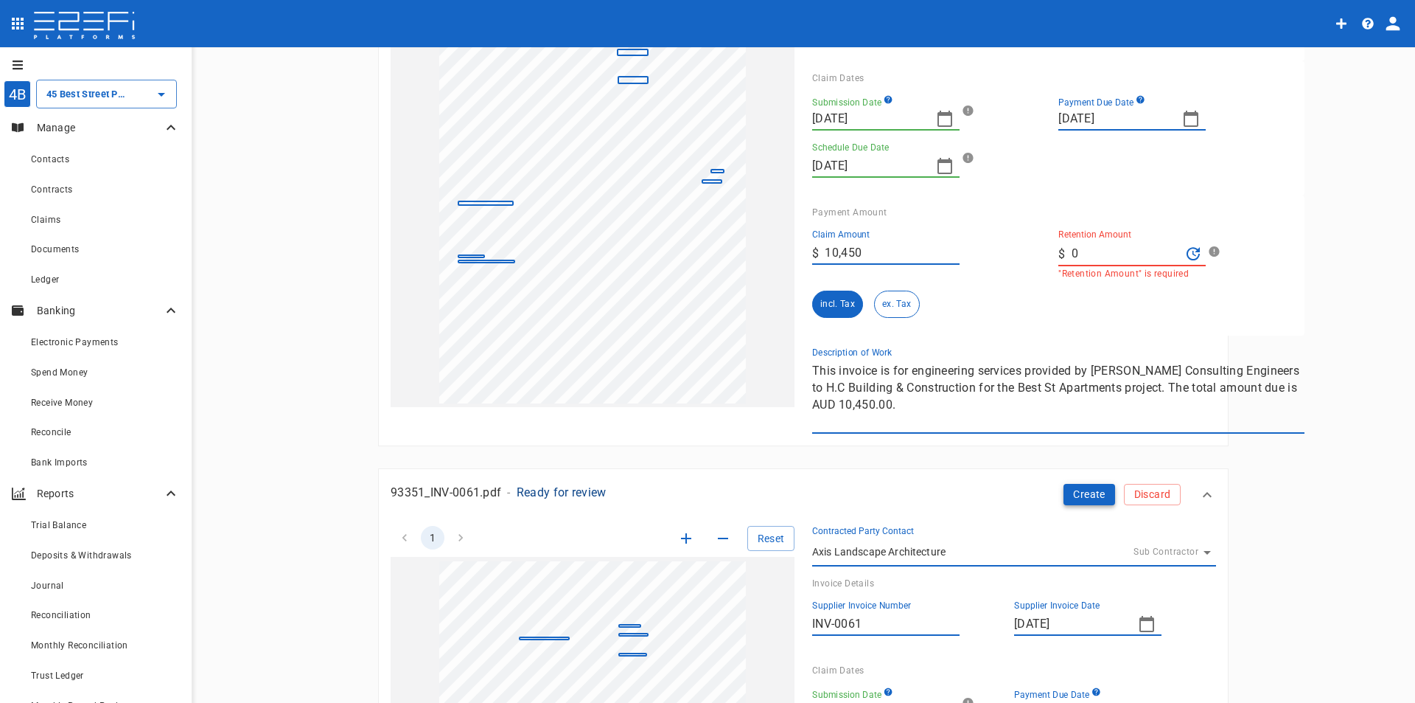
click at [1096, 496] on button "Create" at bounding box center [1090, 494] width 52 height 21
click at [1185, 253] on icon "Recalculate Retention Amount" at bounding box center [1194, 254] width 18 height 18
click at [1185, 254] on icon "Recalculate Retention Amount" at bounding box center [1194, 254] width 18 height 18
click at [1107, 264] on input "0" at bounding box center [1127, 254] width 110 height 24
drag, startPoint x: 1055, startPoint y: 258, endPoint x: 914, endPoint y: 244, distance: 141.5
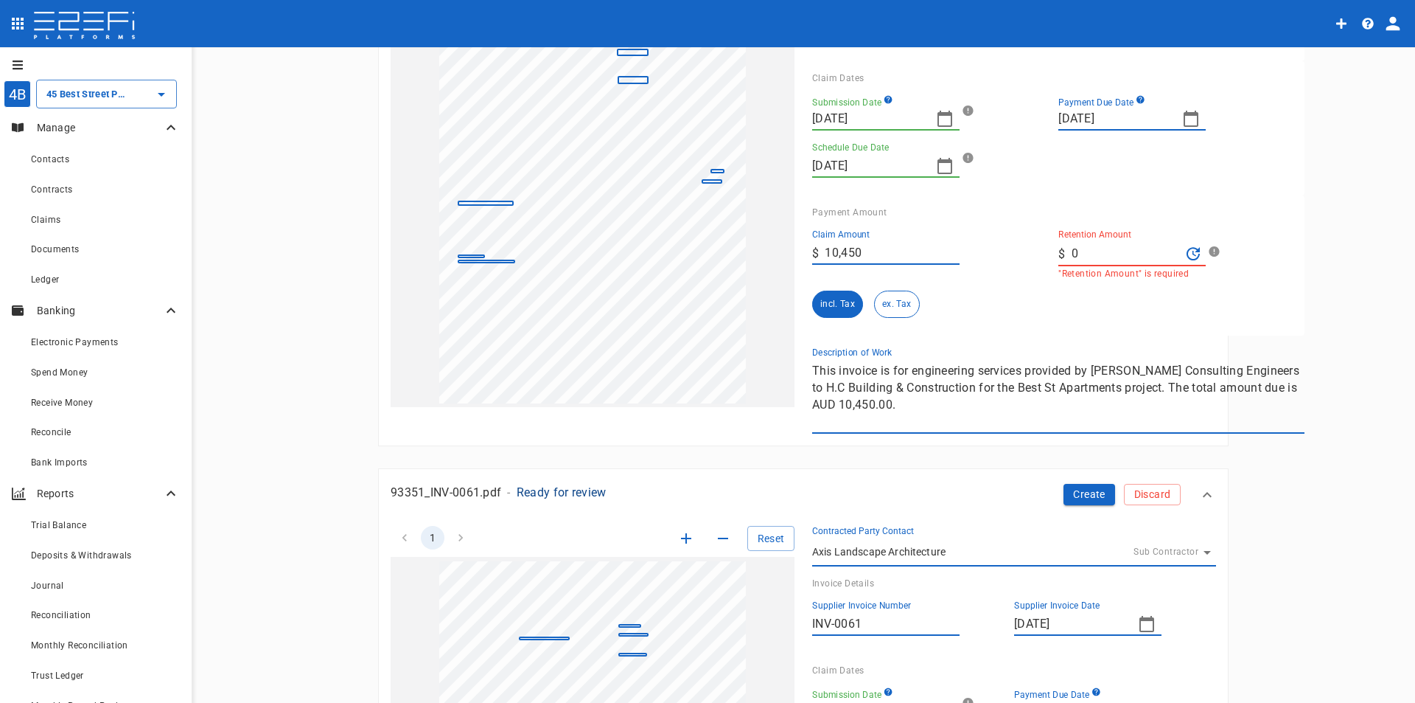
click at [914, 244] on div "Claim Amount ​ $ 10,450 Retention Amount ​ $ 0 "Retention Amount" is required i…" at bounding box center [1047, 267] width 492 height 100
type input "0"
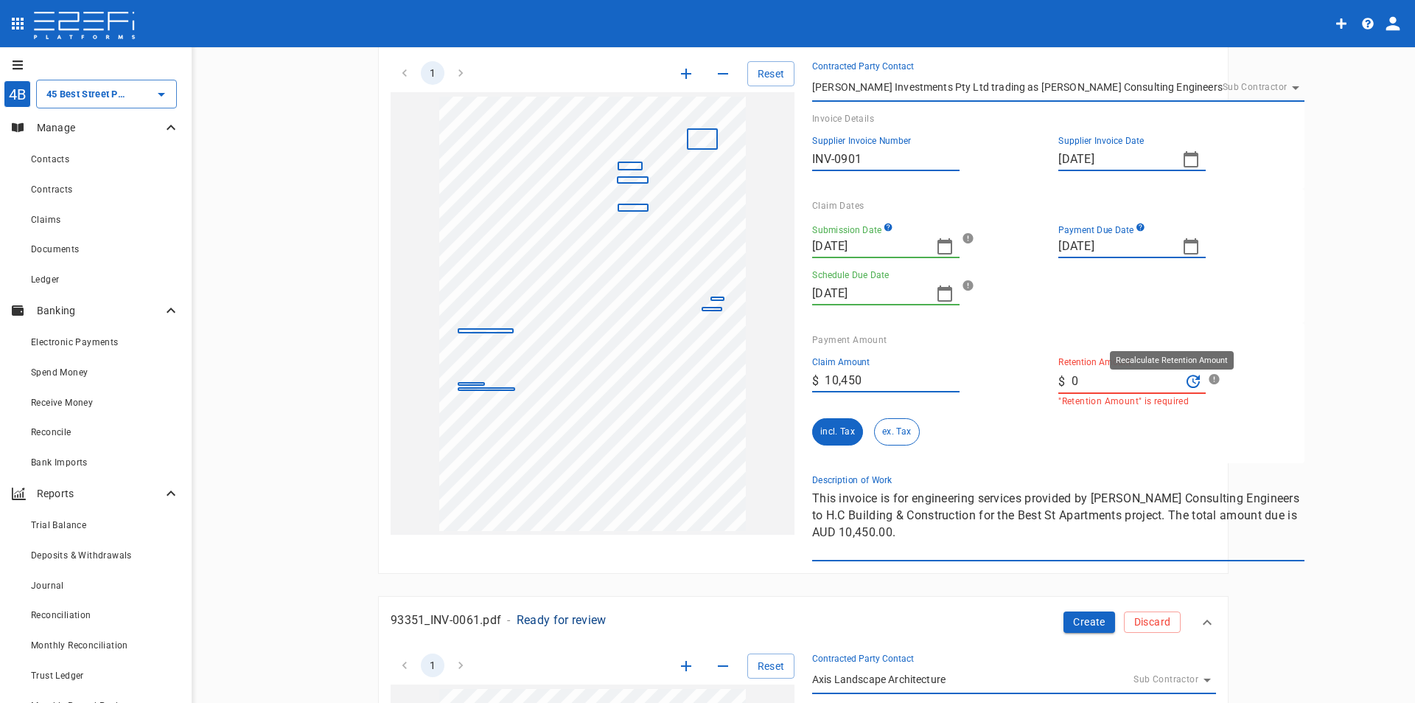
scroll to position [295, 0]
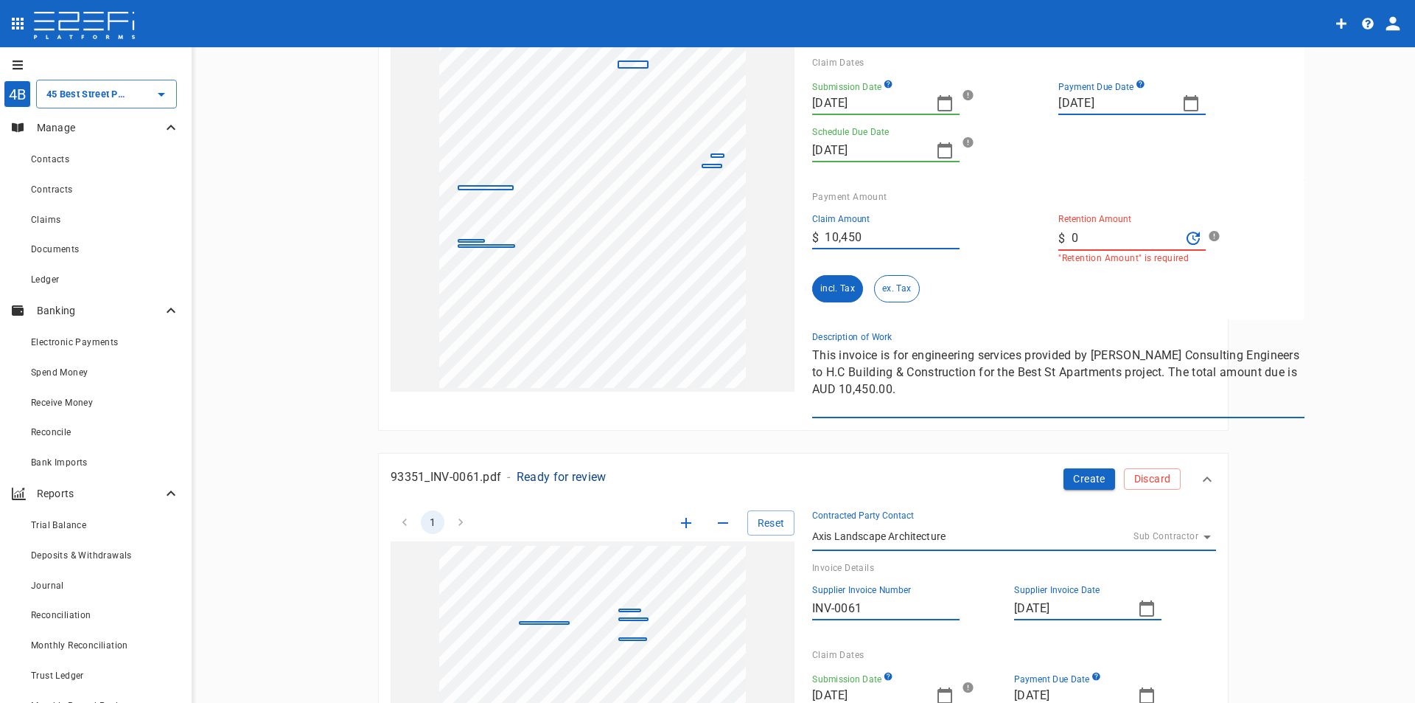
click at [1072, 240] on input "0" at bounding box center [1127, 238] width 110 height 24
drag, startPoint x: 1063, startPoint y: 237, endPoint x: 978, endPoint y: 243, distance: 85.7
click at [978, 243] on div "Claim Amount ​ $ 10,450 Retention Amount ​ $ 0 "Retention Amount" is required i…" at bounding box center [1047, 252] width 492 height 100
click at [1020, 292] on div "incl. Tax ex. Tax" at bounding box center [929, 288] width 234 height 27
click at [1081, 236] on input "Retention Amount" at bounding box center [1127, 238] width 110 height 24
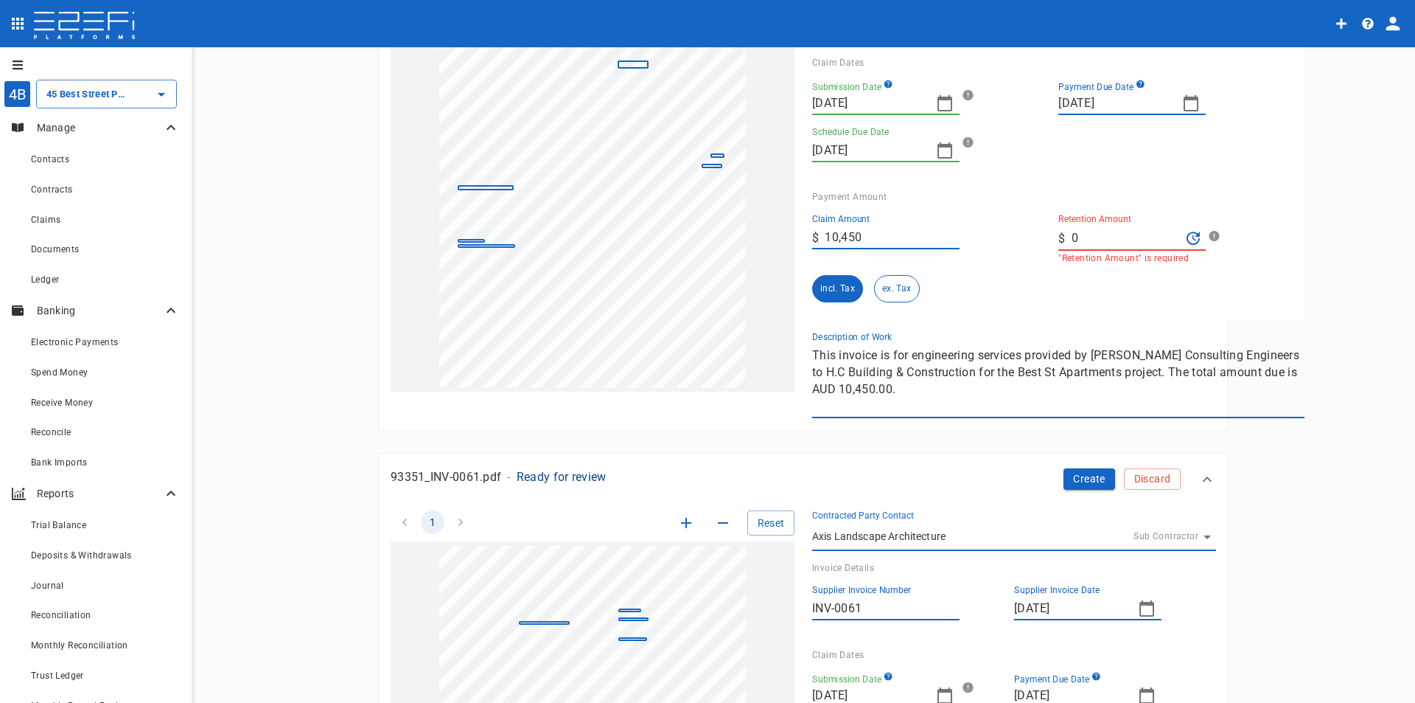
type input "0"
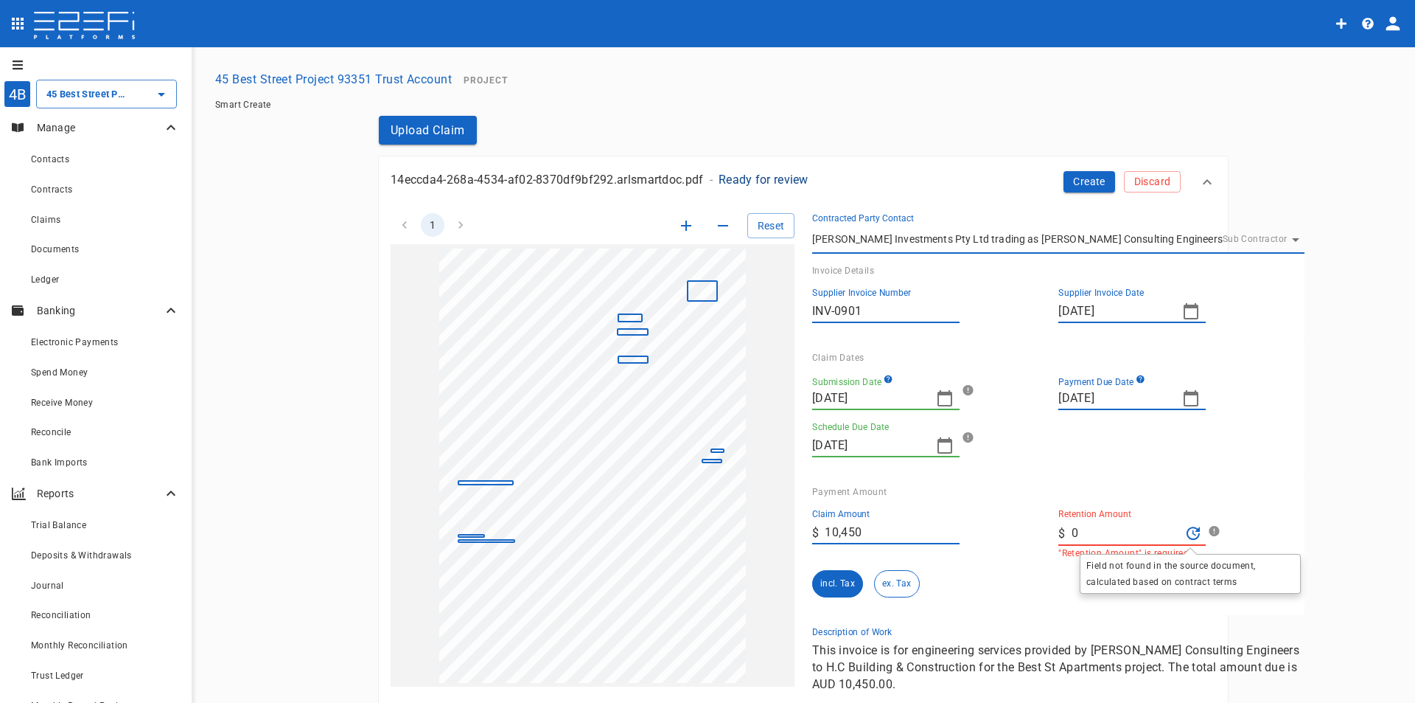
click at [1206, 529] on icon at bounding box center [1213, 530] width 15 height 15
click at [1138, 451] on div "Submission Date 30/07/2025 Payment Due Date 29/08/2025 Schedule Due Date 21/08/…" at bounding box center [1047, 410] width 492 height 94
click at [1082, 179] on button "Create" at bounding box center [1090, 181] width 52 height 21
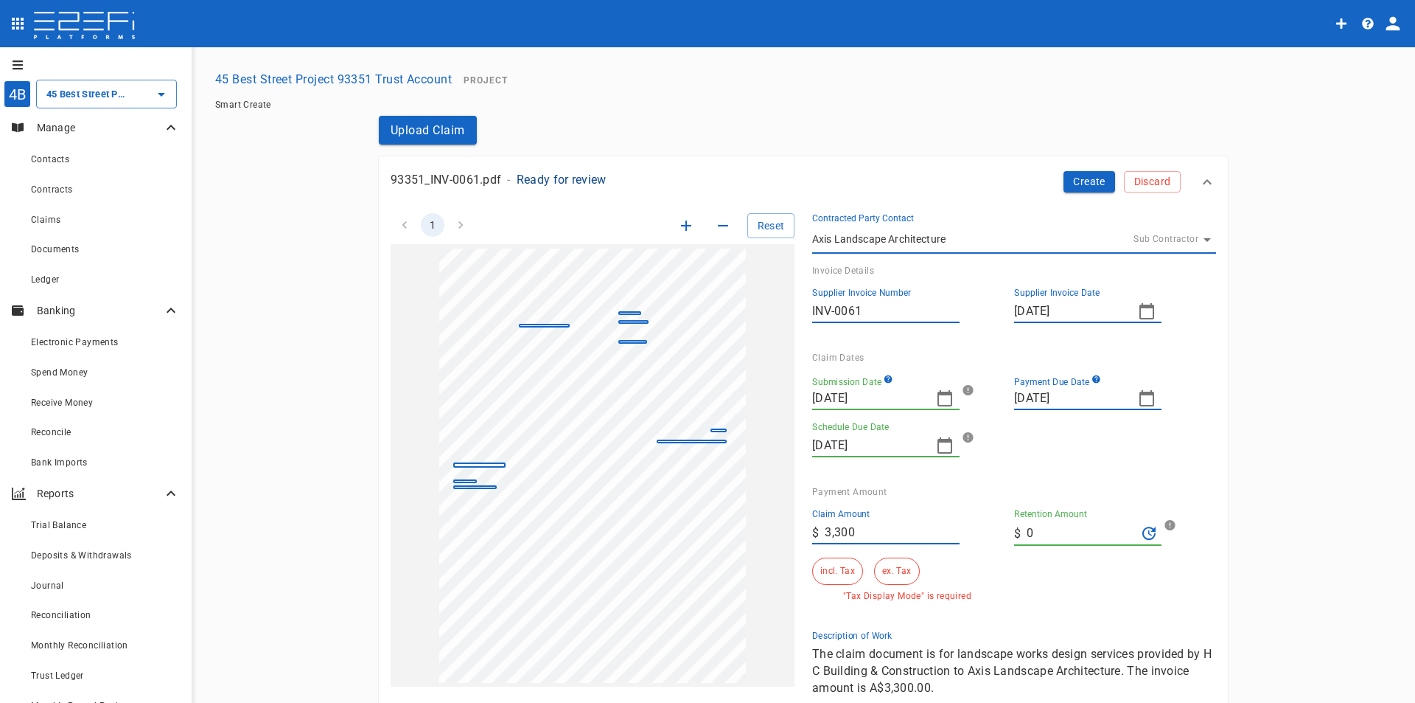
click at [678, 224] on icon "button" at bounding box center [687, 226] width 18 height 18
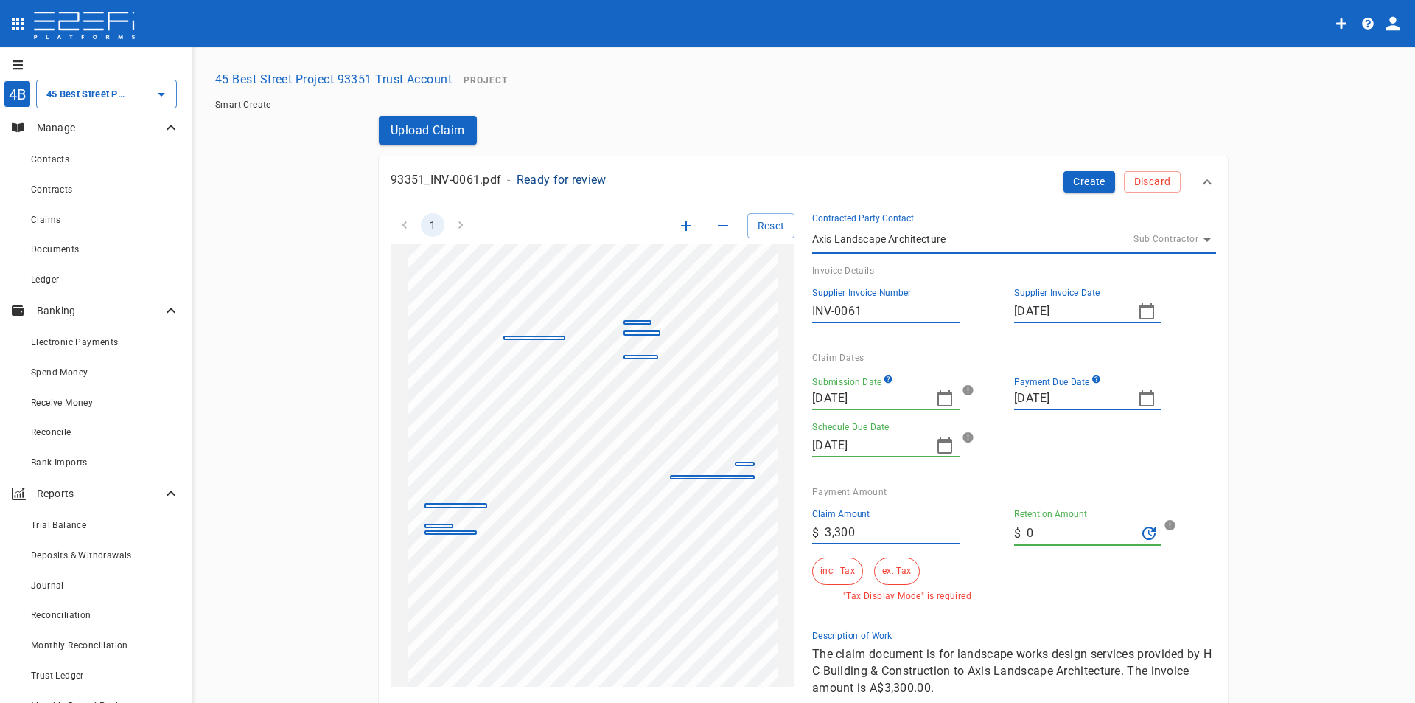
click at [678, 224] on icon "button" at bounding box center [687, 226] width 18 height 18
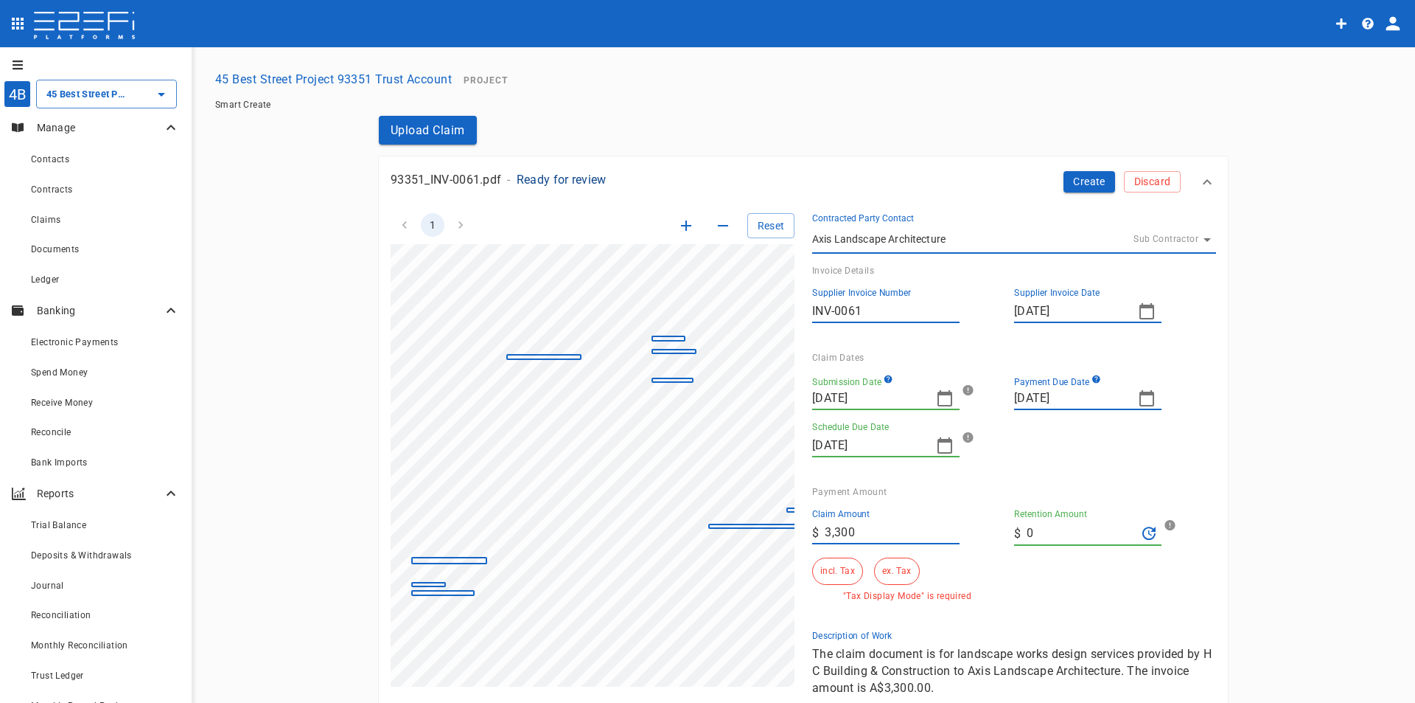
click at [678, 224] on icon "button" at bounding box center [687, 226] width 18 height 18
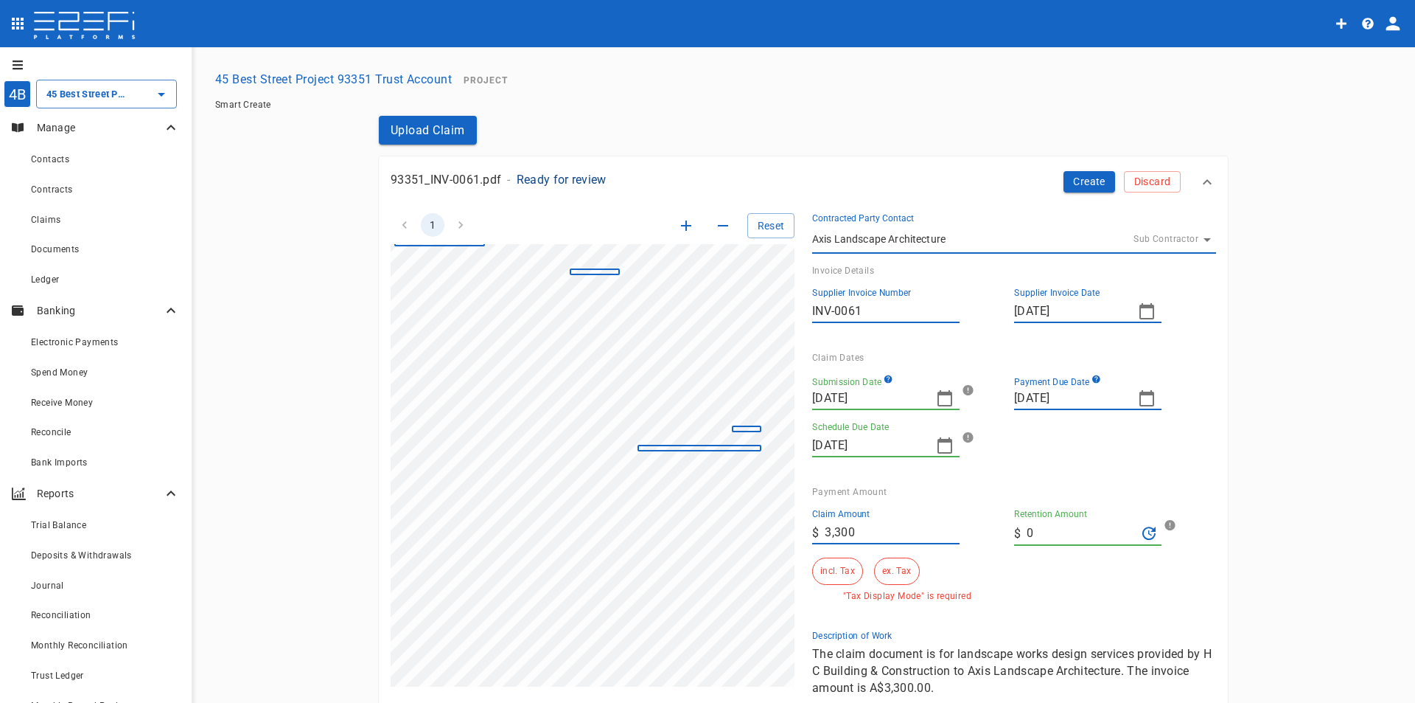
scroll to position [136, 147]
click at [832, 577] on button "incl. Tax" at bounding box center [837, 570] width 51 height 27
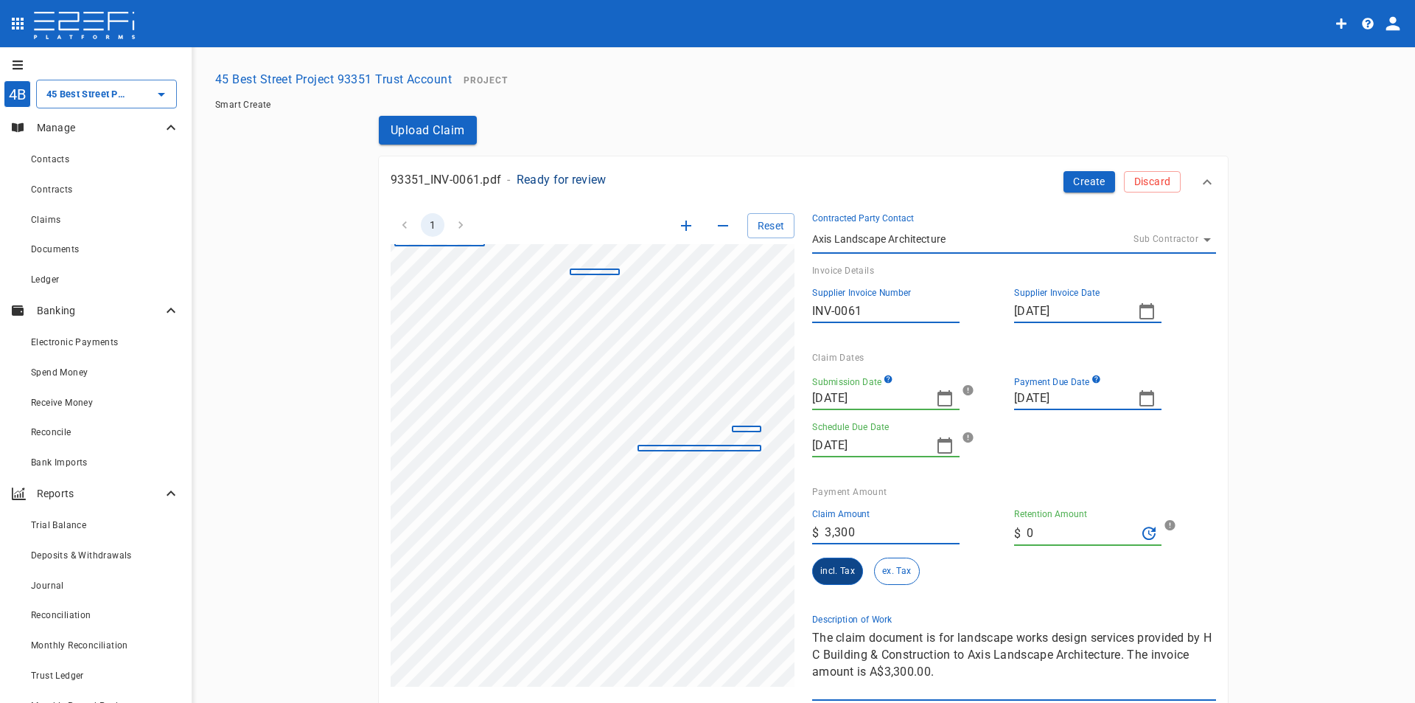
scroll to position [118, 0]
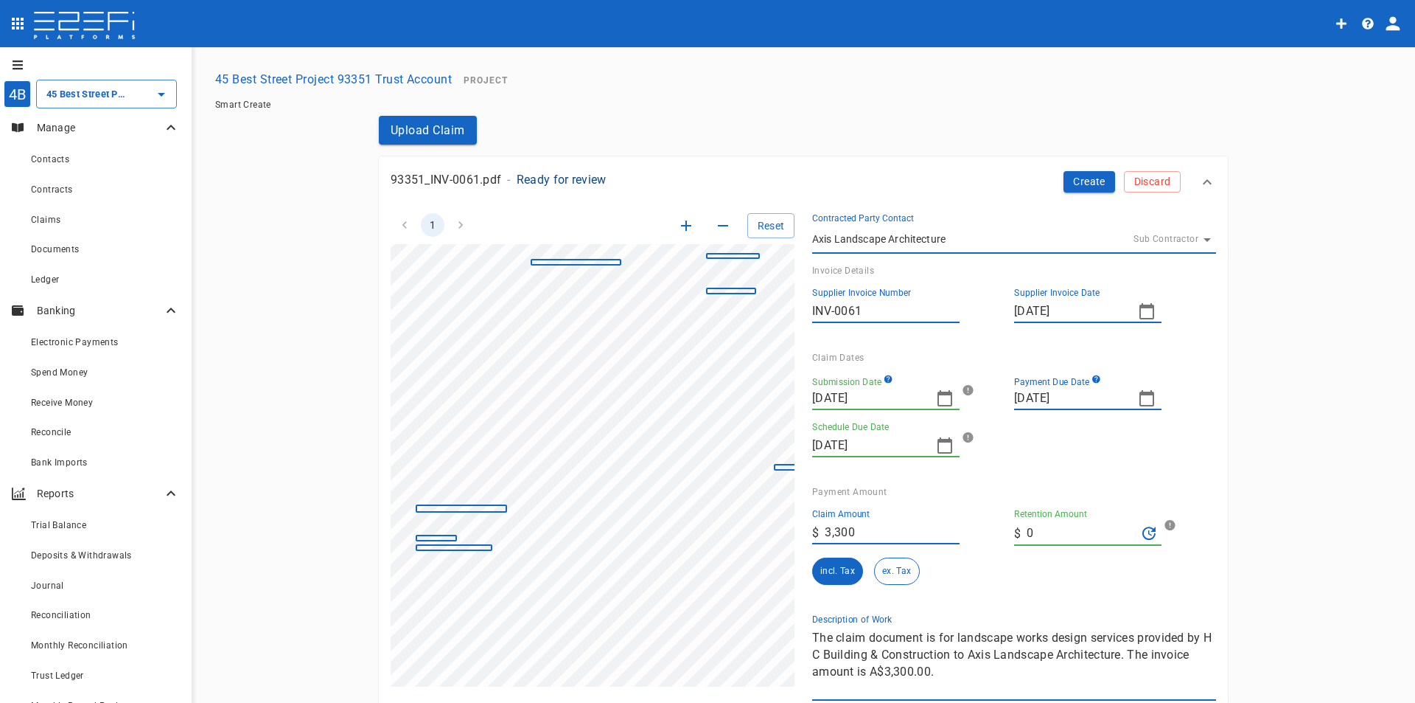
click at [833, 620] on div "1 Reset SupplierInvoiceNumber: INV-0061 ClaimAmount: 3300.00 GSTAmount: 300.00 …" at bounding box center [794, 447] width 843 height 505
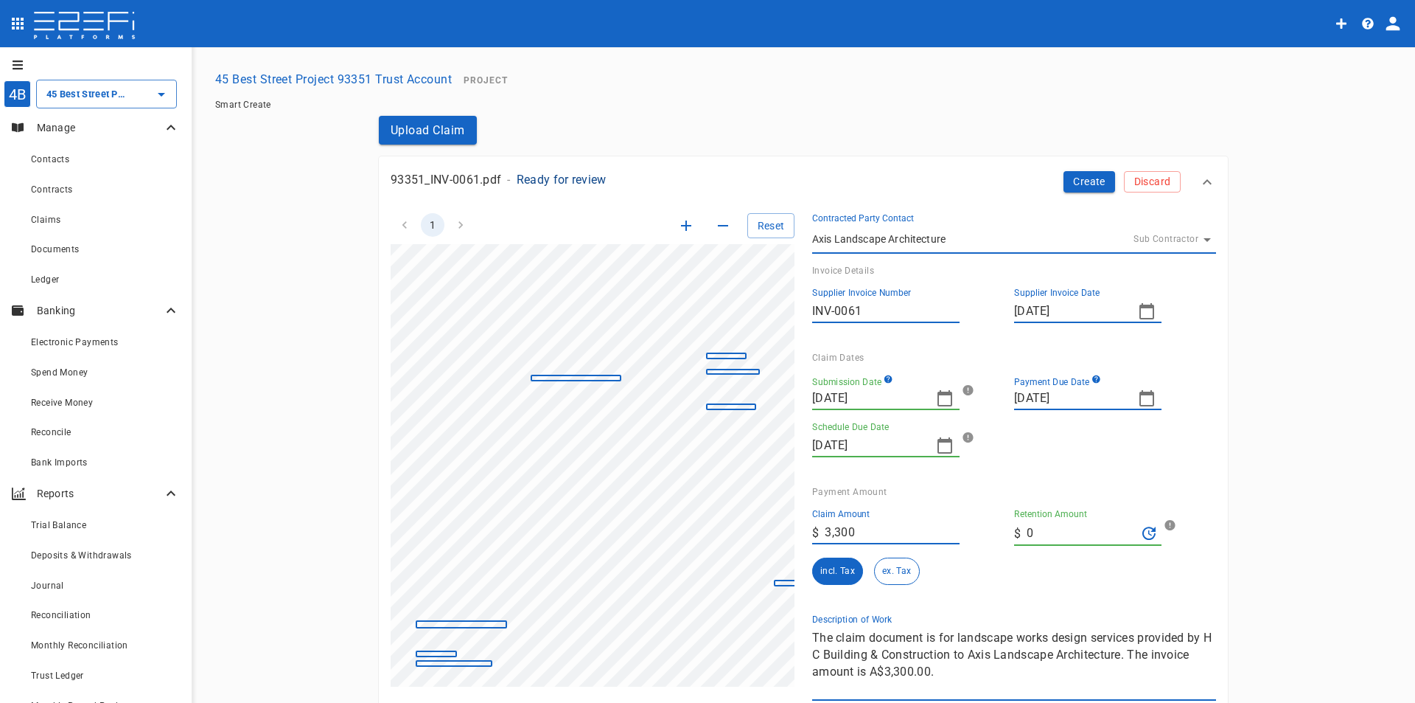
scroll to position [0, 0]
click at [938, 400] on icon "button" at bounding box center [945, 398] width 18 height 18
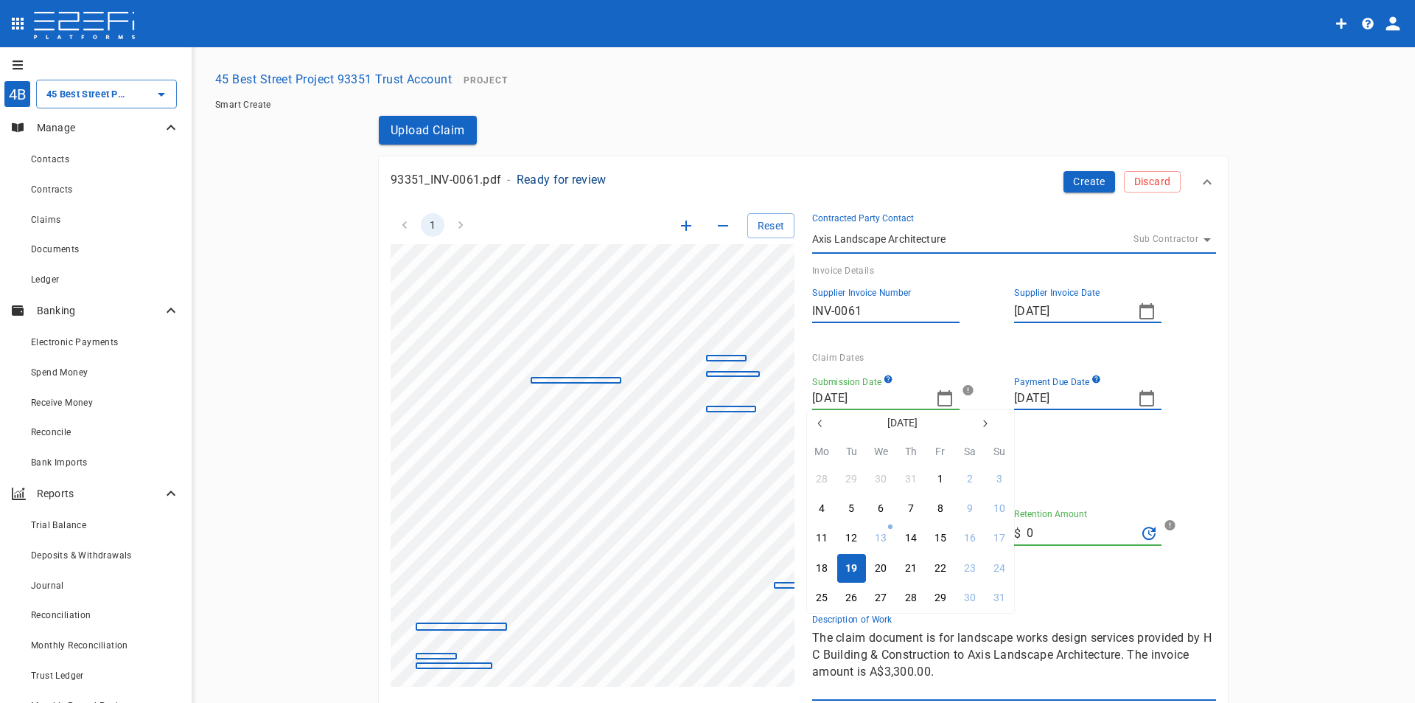
click at [818, 422] on icon "button" at bounding box center [821, 423] width 12 height 12
click at [882, 570] on div "23" at bounding box center [881, 568] width 12 height 16
type input "23/07/2025"
type input "14/08/2025"
click at [1030, 450] on div "Submission Date 23/07/2025 Payment Due Date 31/08/2025 Schedule Due Date 14/08/…" at bounding box center [1003, 410] width 404 height 94
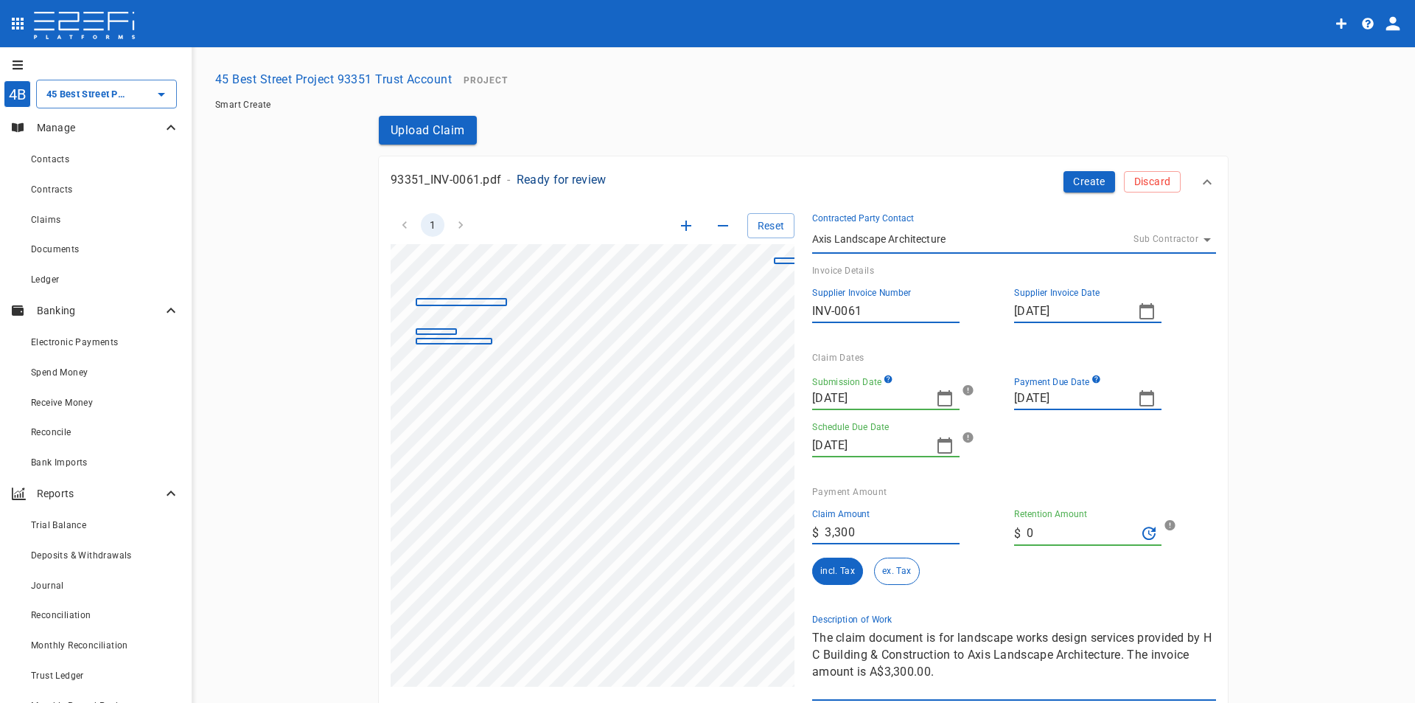
click at [1079, 180] on button "Create" at bounding box center [1090, 181] width 52 height 21
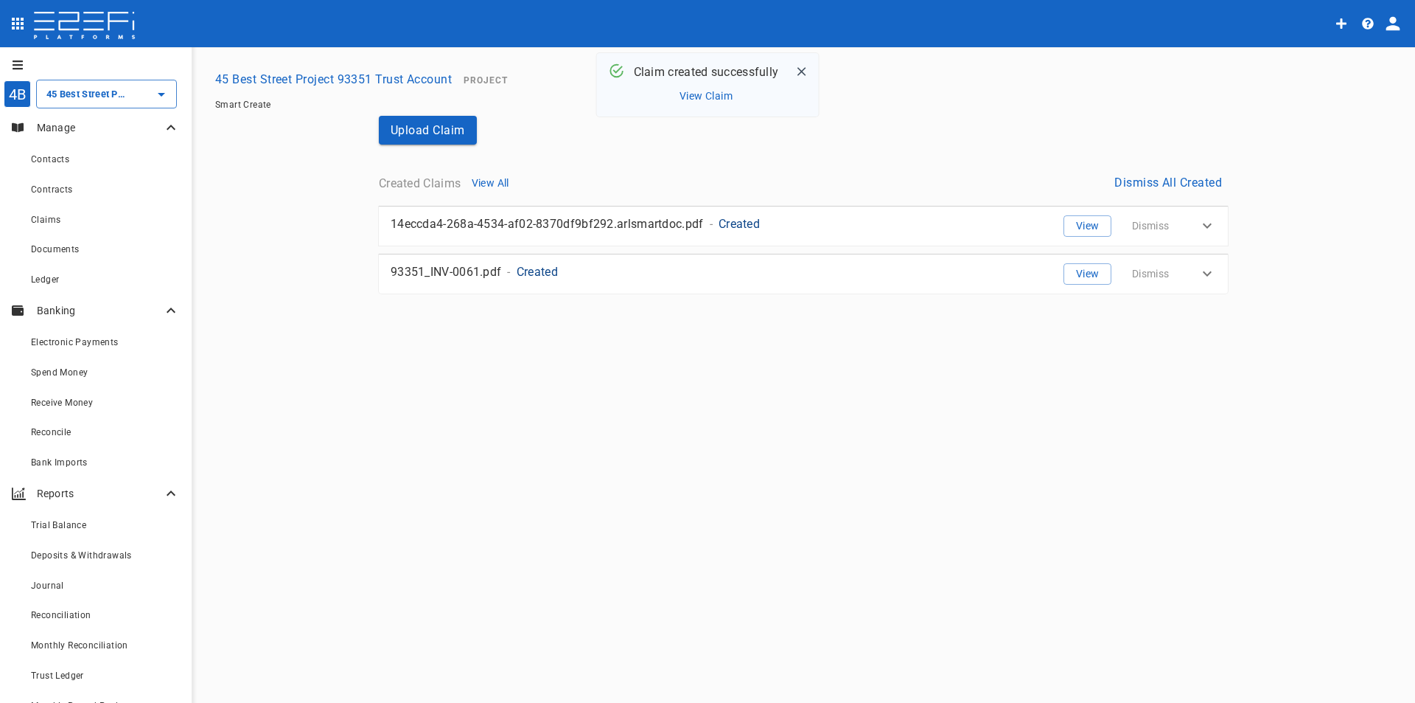
click at [292, 77] on button "45 Best Street Project 93351 Trust Account" at bounding box center [333, 79] width 248 height 29
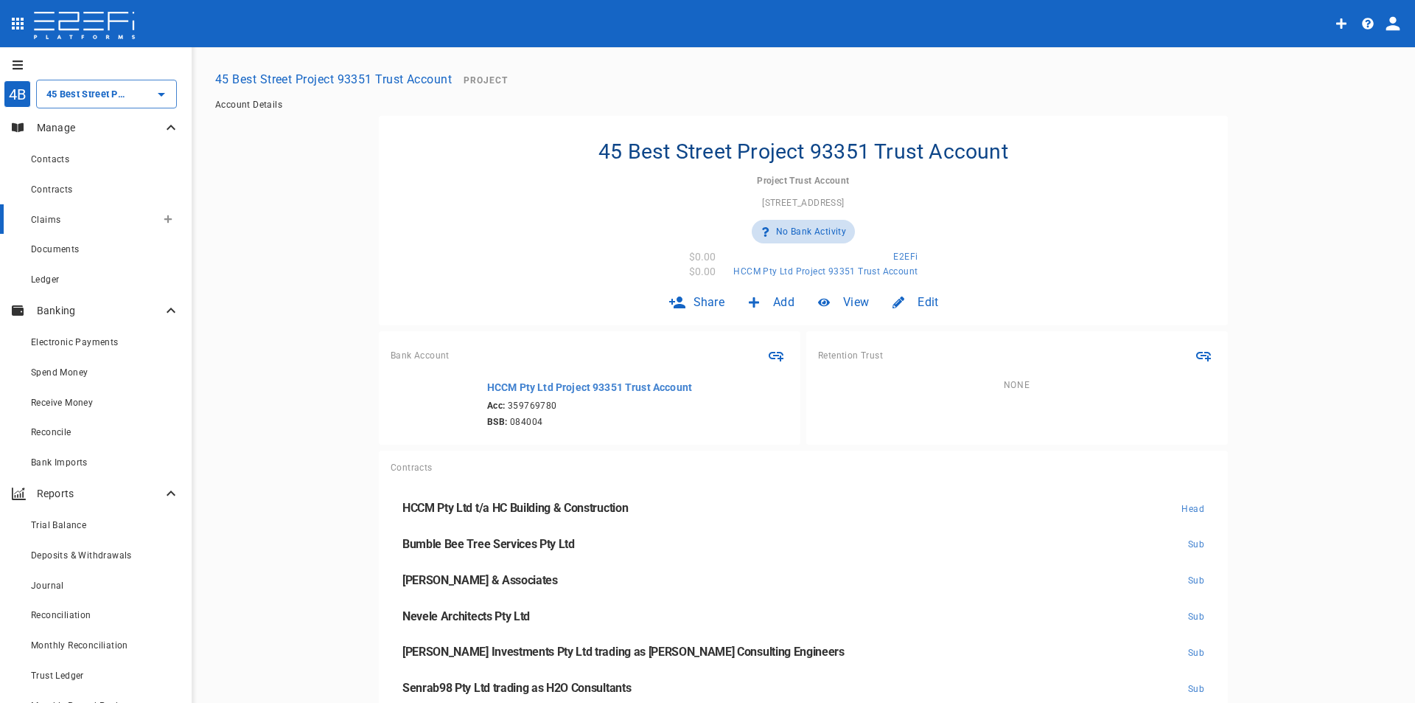
click at [61, 222] on div "Claims" at bounding box center [93, 219] width 125 height 18
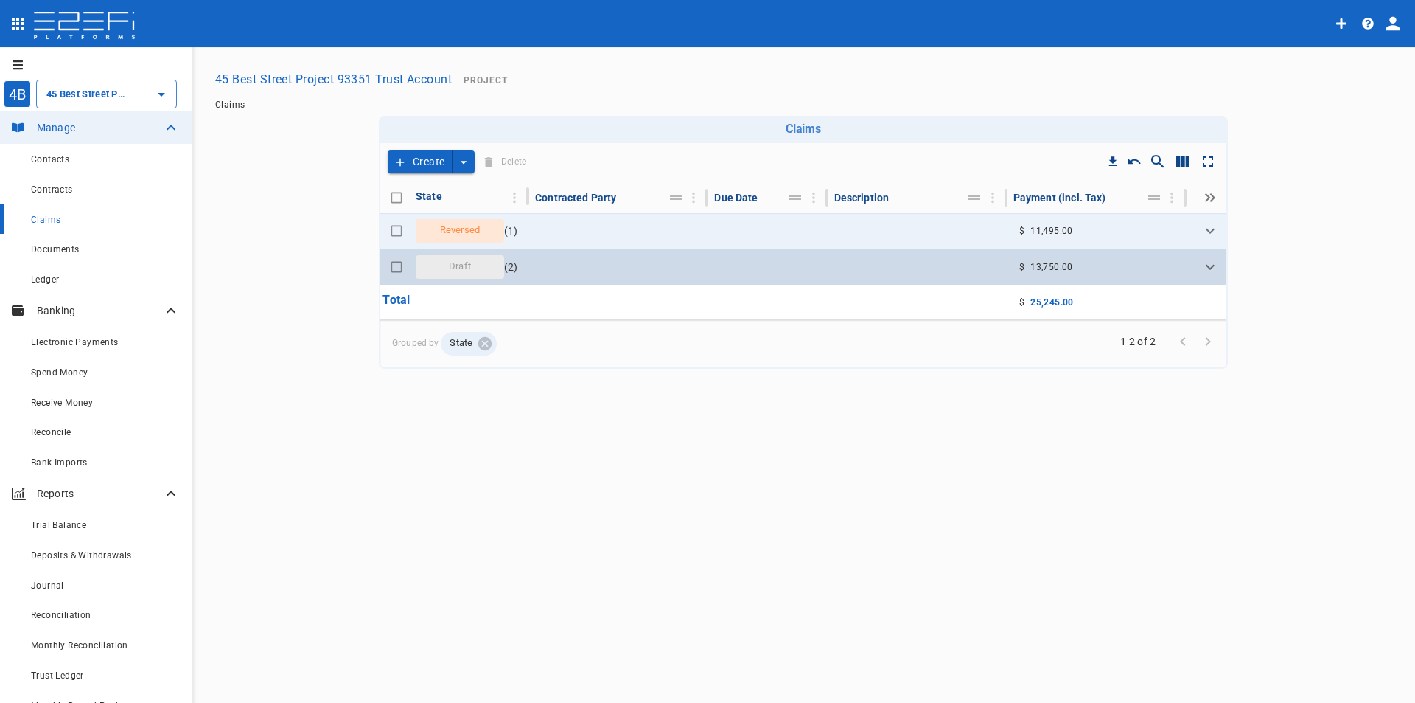
click at [465, 265] on span "Draft" at bounding box center [460, 267] width 40 height 14
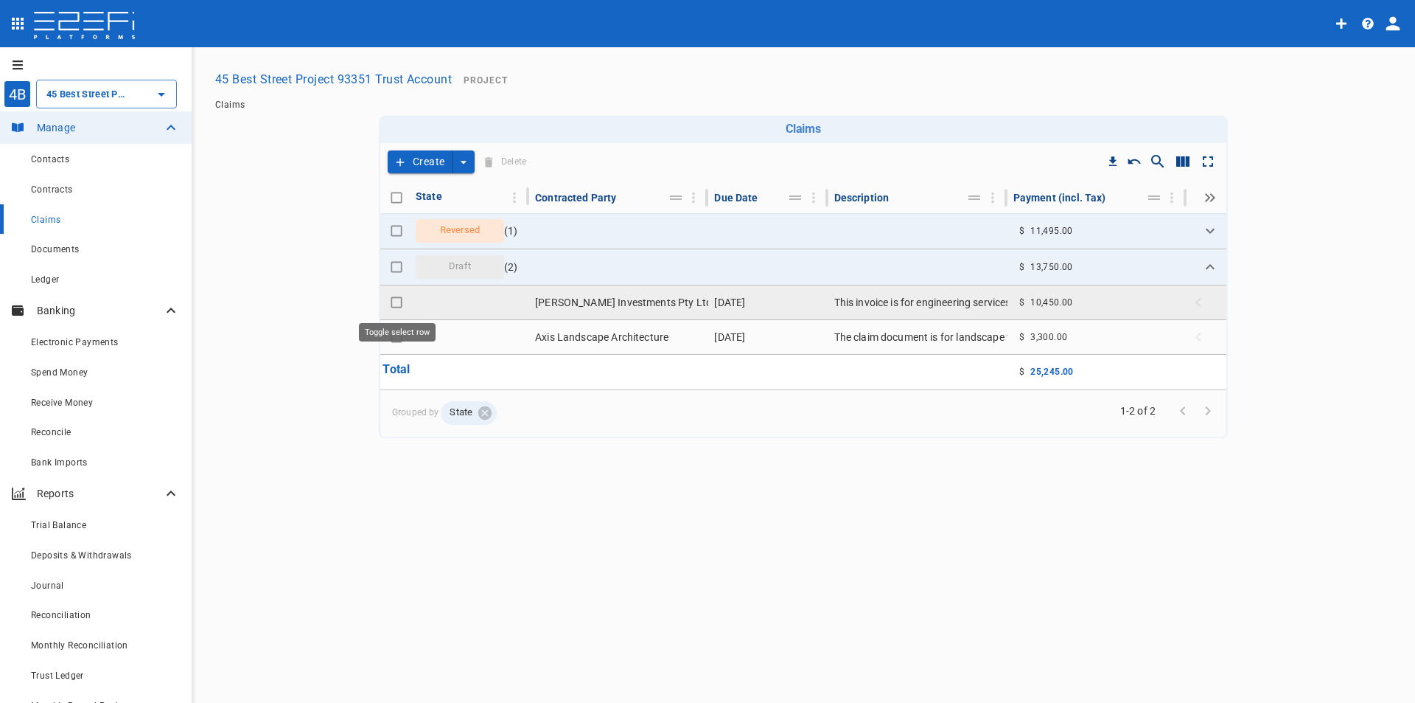
click at [397, 302] on input "Toggle select row" at bounding box center [396, 302] width 21 height 21
checkbox input "true"
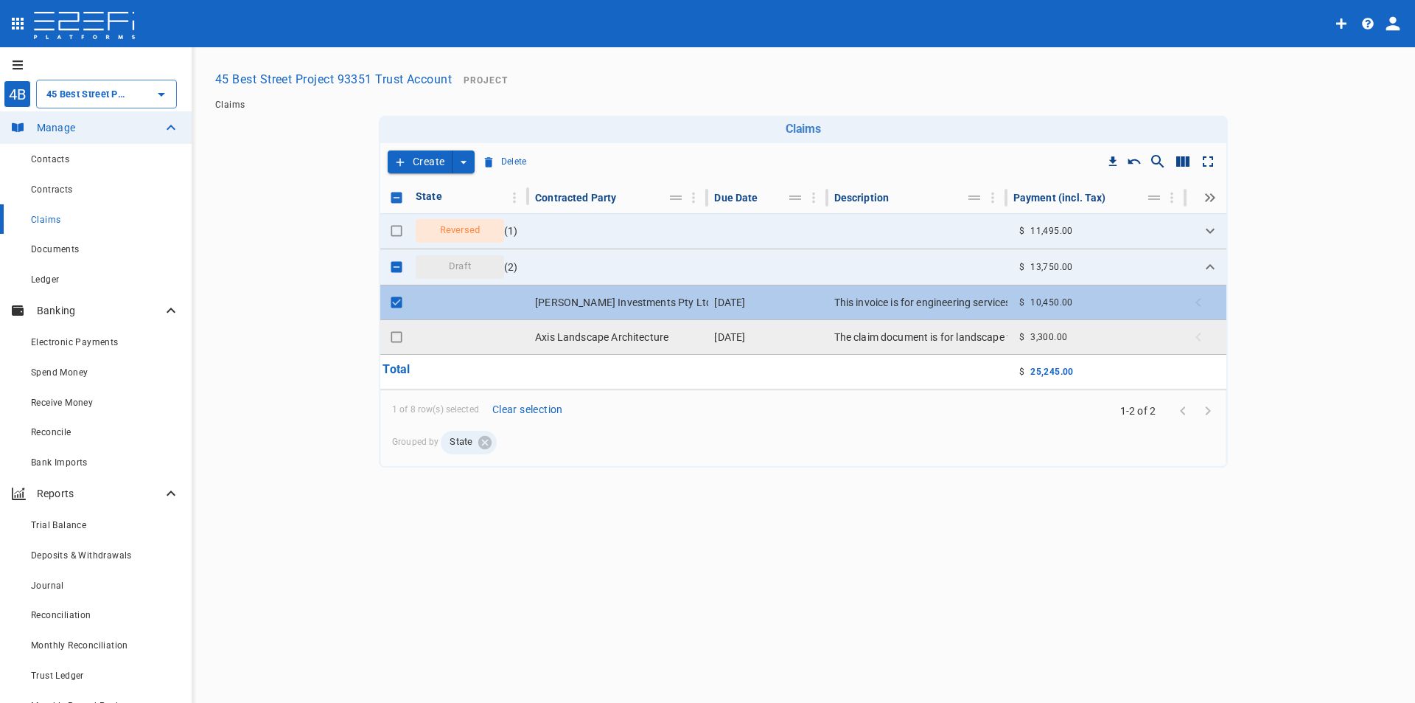
click at [397, 336] on input "Toggle select row" at bounding box center [396, 337] width 21 height 21
checkbox input "true"
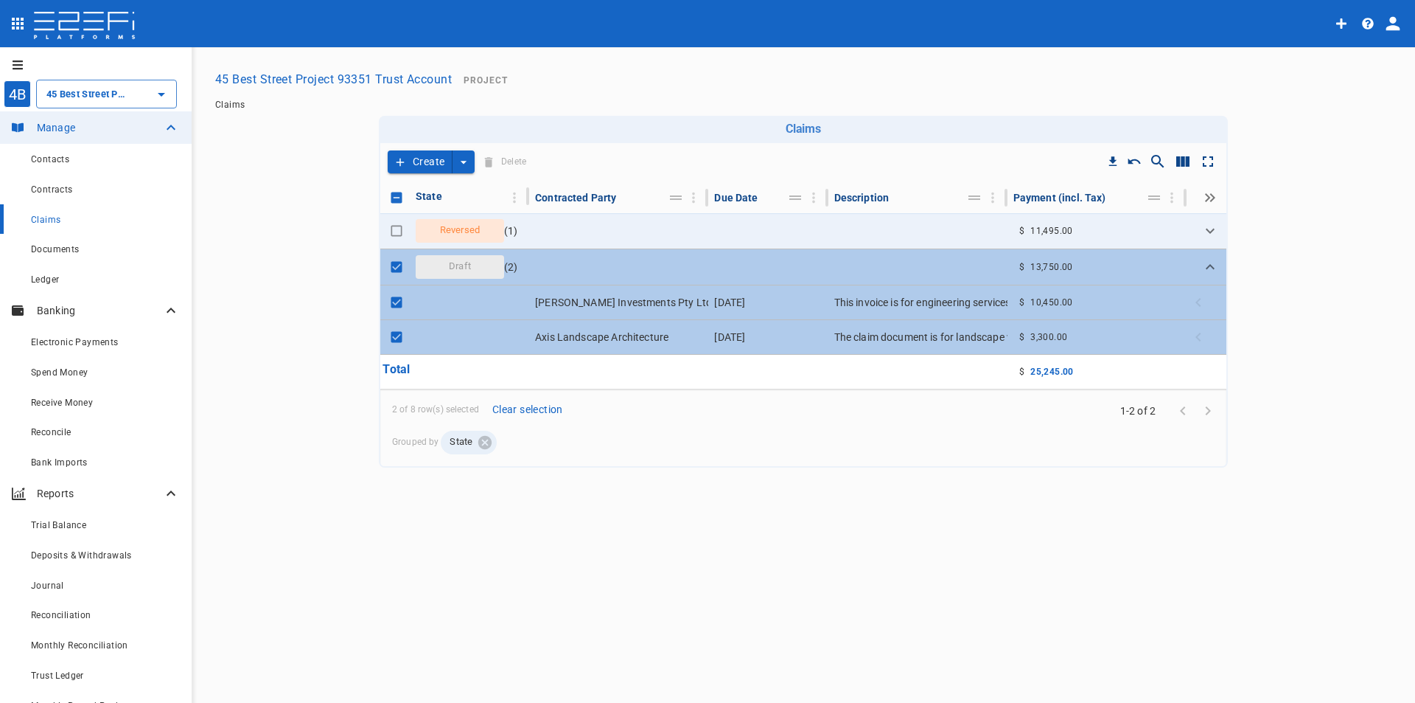
drag, startPoint x: 736, startPoint y: 415, endPoint x: 721, endPoint y: 403, distance: 18.9
click at [735, 414] on div "2 of 8 row(s) selected Clear selection" at bounding box center [797, 409] width 811 height 17
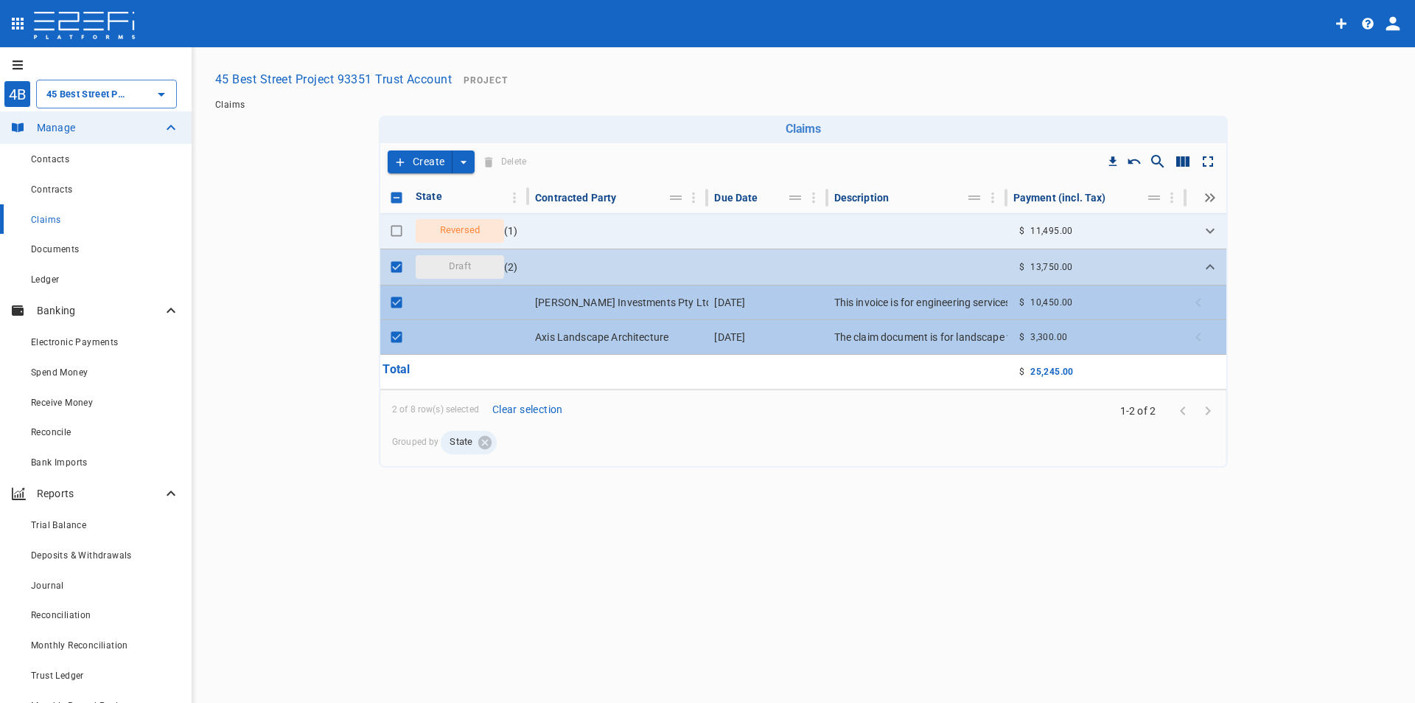
click at [400, 257] on input "Toggle select row" at bounding box center [396, 267] width 21 height 21
checkbox input "false"
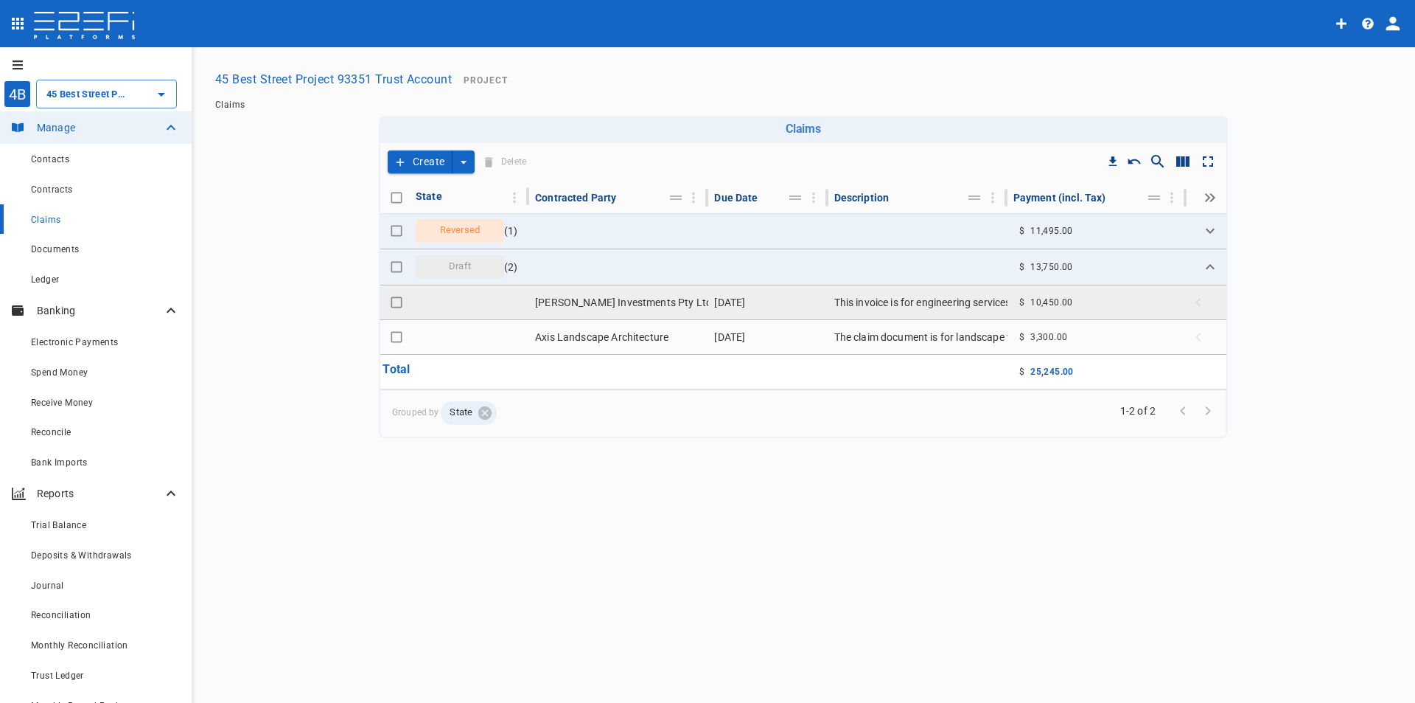
click at [402, 301] on input "Toggle select row" at bounding box center [396, 302] width 21 height 21
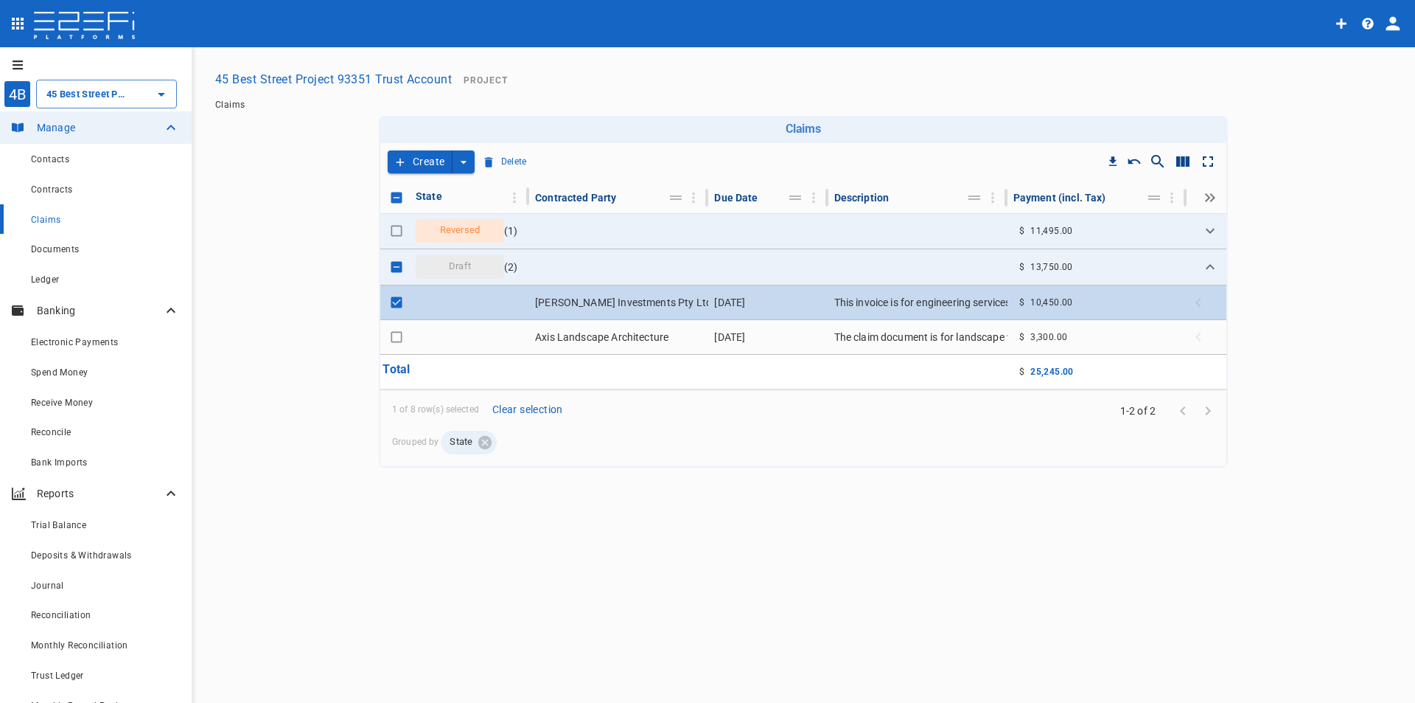
drag, startPoint x: 394, startPoint y: 301, endPoint x: 416, endPoint y: 310, distance: 23.1
click at [394, 301] on input "Toggle select row" at bounding box center [396, 302] width 21 height 21
checkbox input "false"
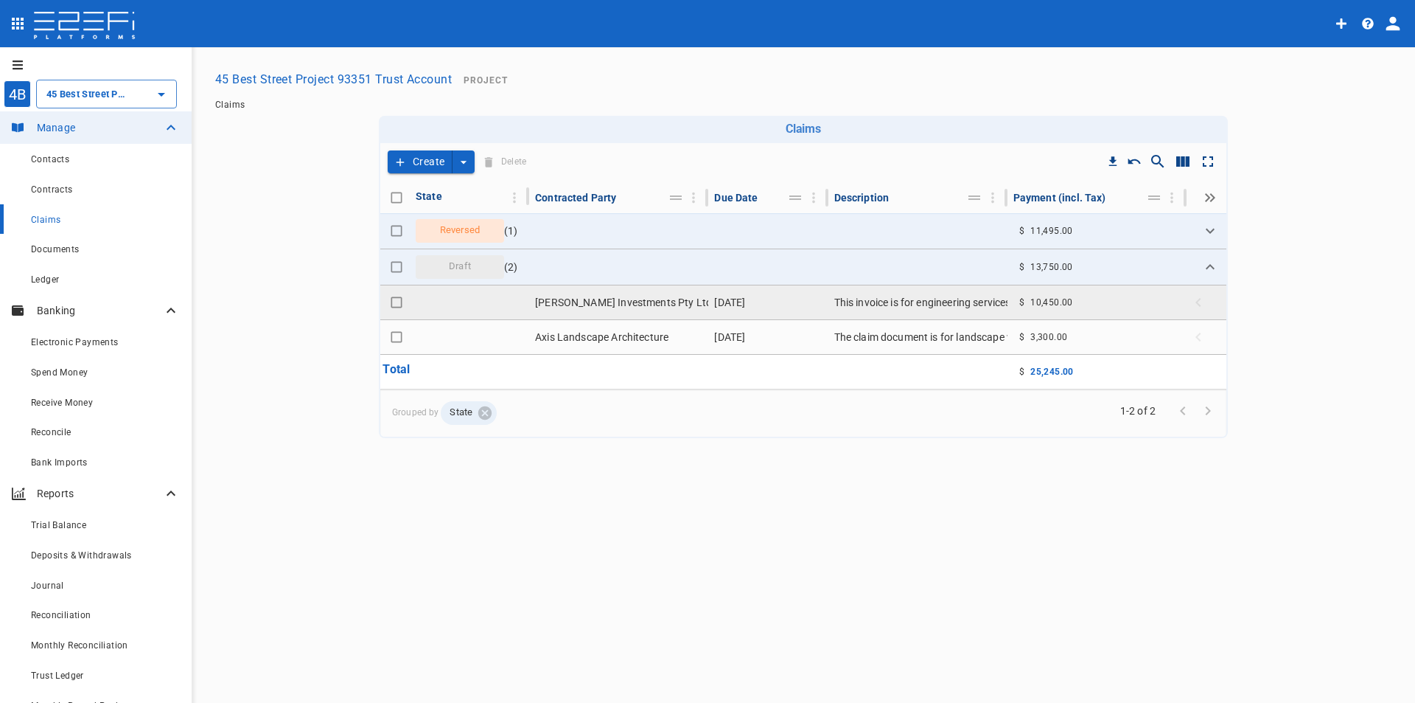
click at [644, 305] on td "Mark Hopkinson Investments Pty Ltd trading as Hopkinson Consulting Engineers" at bounding box center [618, 302] width 179 height 34
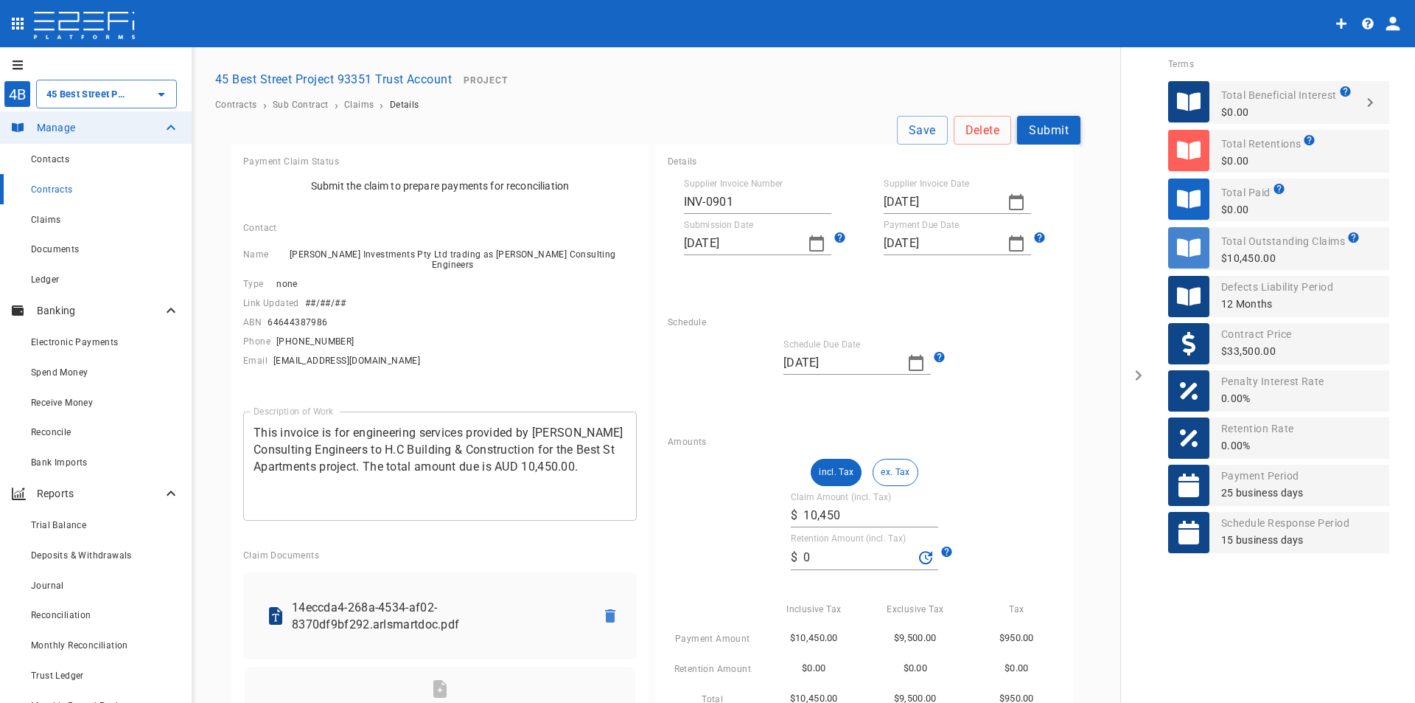
click at [1044, 128] on button "Submit" at bounding box center [1048, 130] width 63 height 29
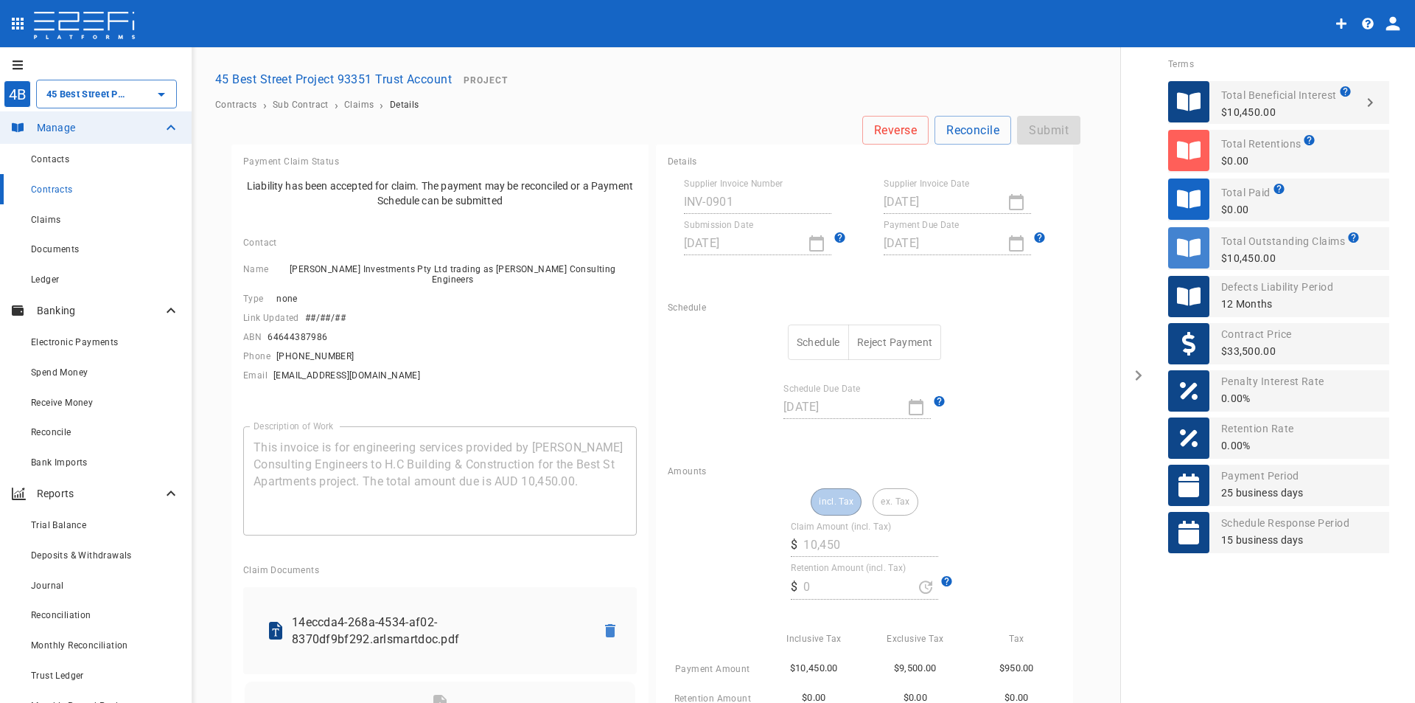
click at [332, 77] on button "45 Best Street Project 93351 Trust Account" at bounding box center [333, 79] width 248 height 29
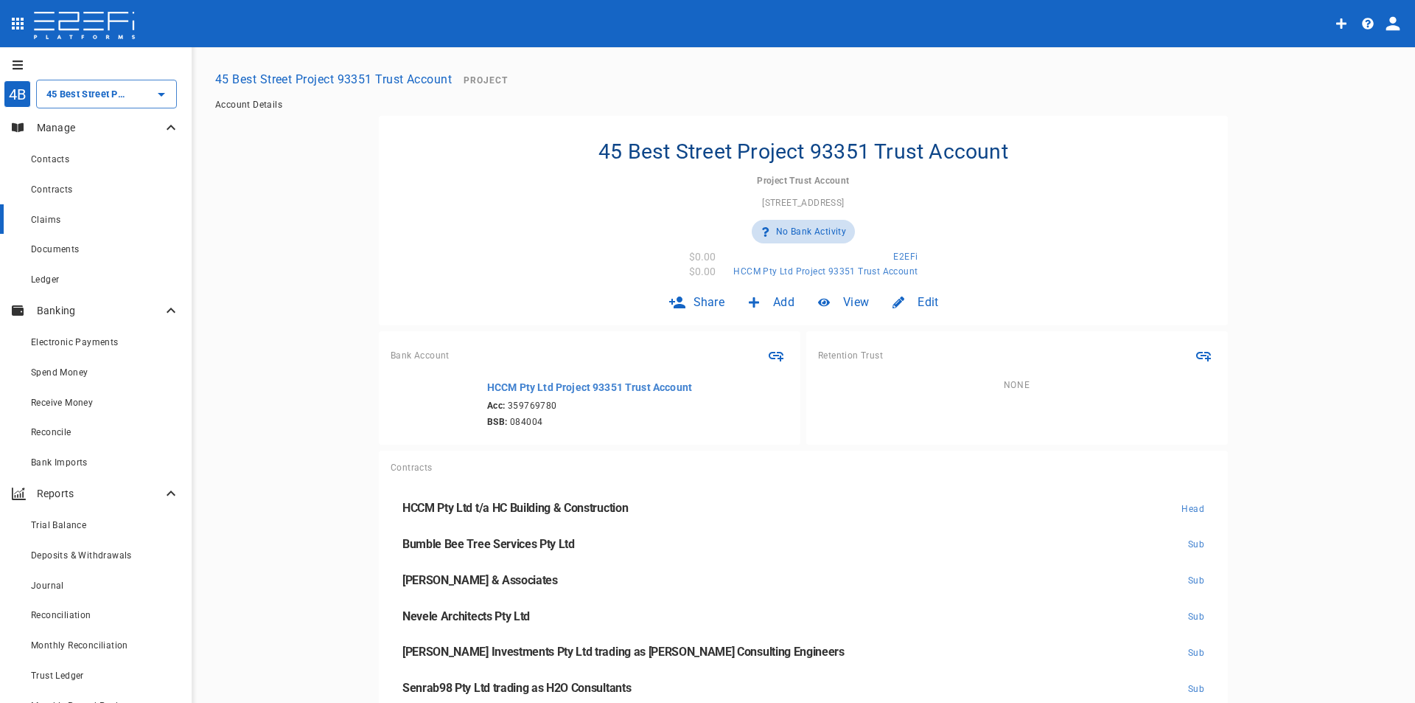
click at [49, 226] on div "Claims" at bounding box center [105, 219] width 149 height 18
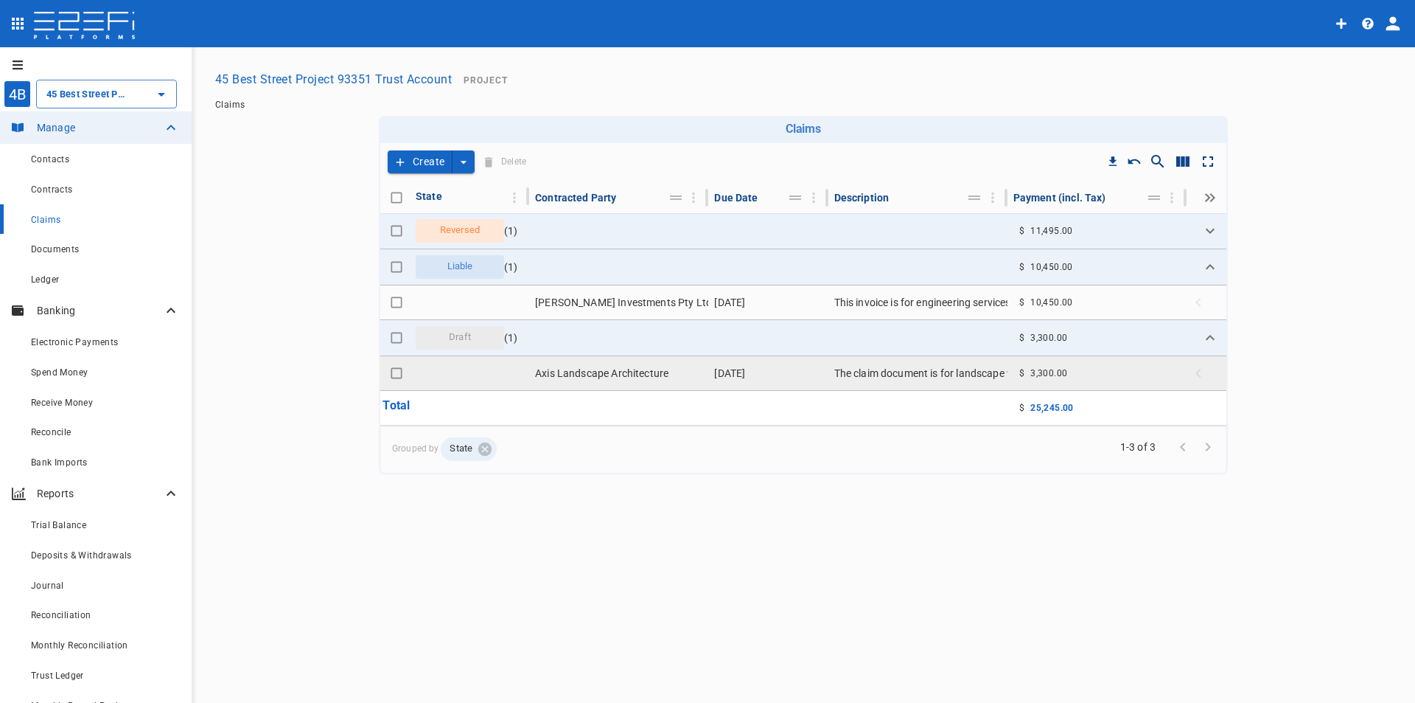
click at [781, 377] on td "31 August 2025" at bounding box center [767, 373] width 119 height 34
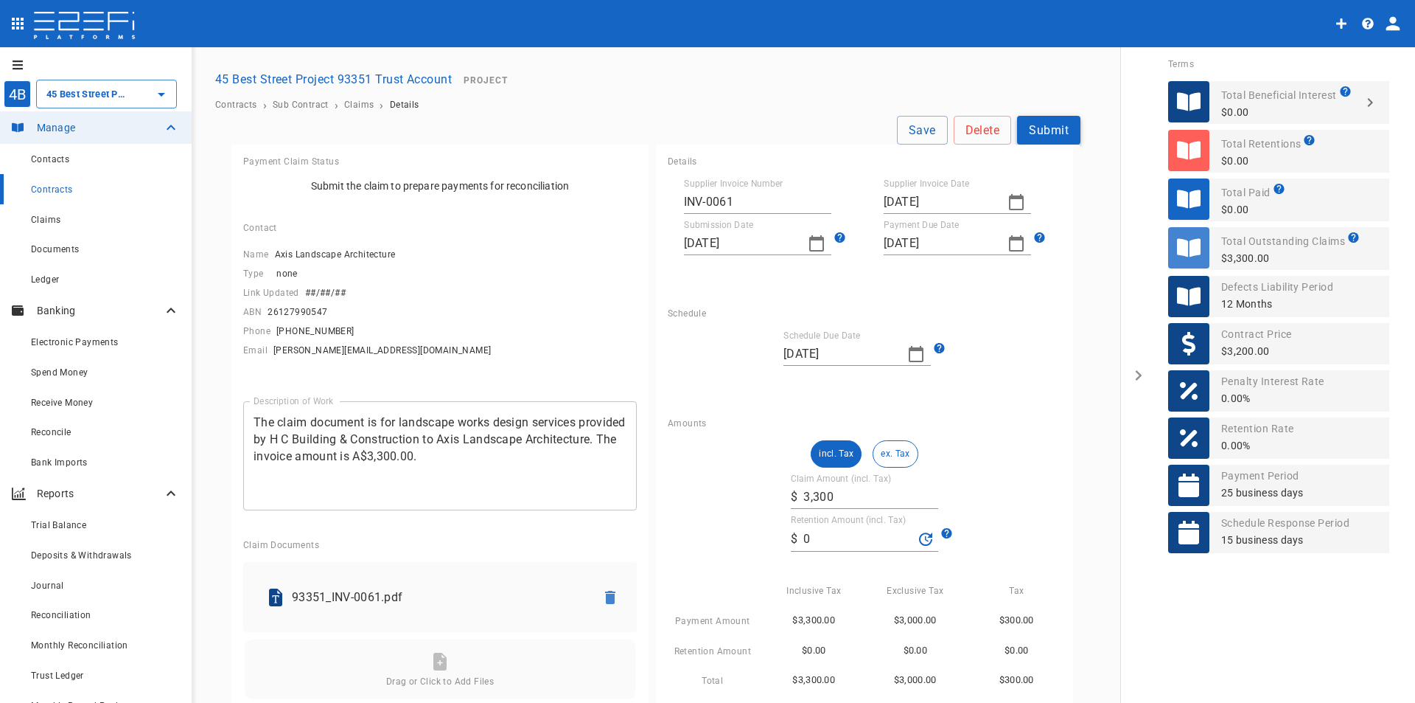
click at [1030, 130] on button "Submit" at bounding box center [1048, 130] width 63 height 29
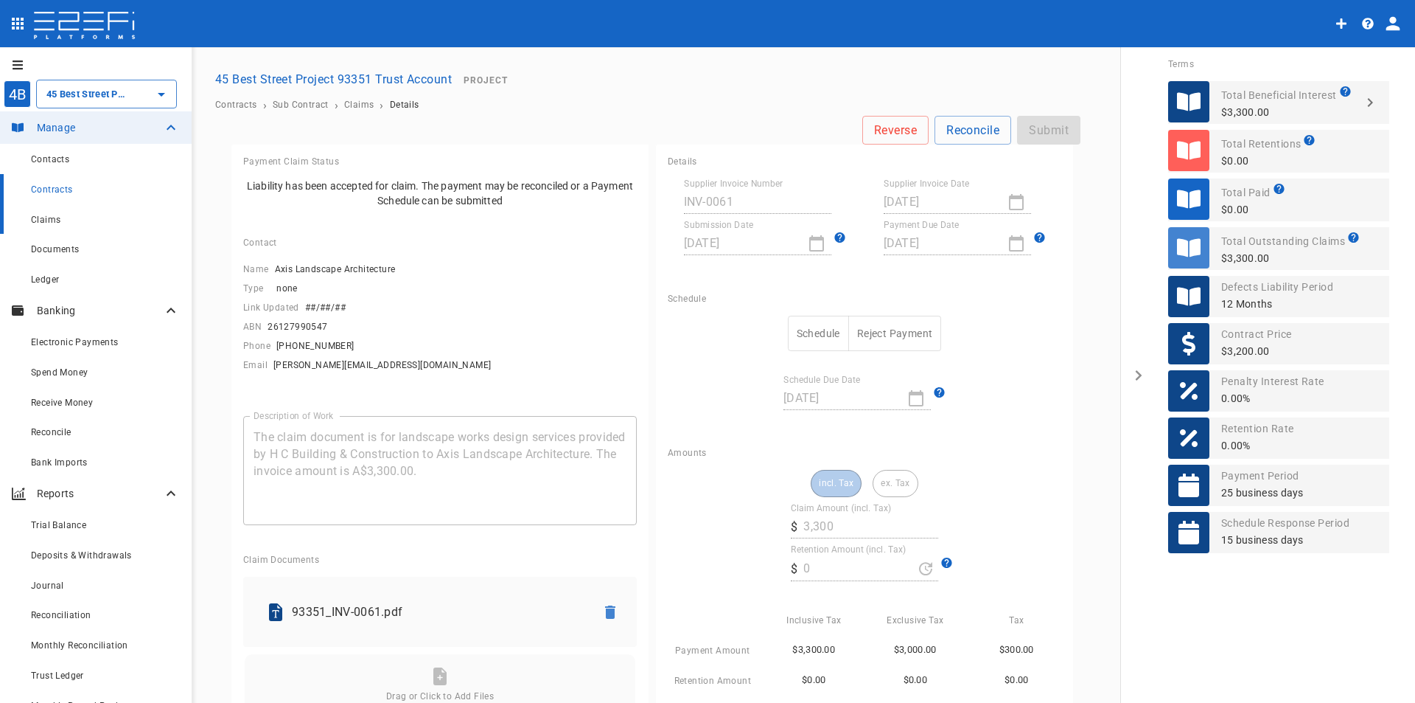
click at [57, 217] on span "Claims" at bounding box center [45, 220] width 29 height 10
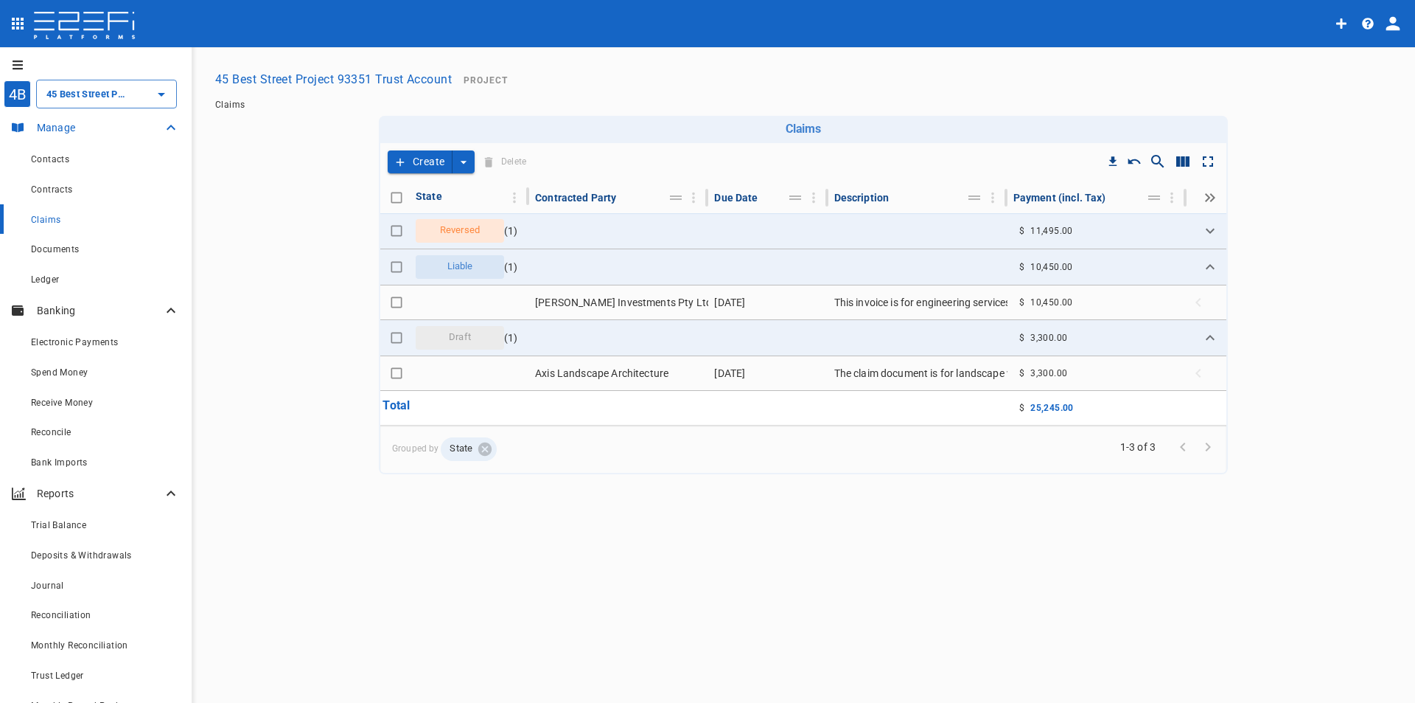
click at [65, 125] on p "Manage" at bounding box center [99, 127] width 125 height 15
click at [52, 133] on p "Manage" at bounding box center [99, 127] width 125 height 15
click at [53, 126] on p "Manage" at bounding box center [99, 127] width 125 height 15
click at [51, 222] on span "Claims" at bounding box center [45, 220] width 29 height 10
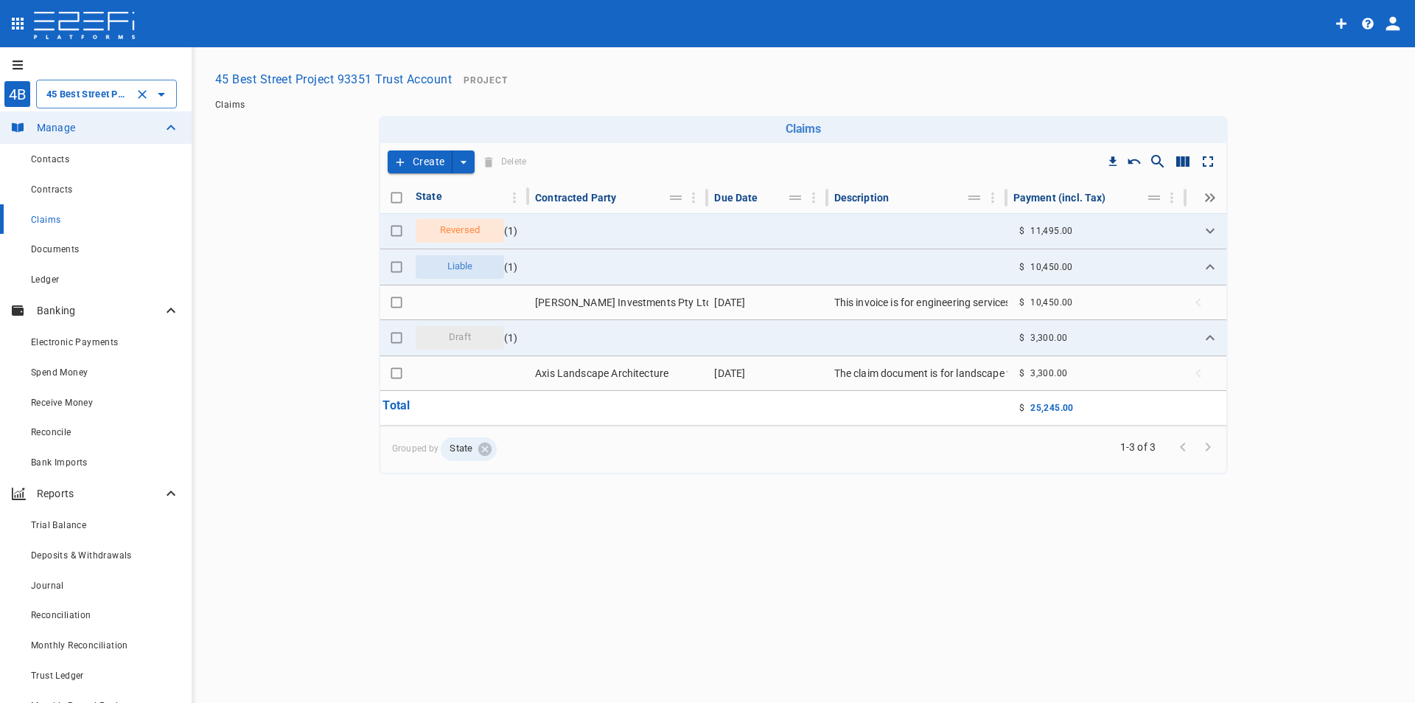
click at [163, 98] on icon "Open" at bounding box center [162, 95] width 18 height 18
click at [16, 94] on div "4B" at bounding box center [17, 93] width 27 height 27
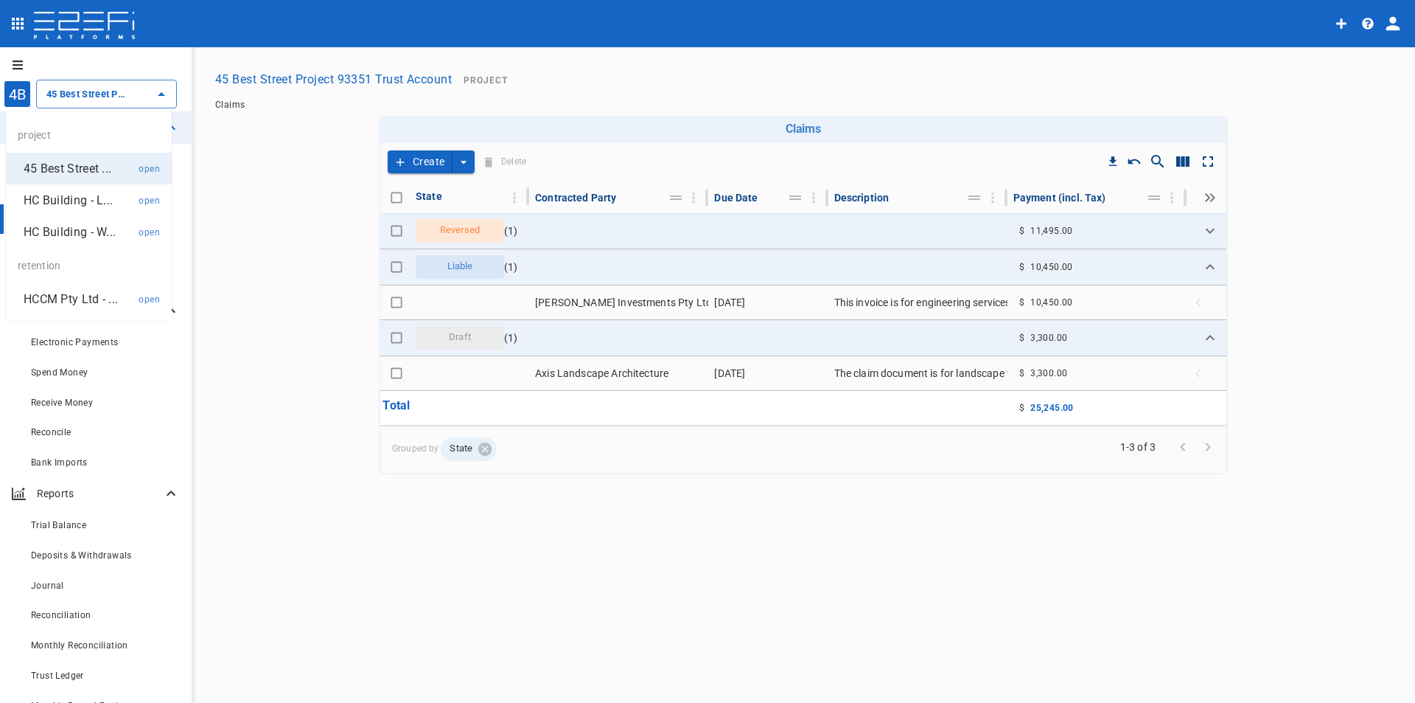
click at [16, 66] on icon "open drawer" at bounding box center [18, 65] width 12 height 12
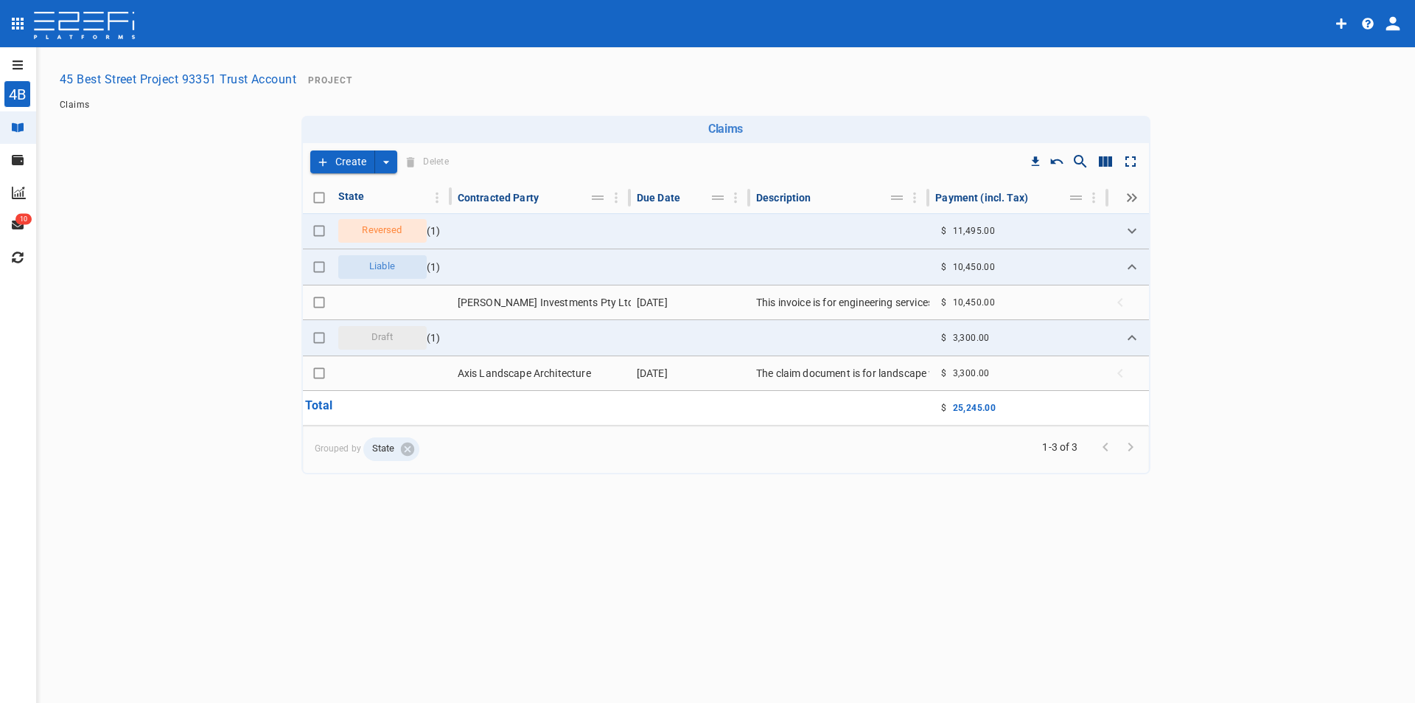
click at [16, 66] on icon "open drawer" at bounding box center [18, 65] width 12 height 12
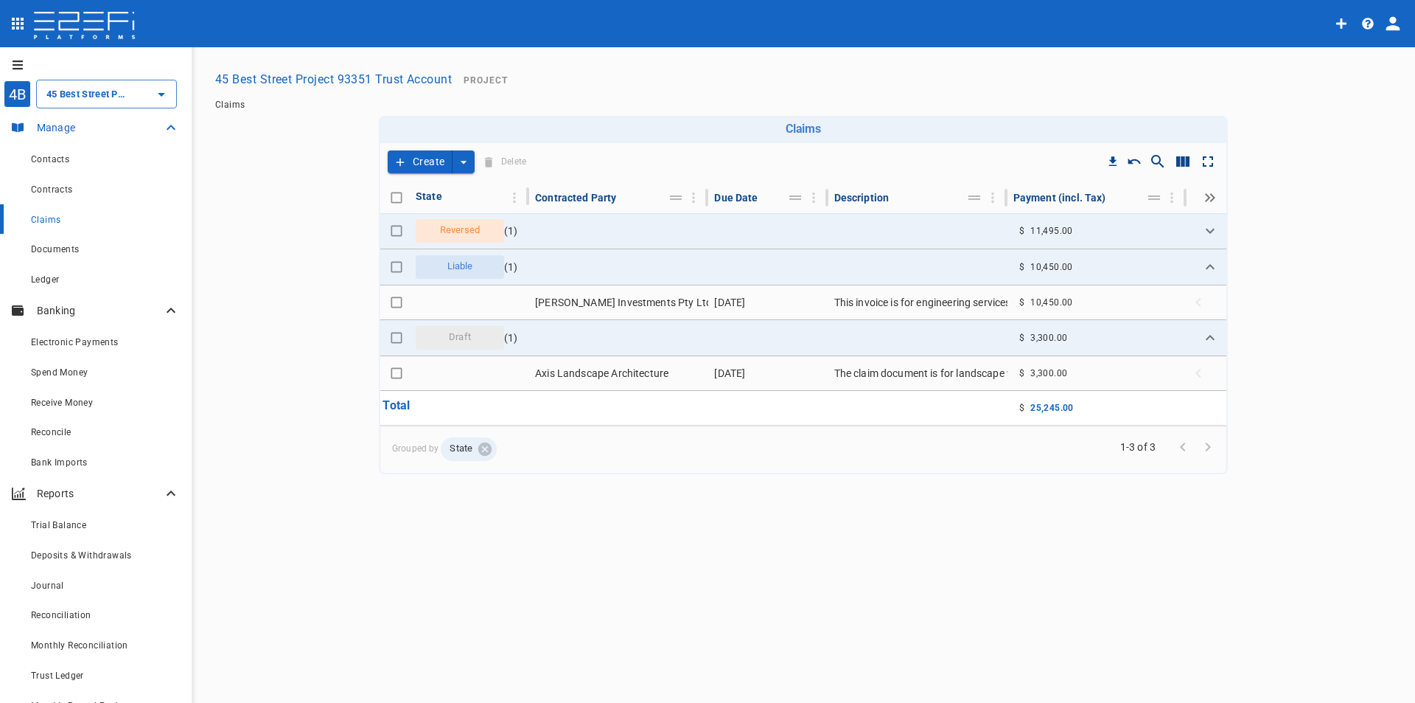
click at [60, 128] on p "Manage" at bounding box center [99, 127] width 125 height 15
click at [66, 190] on span "Contracts" at bounding box center [52, 189] width 42 height 10
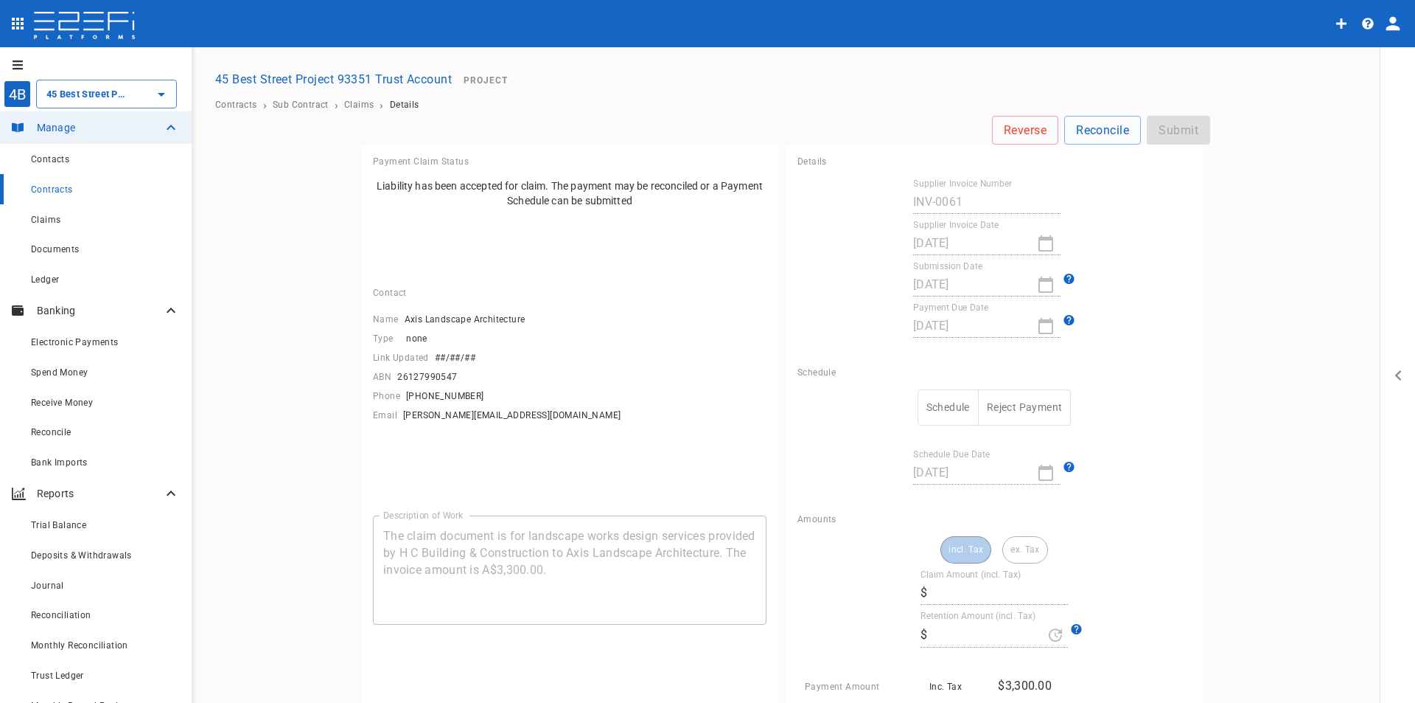
type input "3,300"
type input "0"
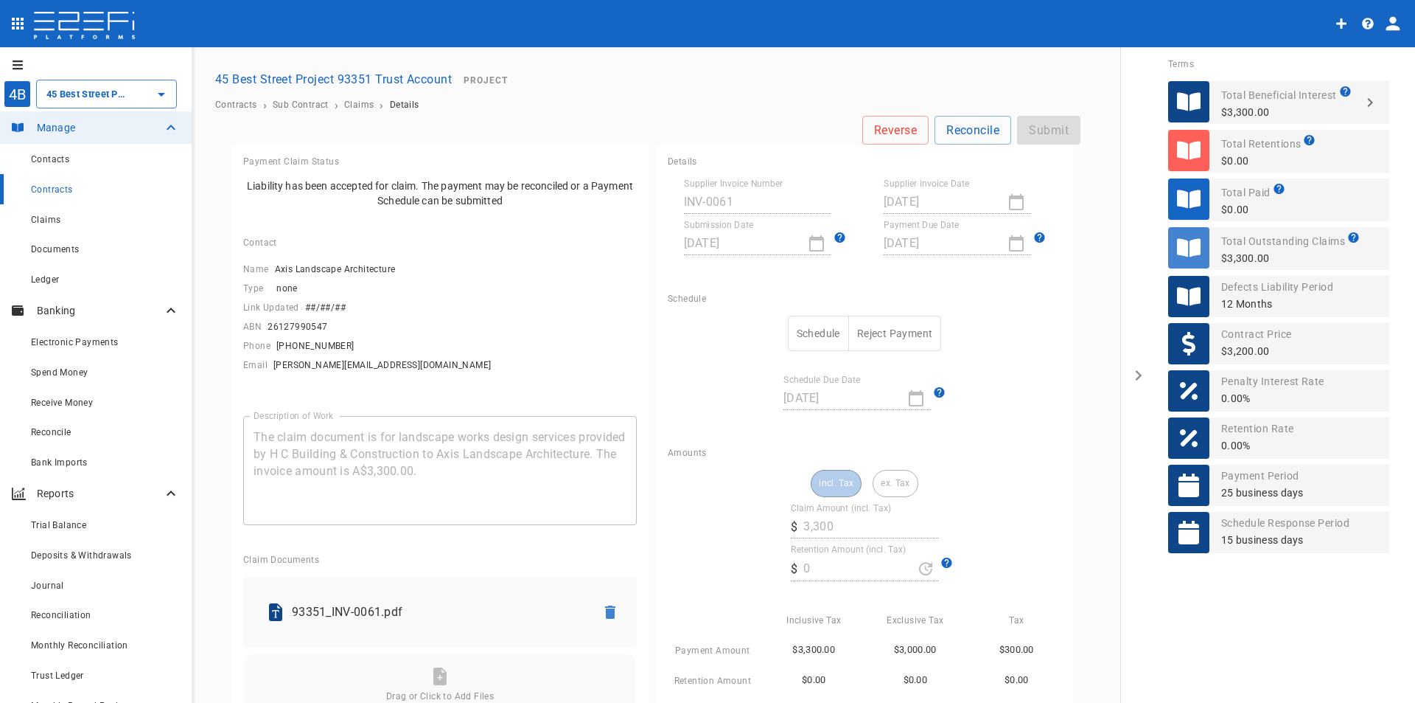
click at [20, 65] on icon "open drawer" at bounding box center [18, 64] width 10 height 9
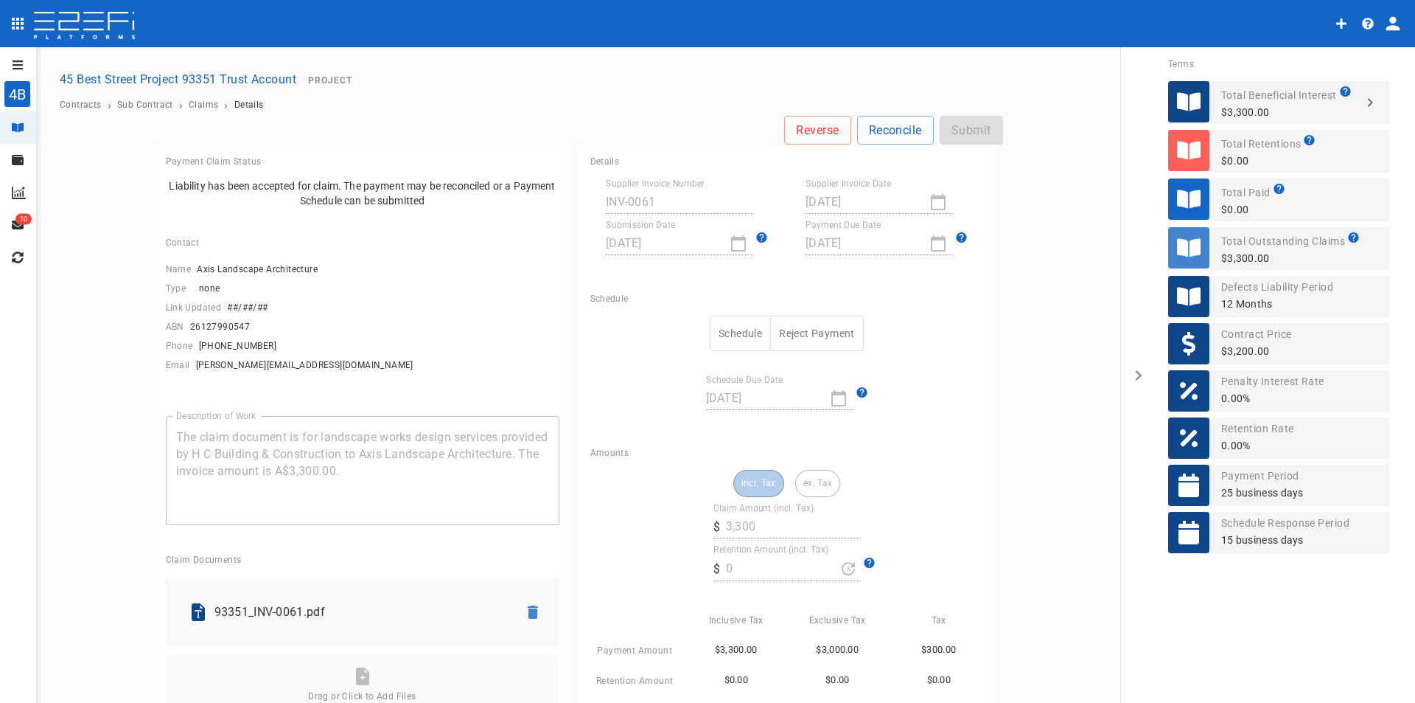
click at [20, 65] on icon "open drawer" at bounding box center [18, 64] width 10 height 9
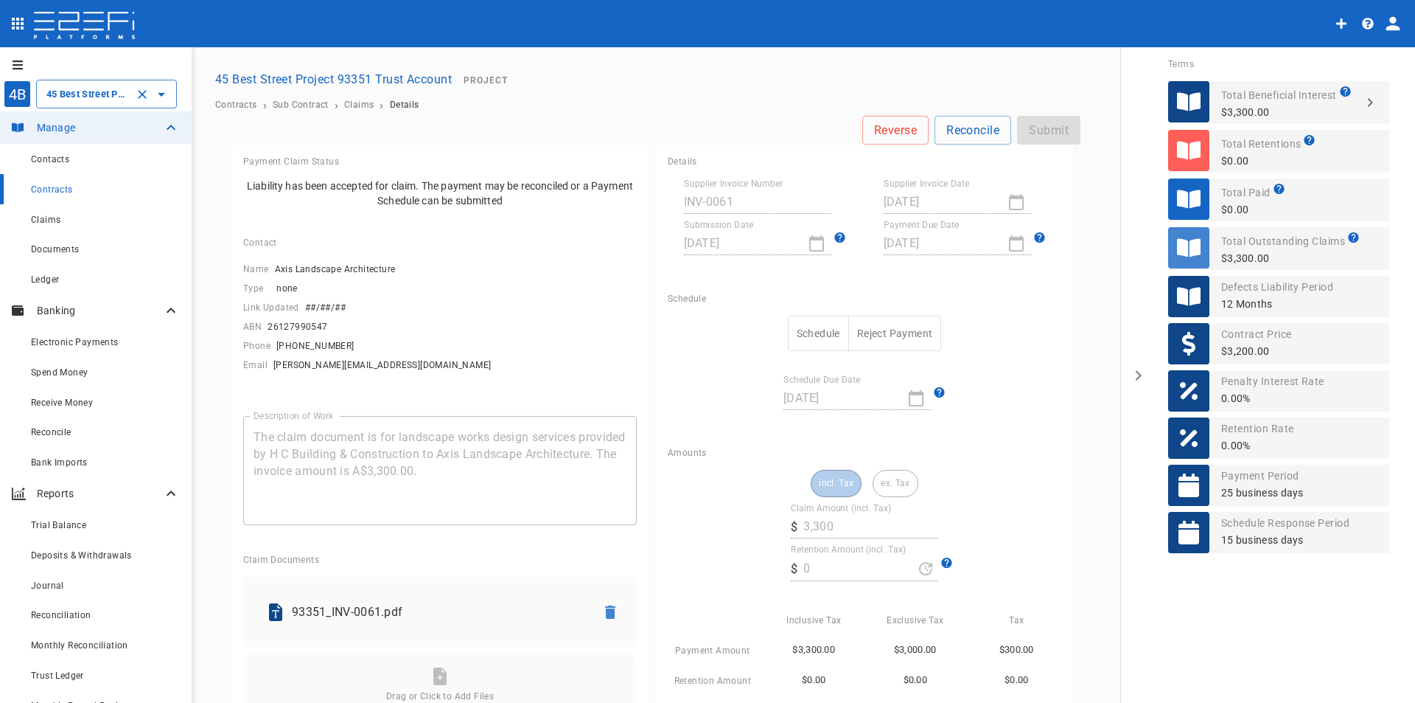
click at [165, 100] on icon "Open" at bounding box center [162, 95] width 18 height 18
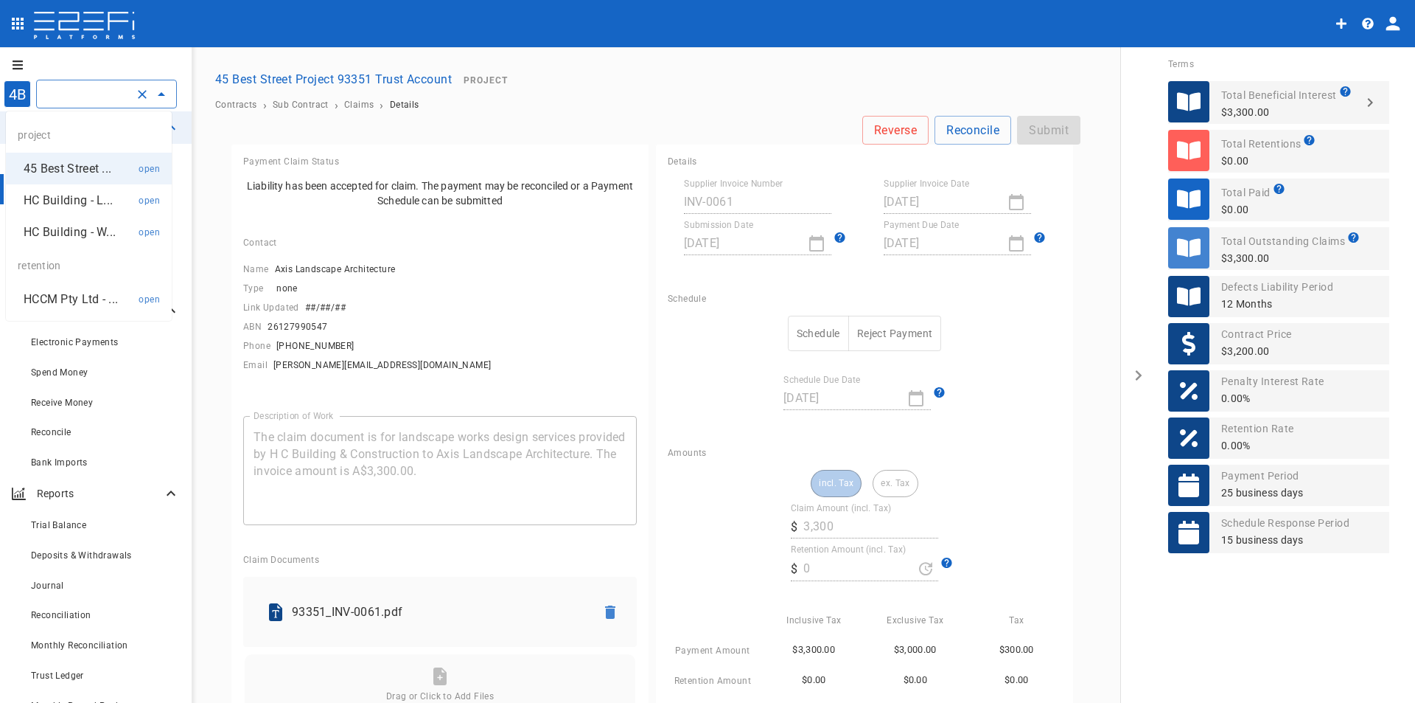
click at [84, 198] on p "HC Building - L..." at bounding box center [68, 200] width 89 height 17
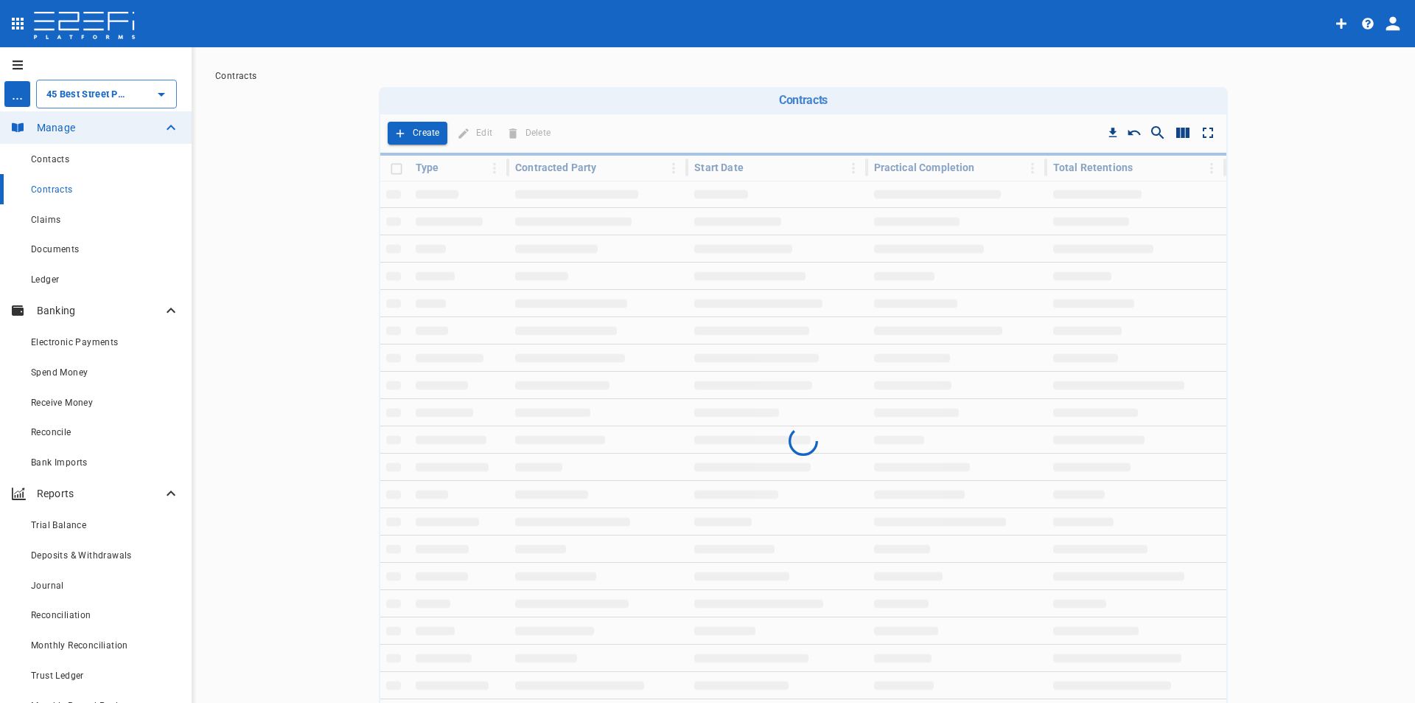
type input "HC Building - Lot 66 Danalgub St"
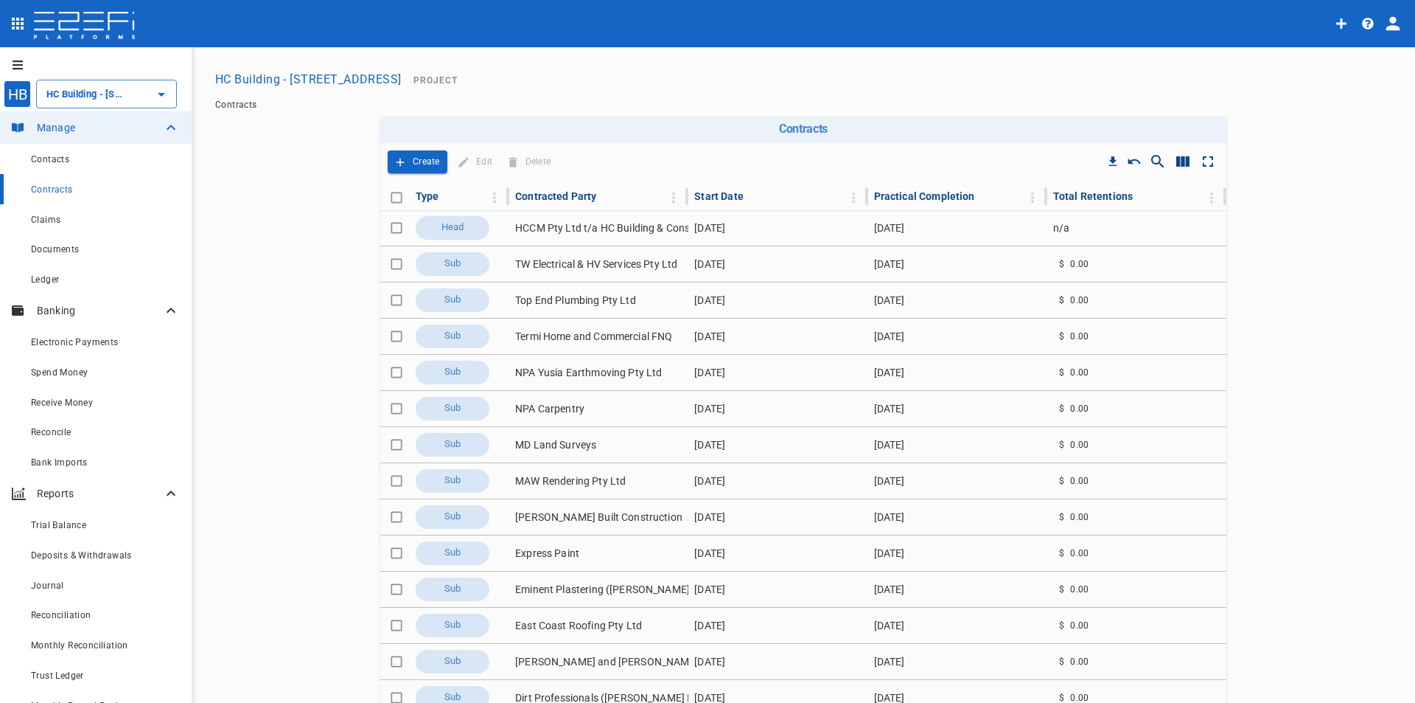
click at [301, 81] on button "HC Building - Lot 66 Danalgub St" at bounding box center [308, 79] width 198 height 29
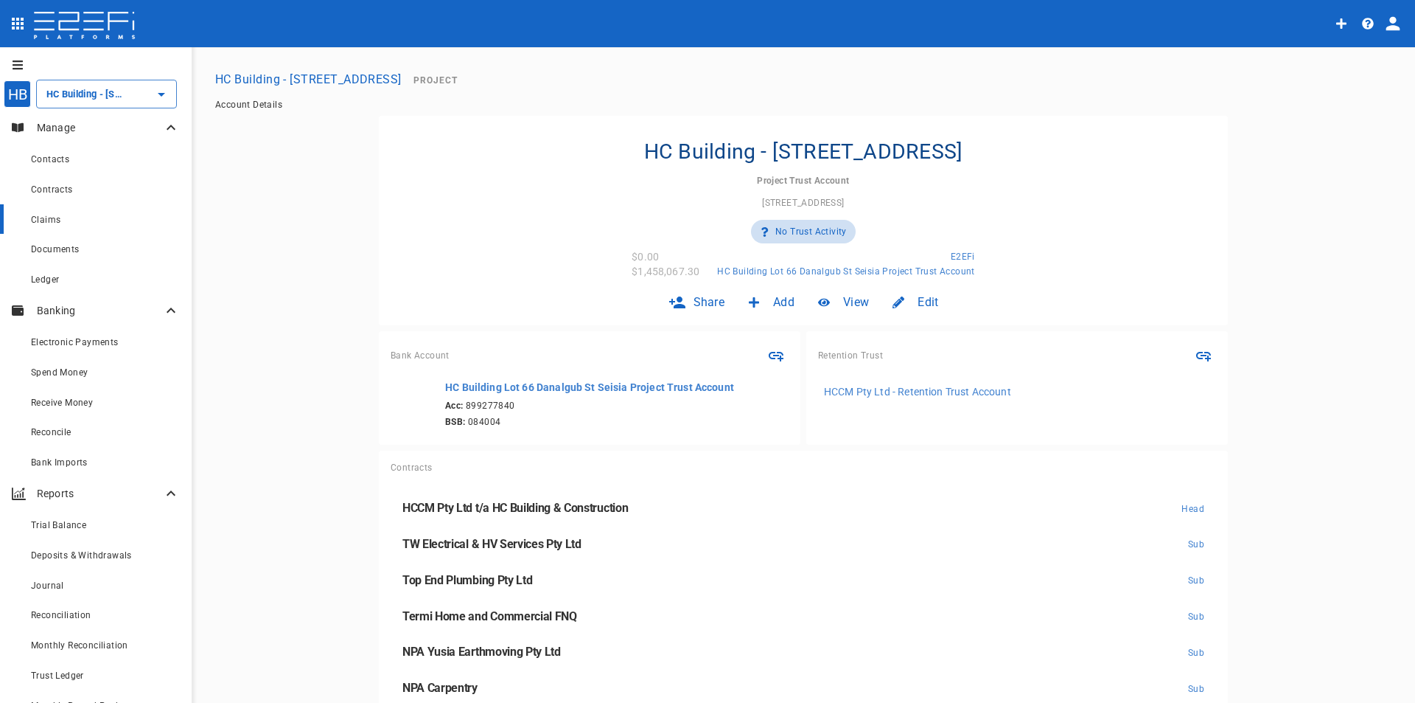
click at [49, 225] on span "Claims" at bounding box center [45, 220] width 29 height 10
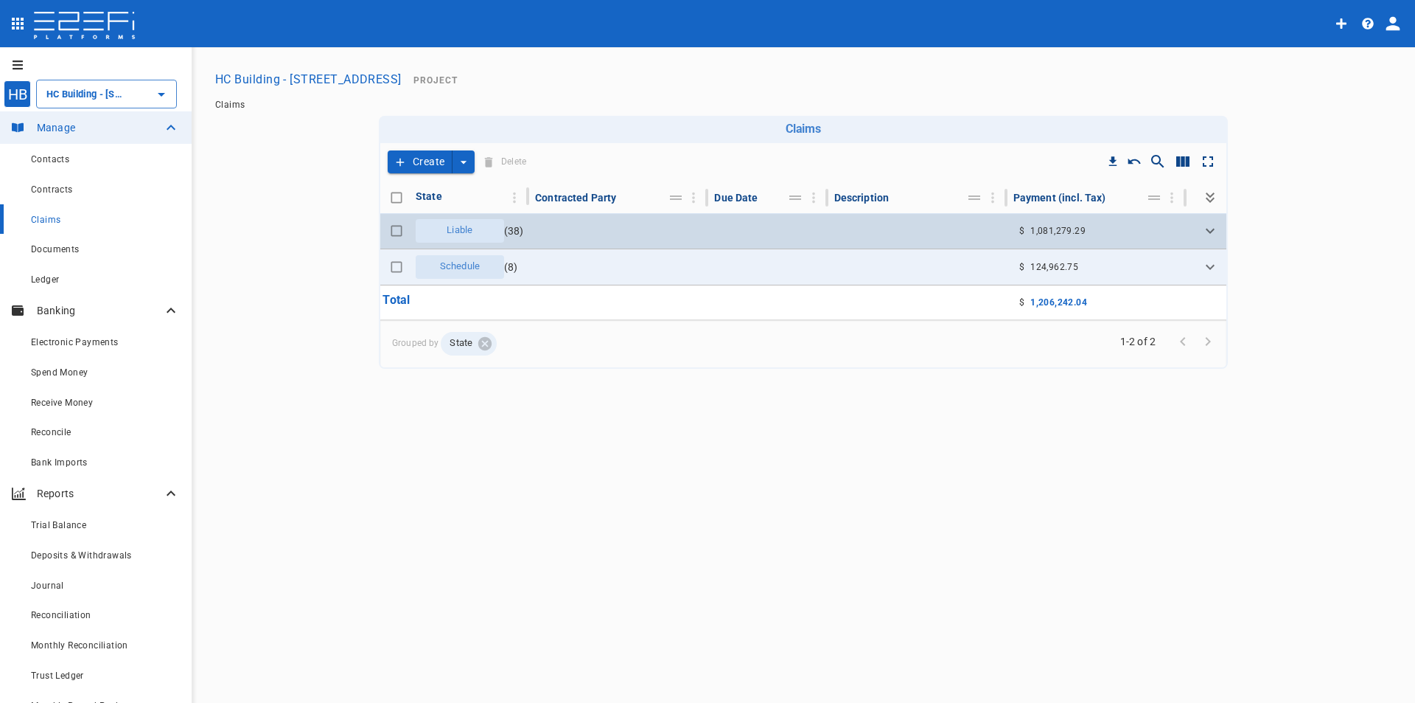
click at [478, 230] on span "Liable" at bounding box center [459, 230] width 43 height 14
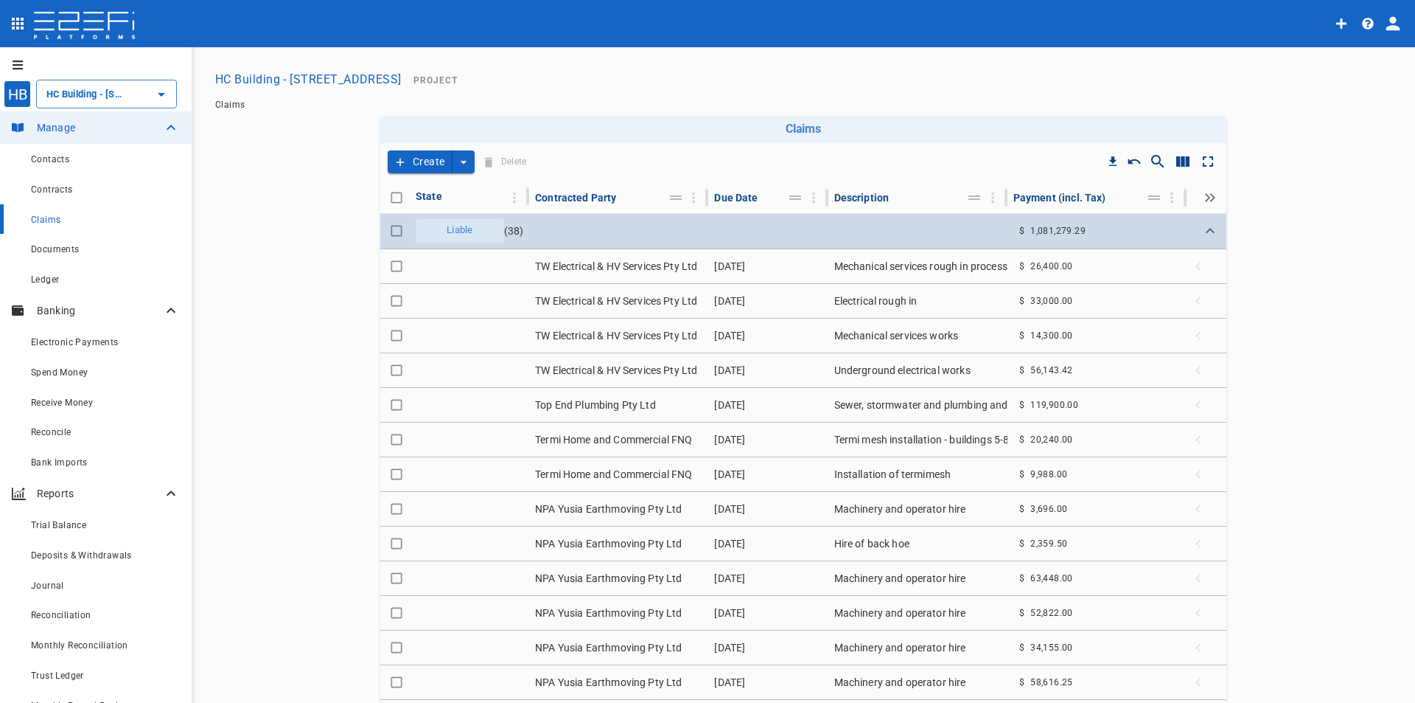
click at [478, 230] on div "Liable" at bounding box center [460, 231] width 88 height 24
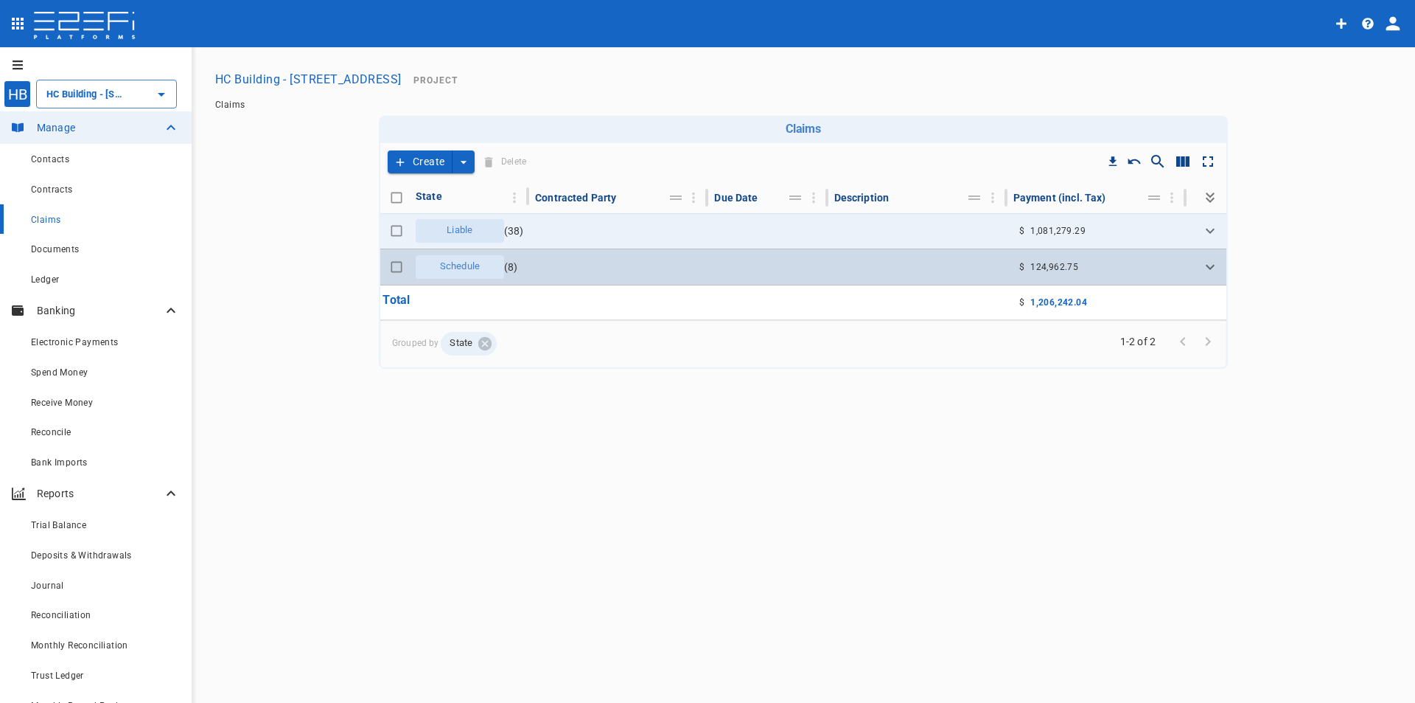
click at [479, 267] on span "Schedule" at bounding box center [460, 267] width 58 height 14
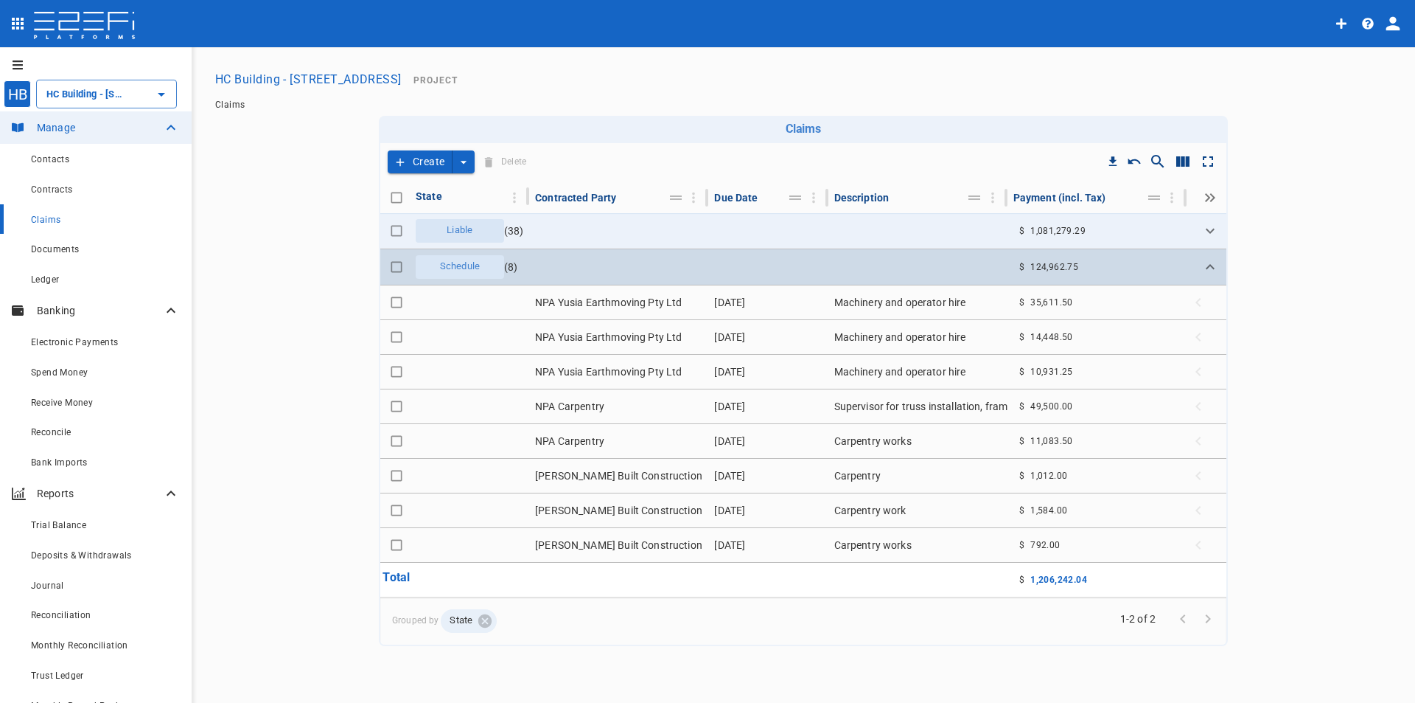
click at [479, 267] on span "Schedule" at bounding box center [460, 267] width 58 height 14
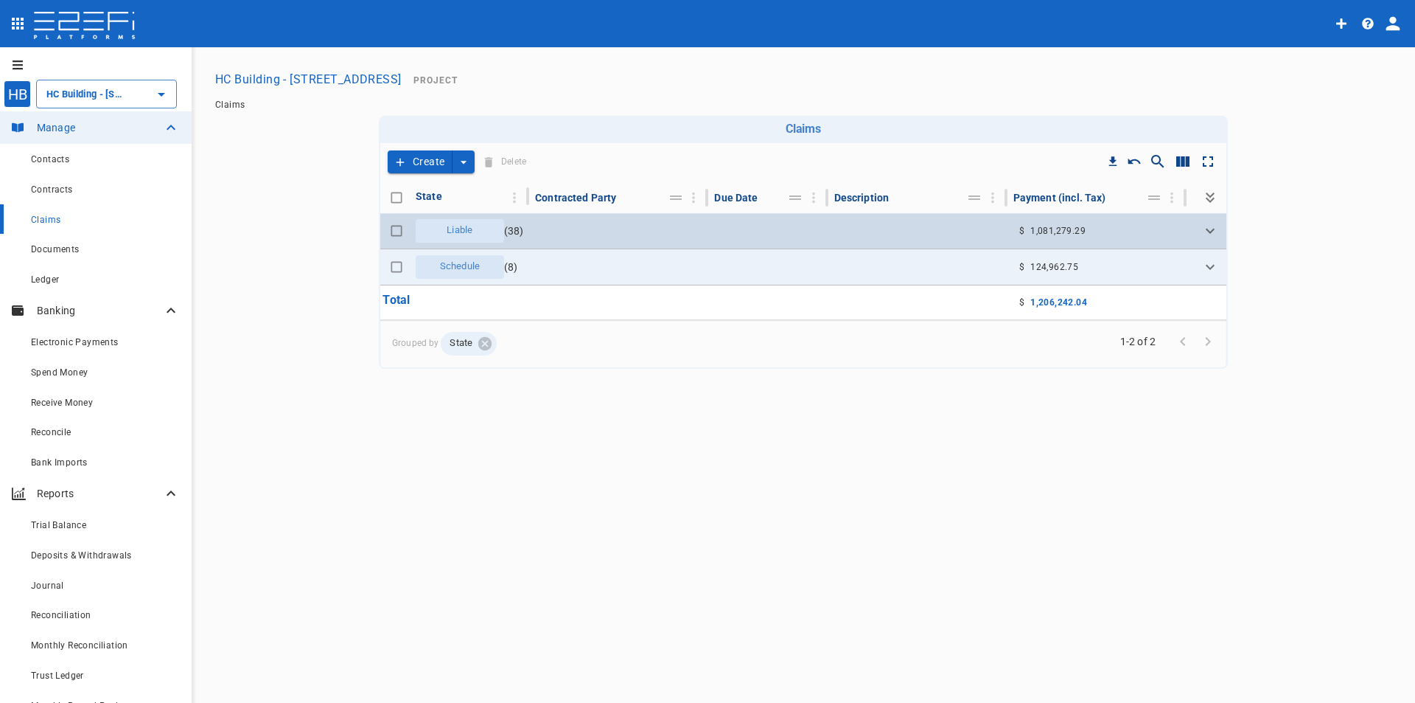
click at [483, 234] on div "Liable" at bounding box center [460, 231] width 88 height 24
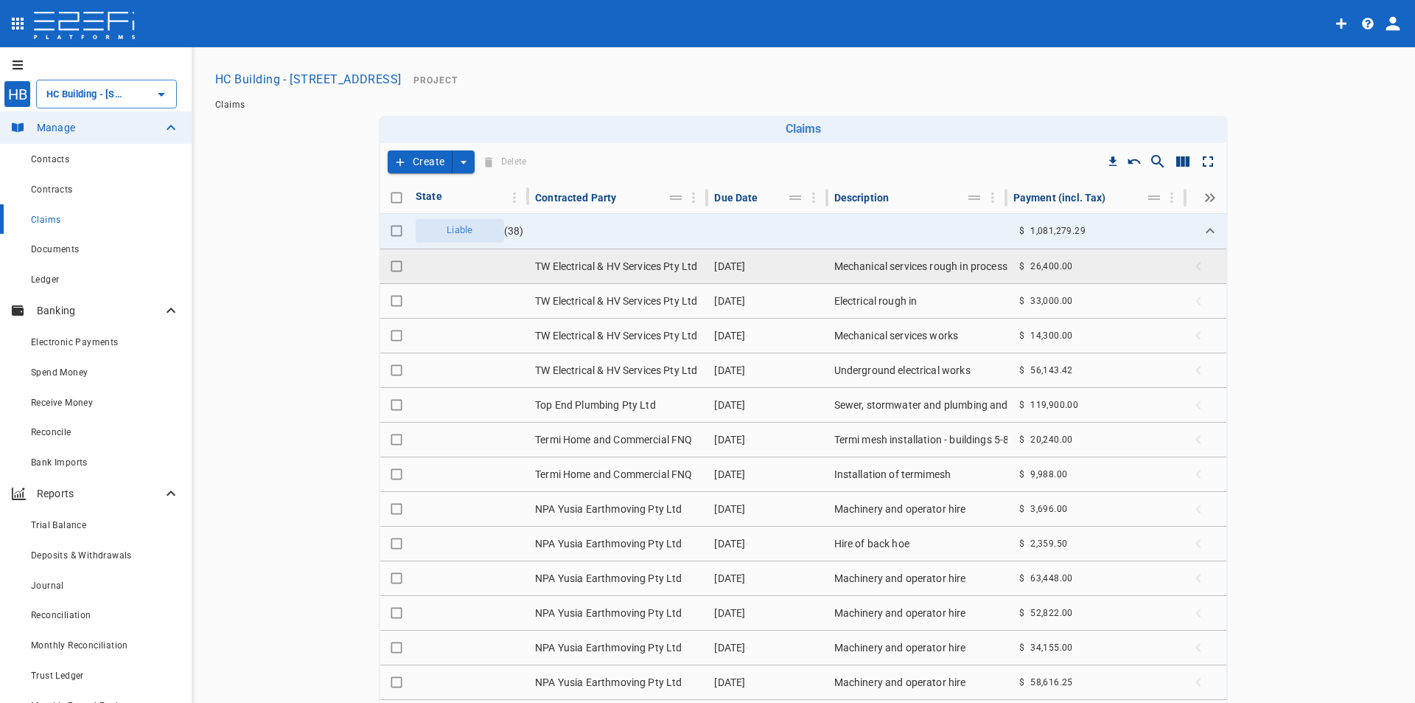
click at [715, 266] on td "11 April 2025" at bounding box center [767, 266] width 119 height 34
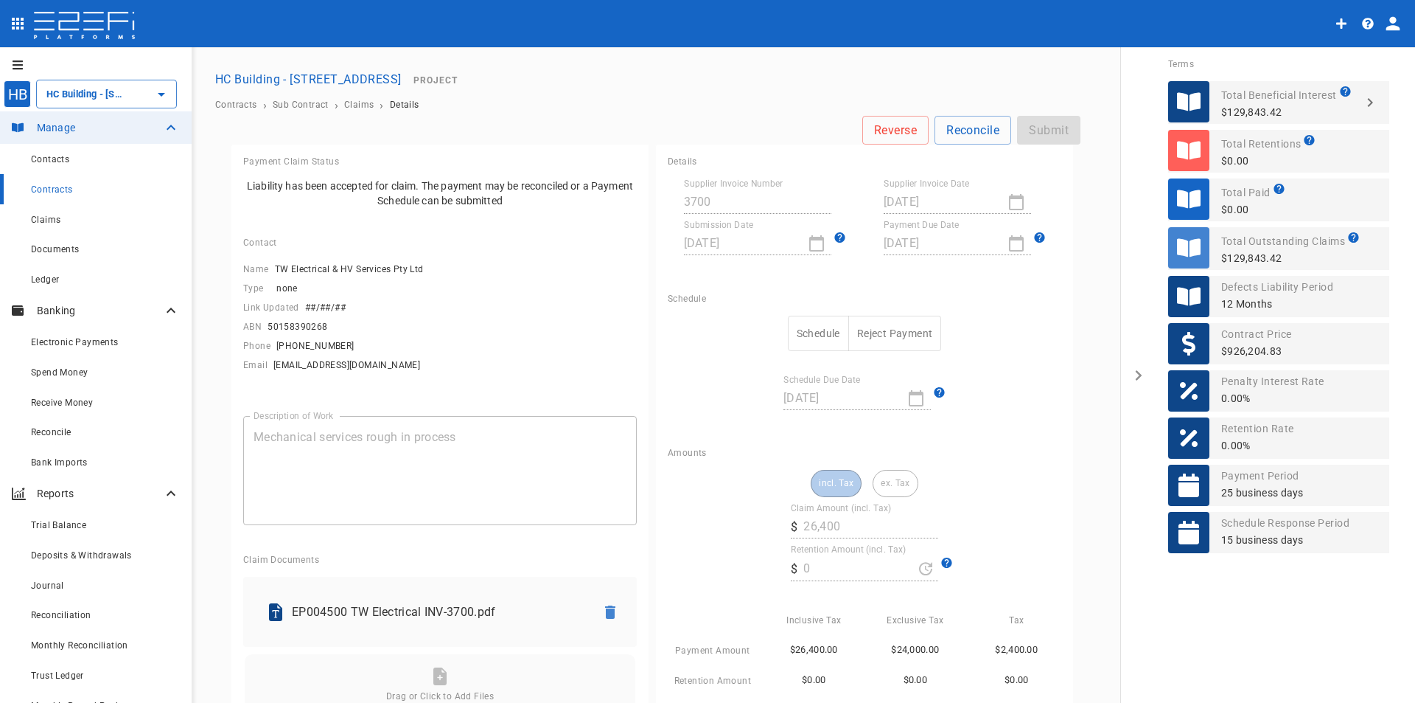
click at [330, 83] on button "HC Building - Lot 66 Danalgub St" at bounding box center [308, 79] width 198 height 29
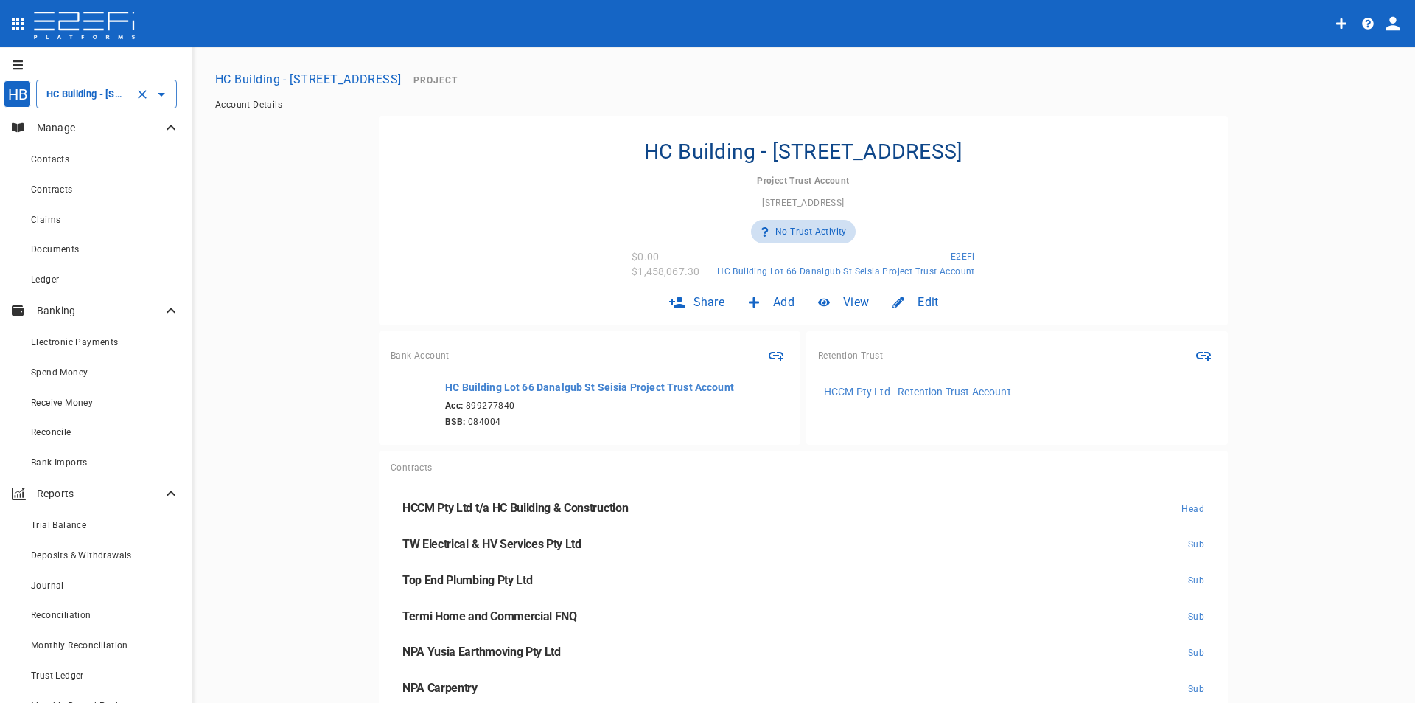
click at [133, 95] on button "Clear" at bounding box center [142, 94] width 21 height 21
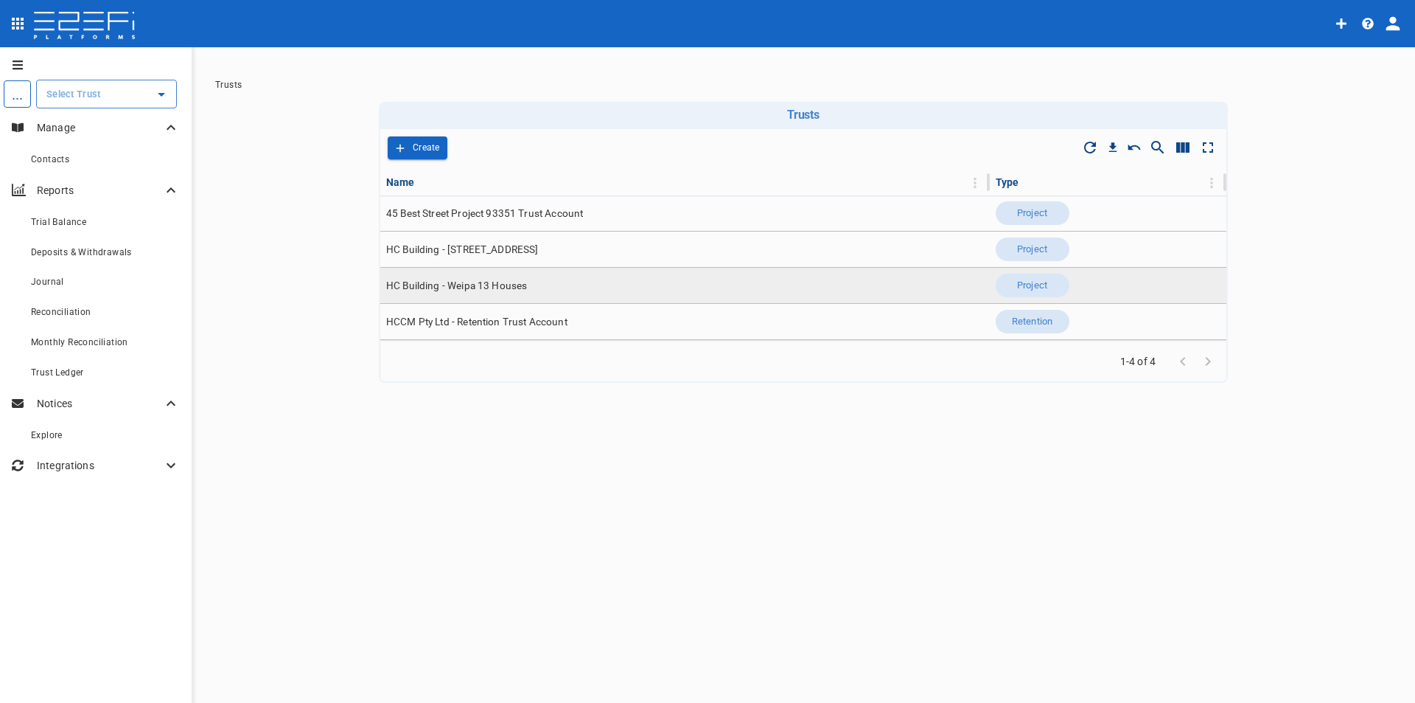
click at [501, 288] on span "HC Building - Weipa 13 Houses" at bounding box center [456, 286] width 141 height 14
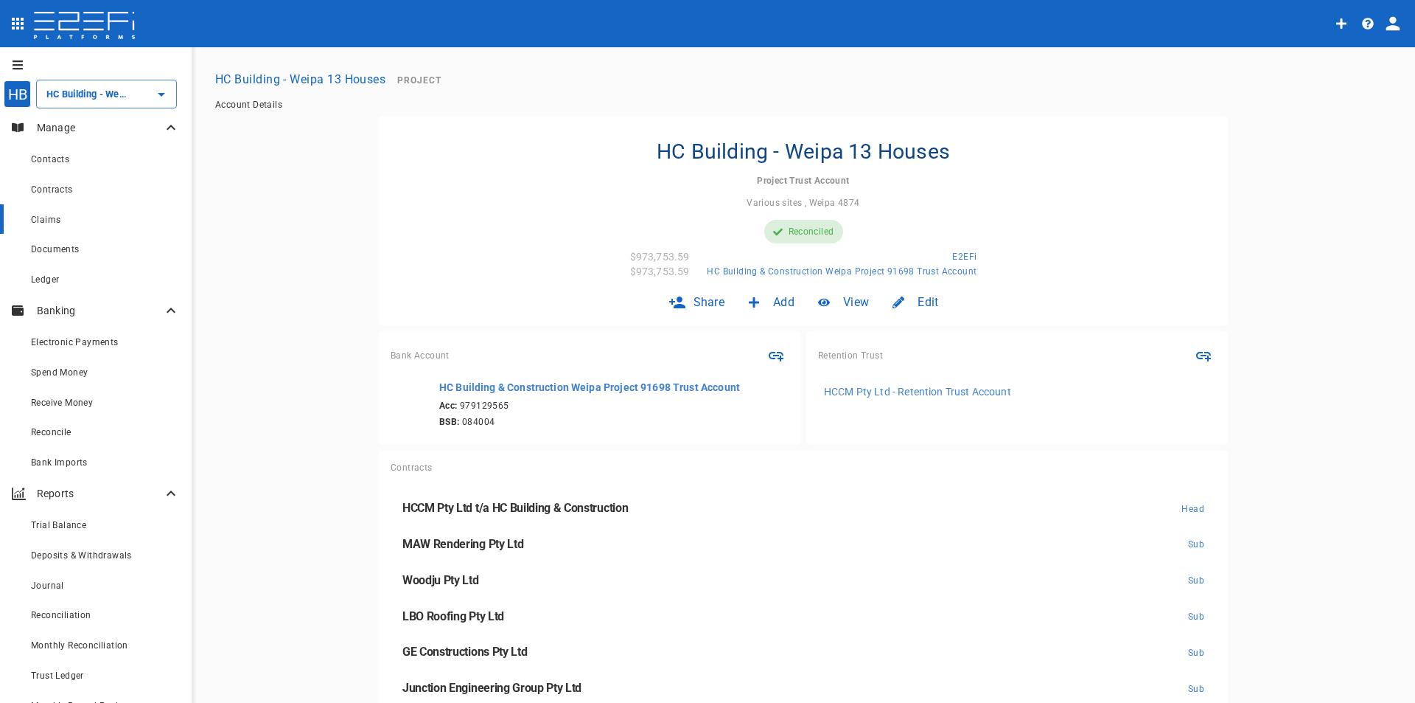
click at [58, 213] on div "Claims" at bounding box center [105, 219] width 149 height 18
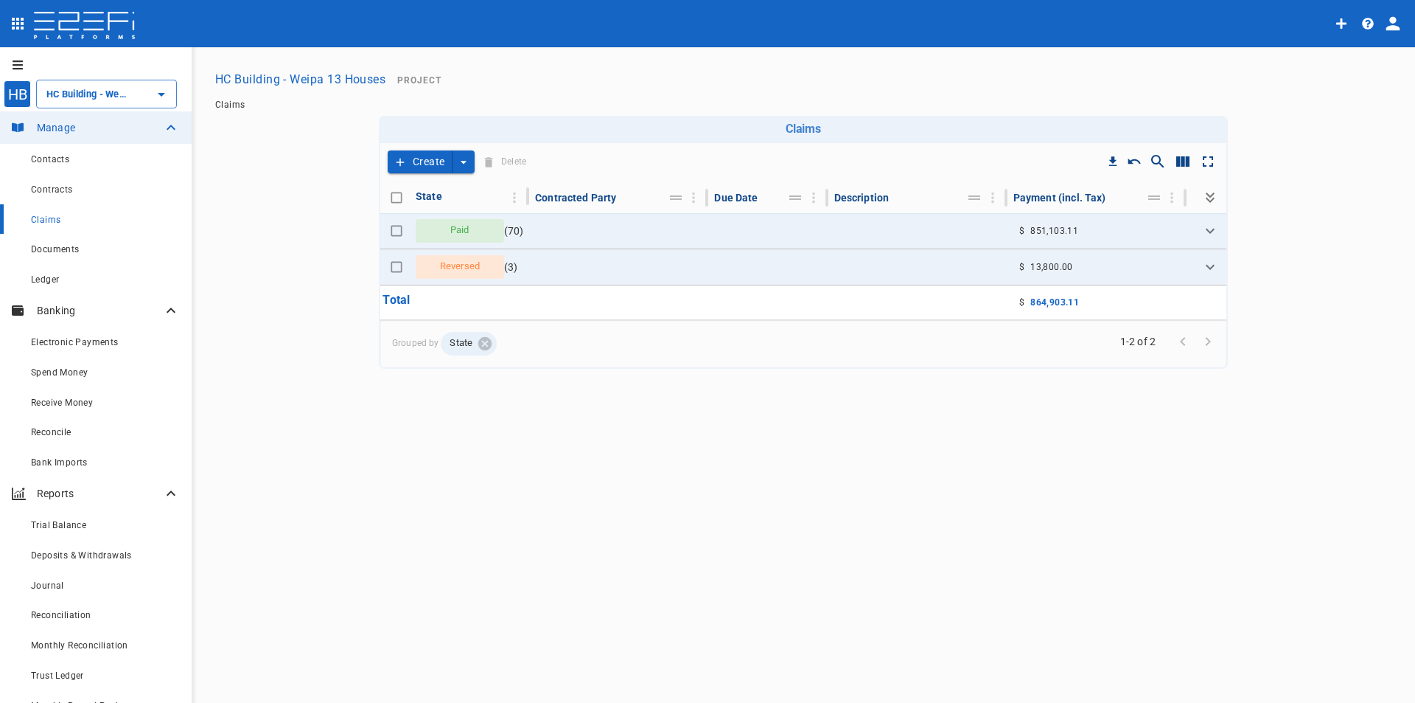
click at [60, 304] on p "Banking" at bounding box center [99, 310] width 125 height 15
click at [68, 92] on input "HC Building - Weipa 13 Houses" at bounding box center [86, 93] width 86 height 15
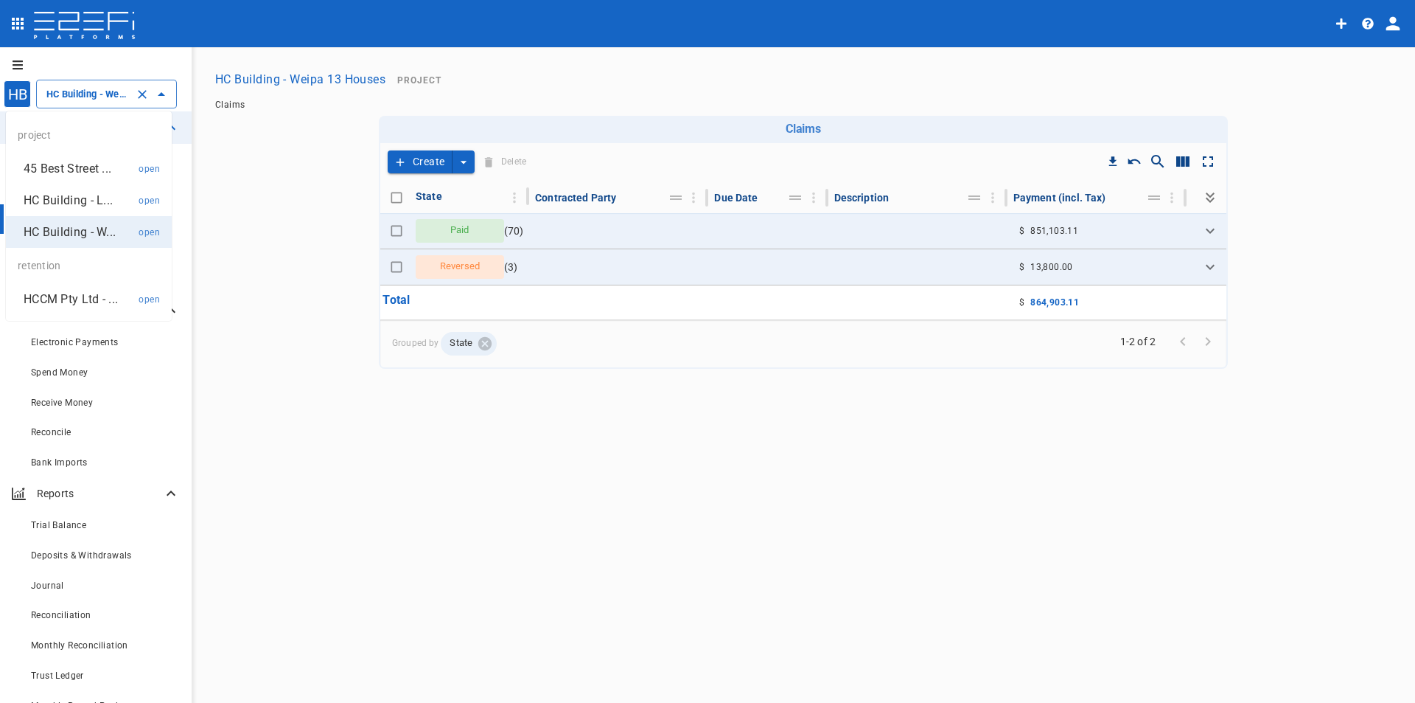
click at [15, 97] on div "HB" at bounding box center [17, 93] width 27 height 27
click at [69, 95] on input "HC Building - Weipa 13 Houses" at bounding box center [86, 93] width 86 height 15
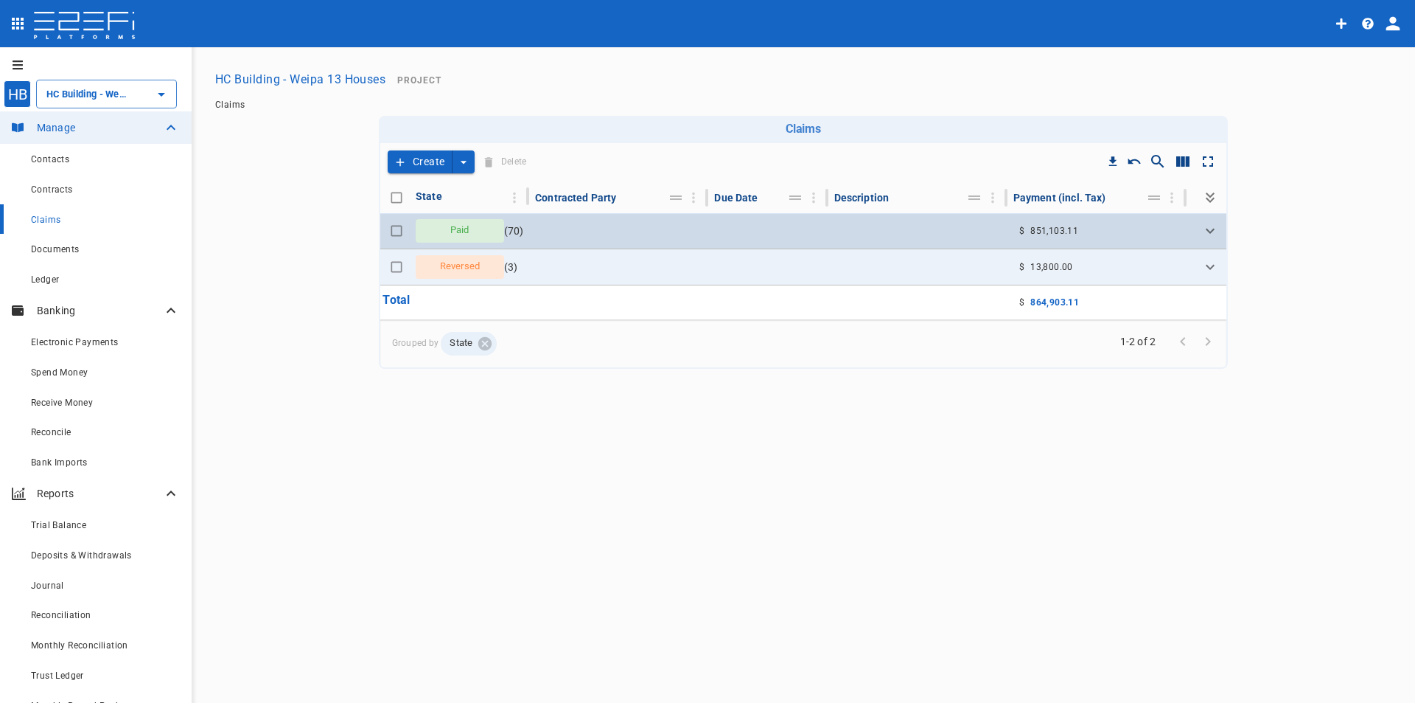
click at [486, 228] on div "Paid" at bounding box center [460, 231] width 88 height 24
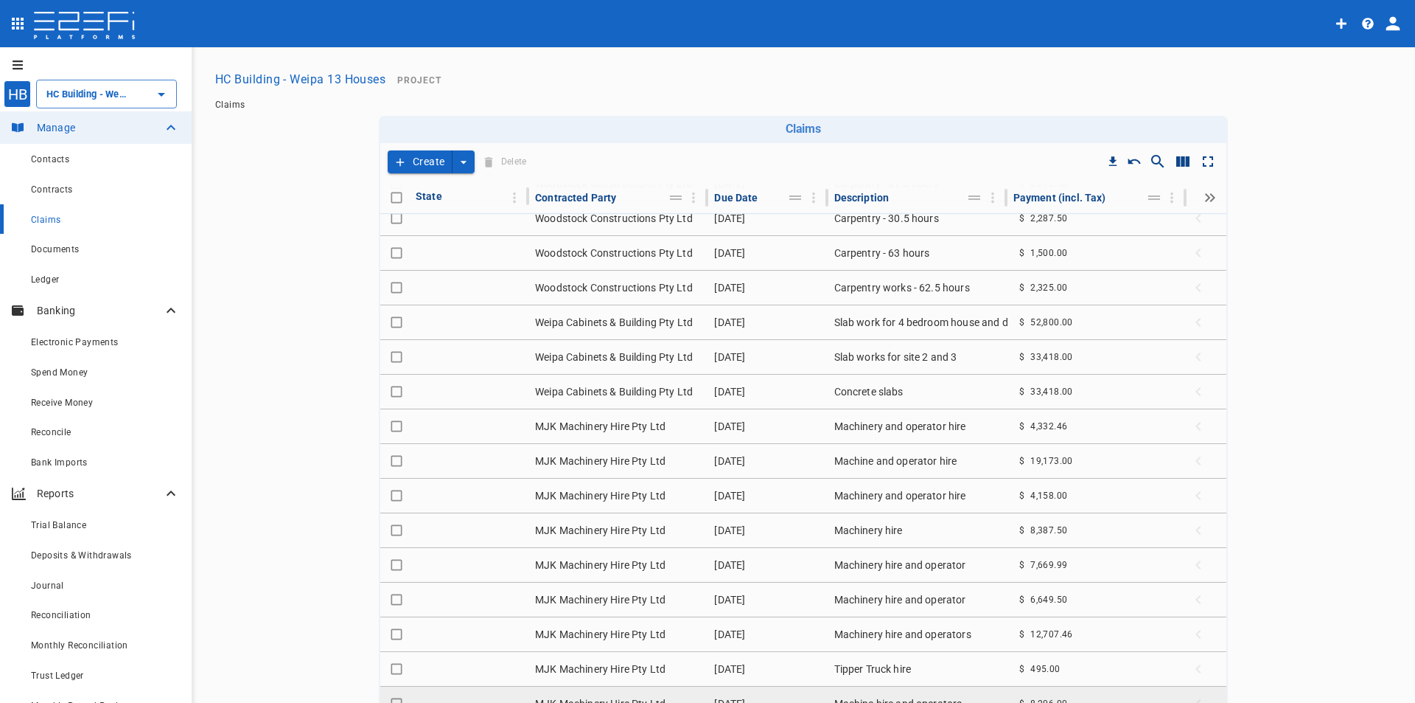
scroll to position [1946, 0]
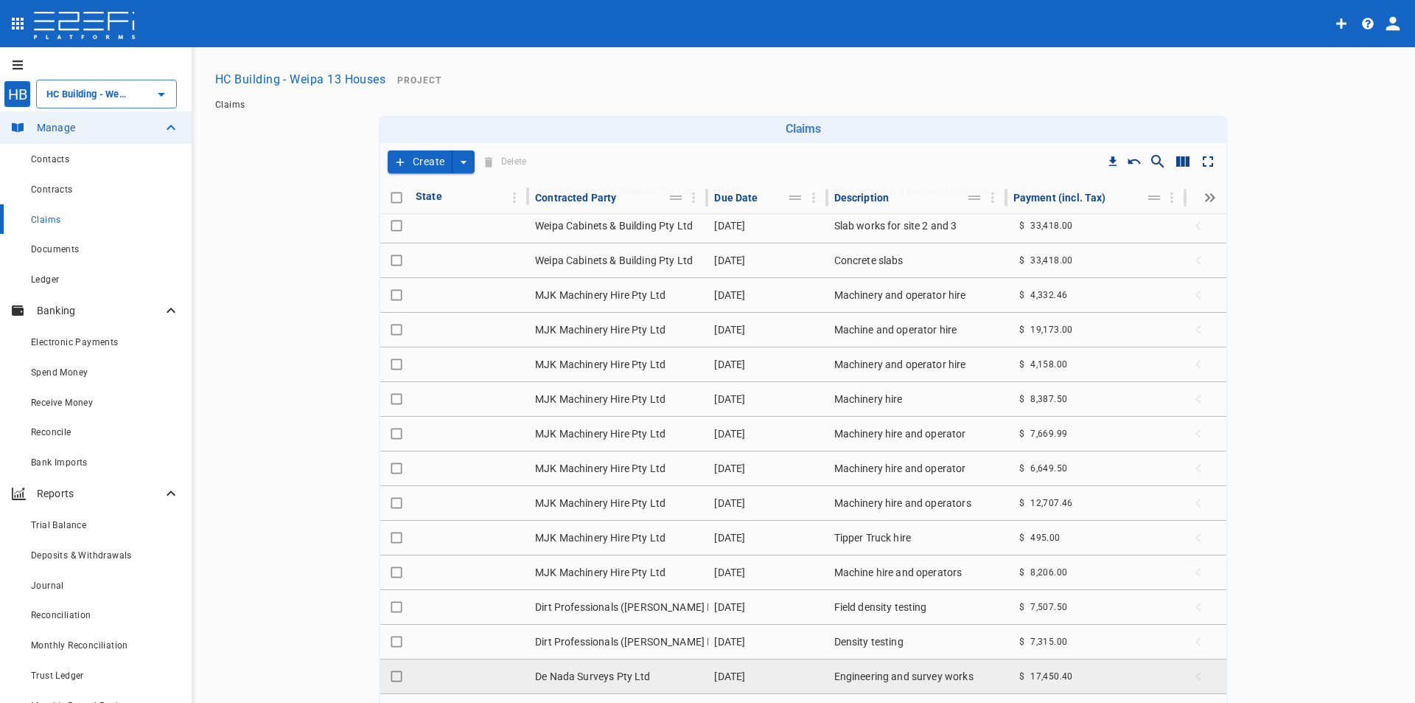
click at [612, 669] on td "De Nada Surveys Pty Ltd" at bounding box center [618, 676] width 179 height 34
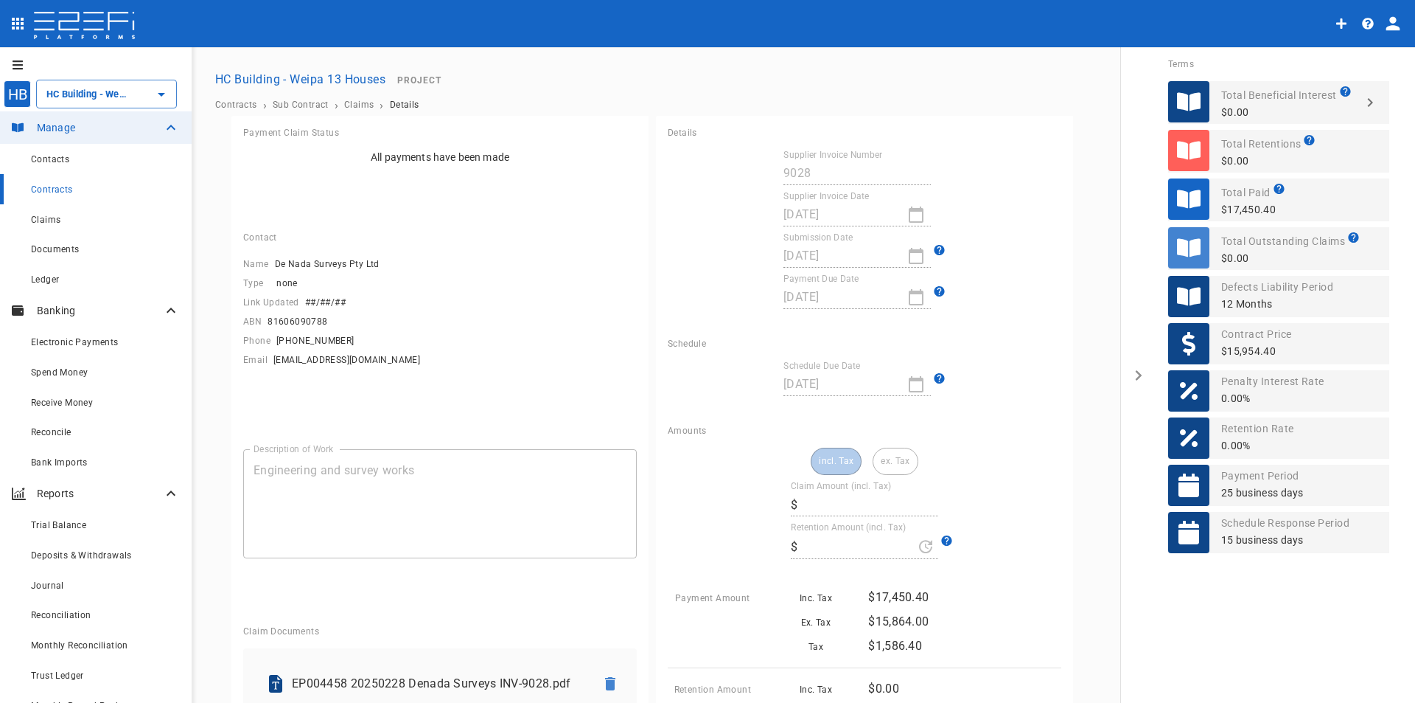
type input "17,450.4"
type input "0"
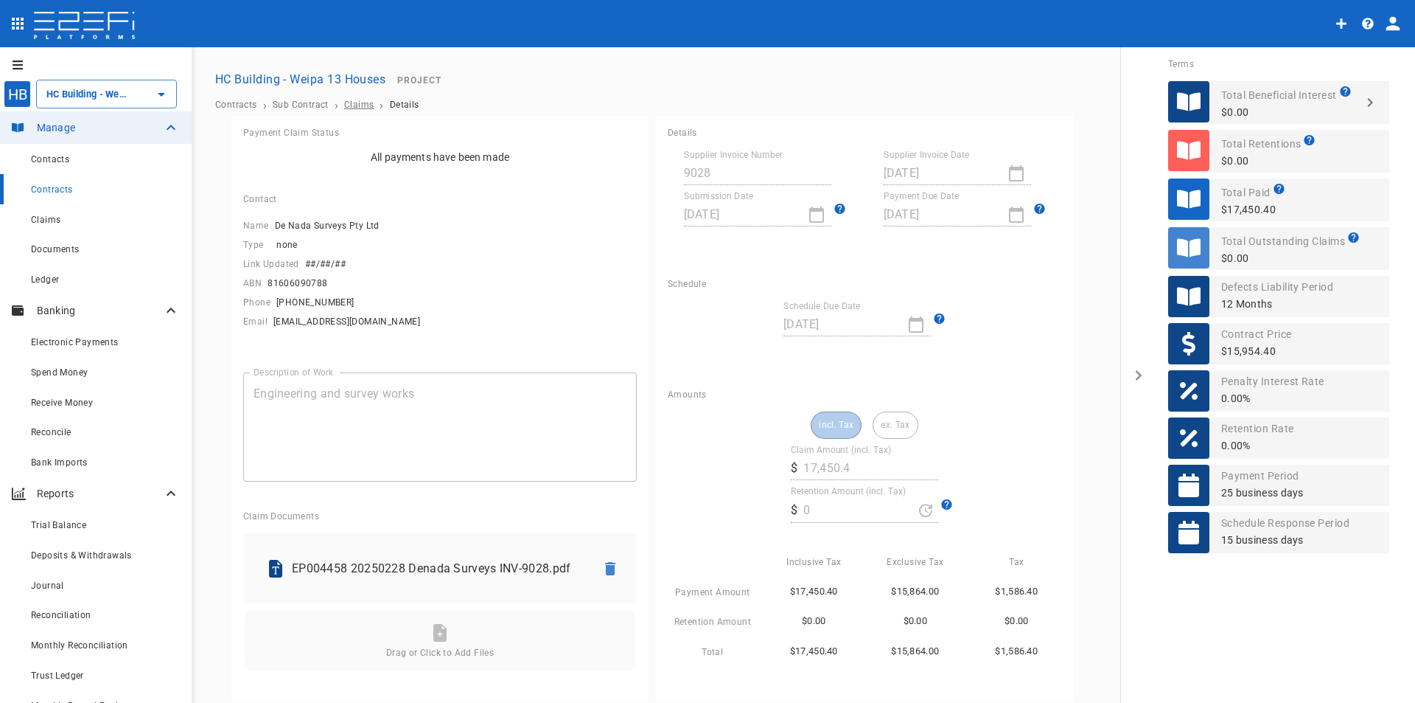
click at [348, 104] on span "Claims" at bounding box center [358, 105] width 29 height 10
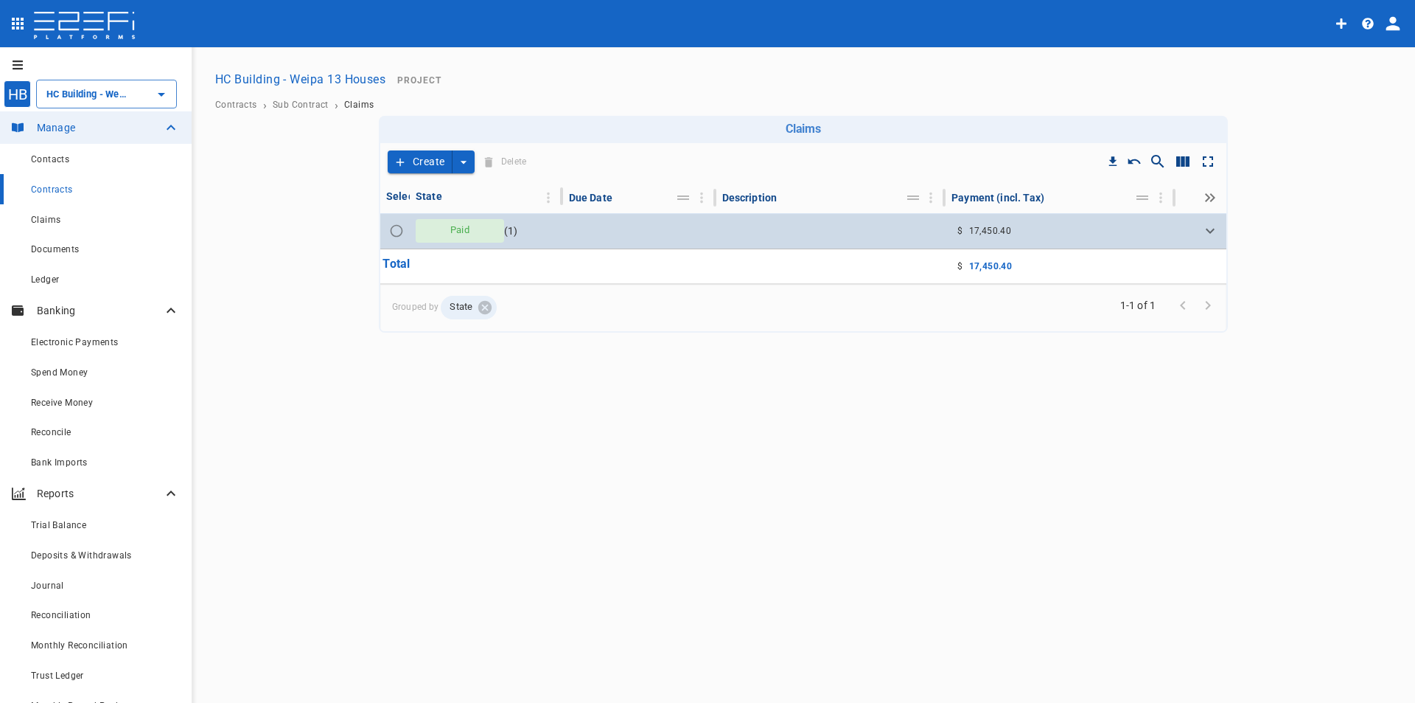
click at [462, 231] on span "Paid" at bounding box center [460, 230] width 37 height 14
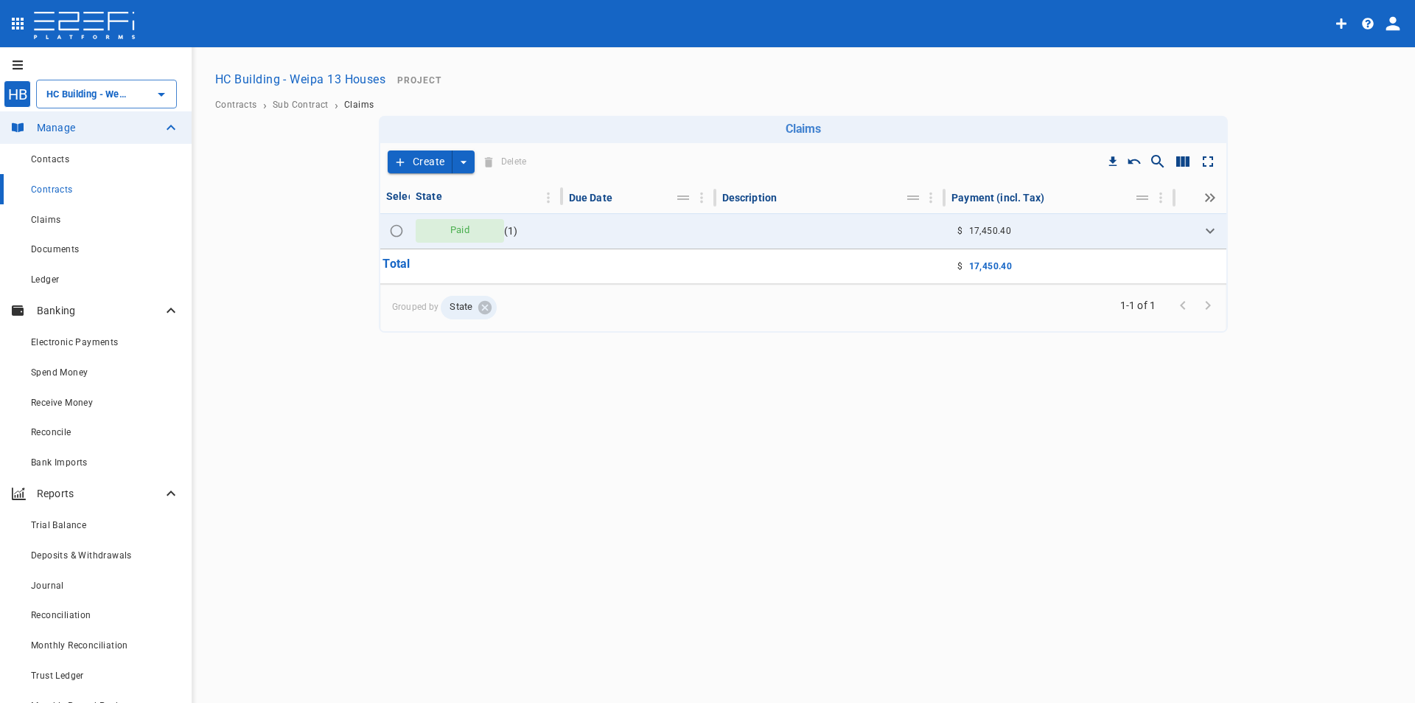
click at [310, 97] on div "Contracts › Sub Contract › Claims" at bounding box center [803, 105] width 1188 height 22
click at [308, 100] on span "Sub Contract" at bounding box center [301, 105] width 56 height 10
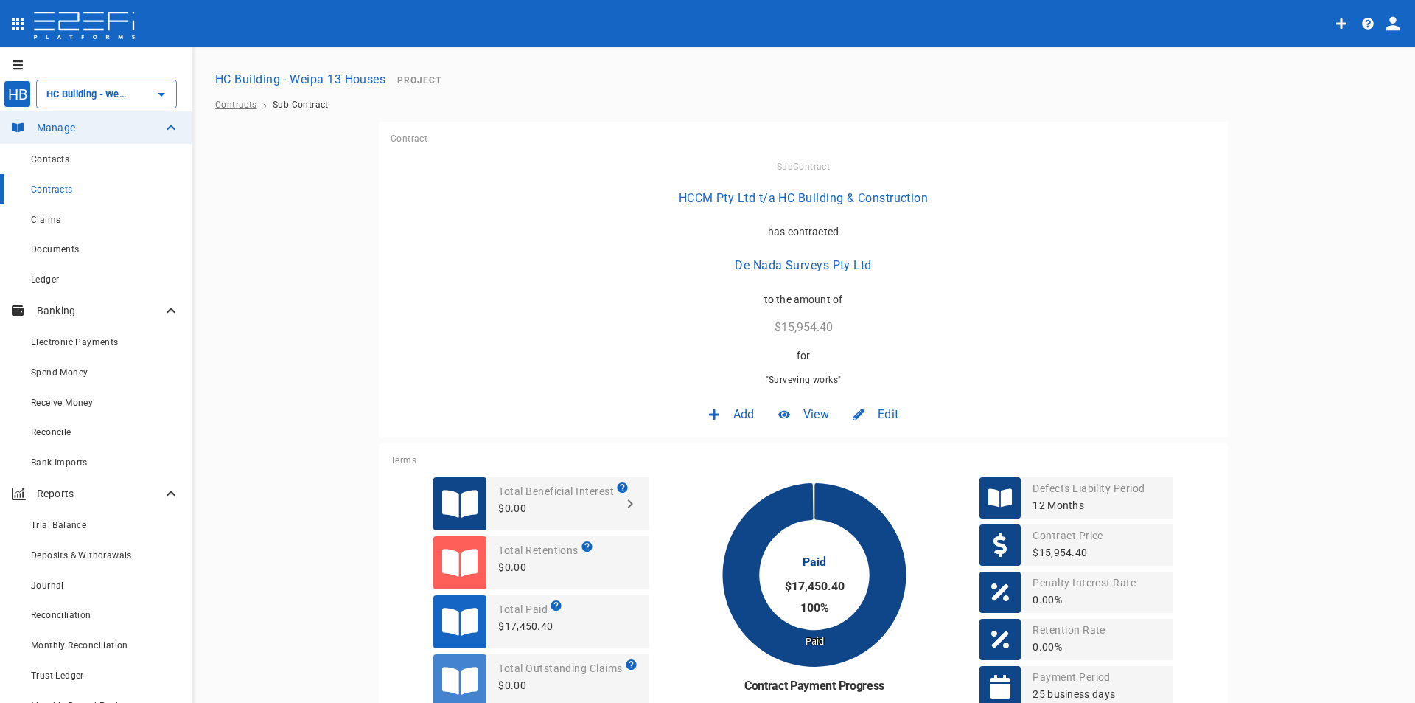
click at [233, 105] on span "Contracts" at bounding box center [236, 105] width 42 height 10
